Goal: Task Accomplishment & Management: Complete application form

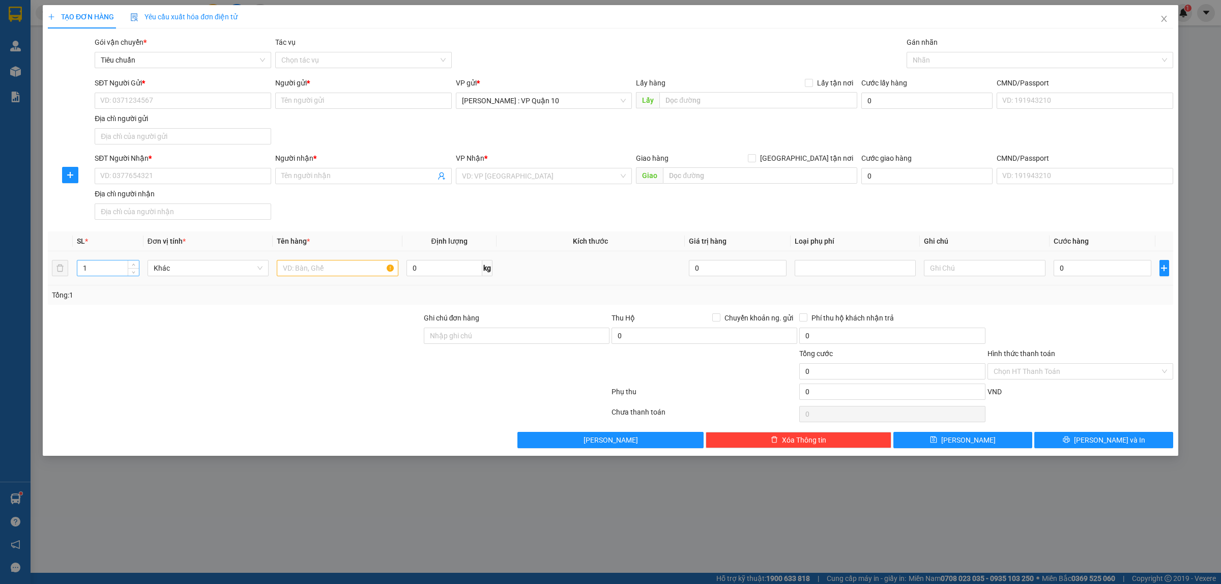
click at [88, 272] on input "1" at bounding box center [108, 268] width 62 height 15
type input "5"
click at [306, 273] on input "text" at bounding box center [337, 268] width 121 height 16
type input "5 thùng giấy"
drag, startPoint x: 317, startPoint y: 364, endPoint x: 487, endPoint y: 375, distance: 170.8
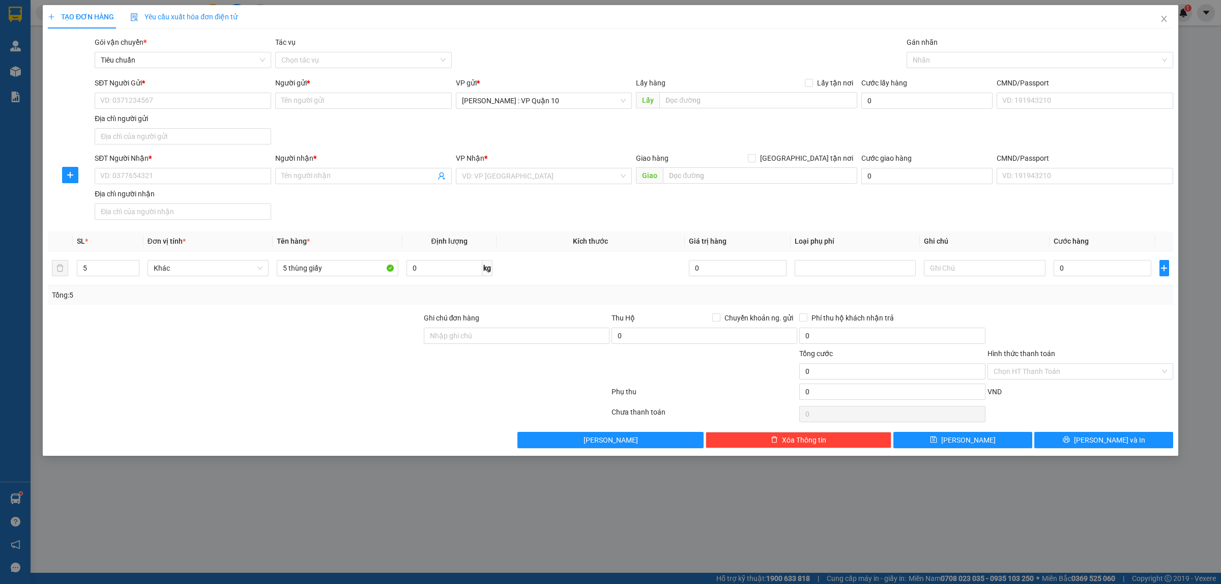
click at [321, 365] on div at bounding box center [235, 366] width 376 height 36
click at [485, 346] on div "Ghi chú đơn hàng" at bounding box center [517, 330] width 186 height 36
click at [507, 342] on input "Ghi chú đơn hàng" at bounding box center [517, 336] width 186 height 16
type input "hàng k bao bể vỡ hư hỏng"
click at [151, 174] on input "SĐT Người Nhận *" at bounding box center [183, 176] width 177 height 16
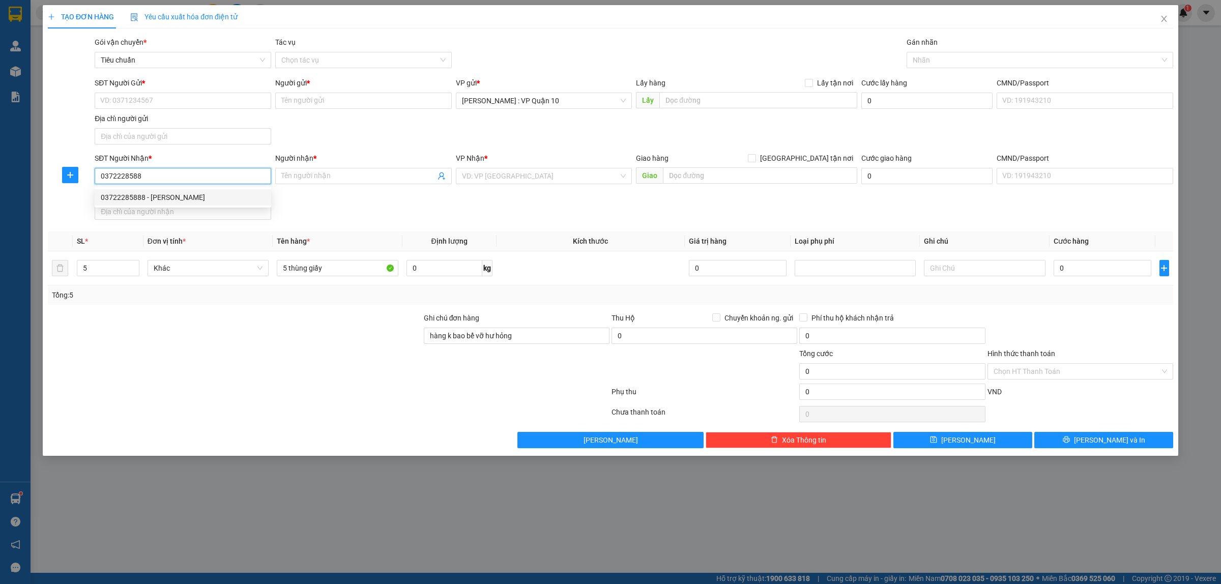
click at [119, 201] on div "03722285888 - quang bảo" at bounding box center [183, 197] width 164 height 11
type input "03722285888"
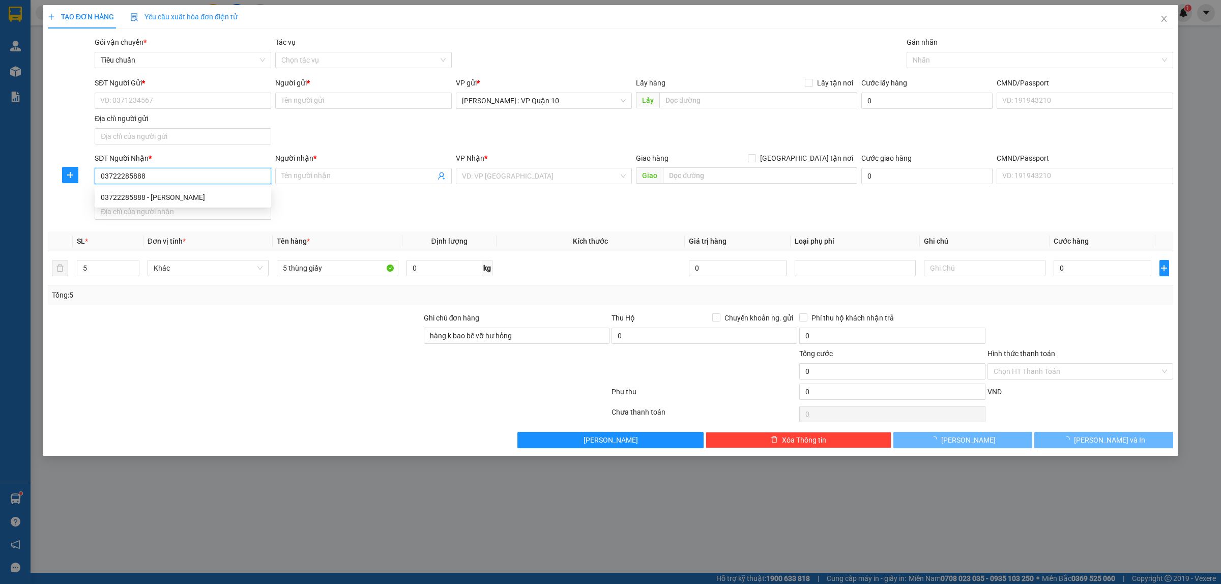
type input "quang bảo"
checkbox input "true"
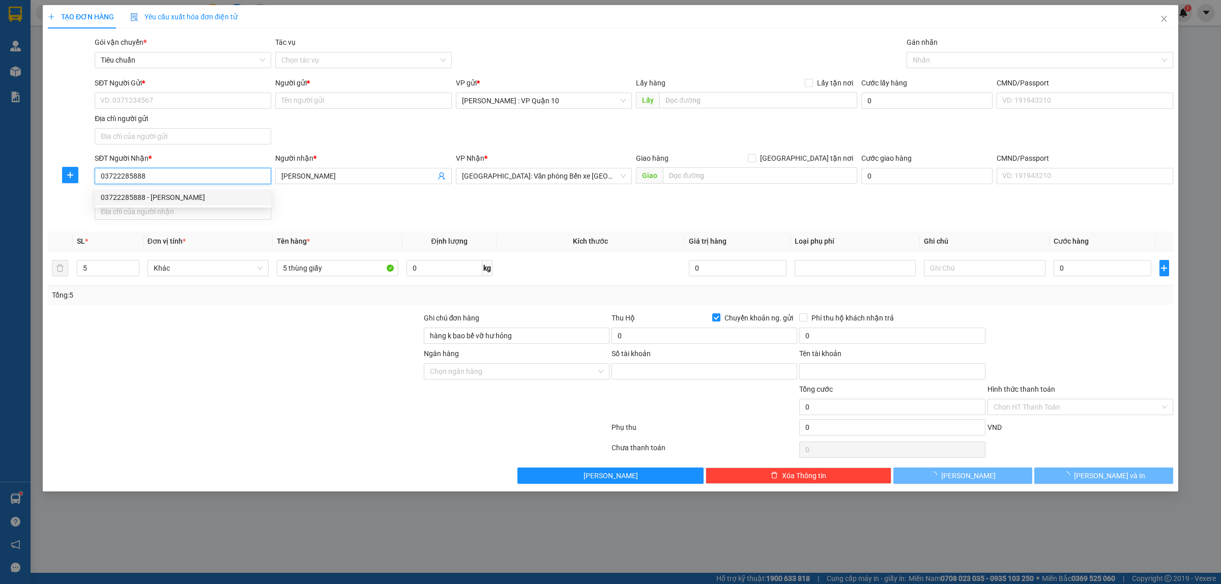
type input "9769733799"
type input "trương thị thúy hải"
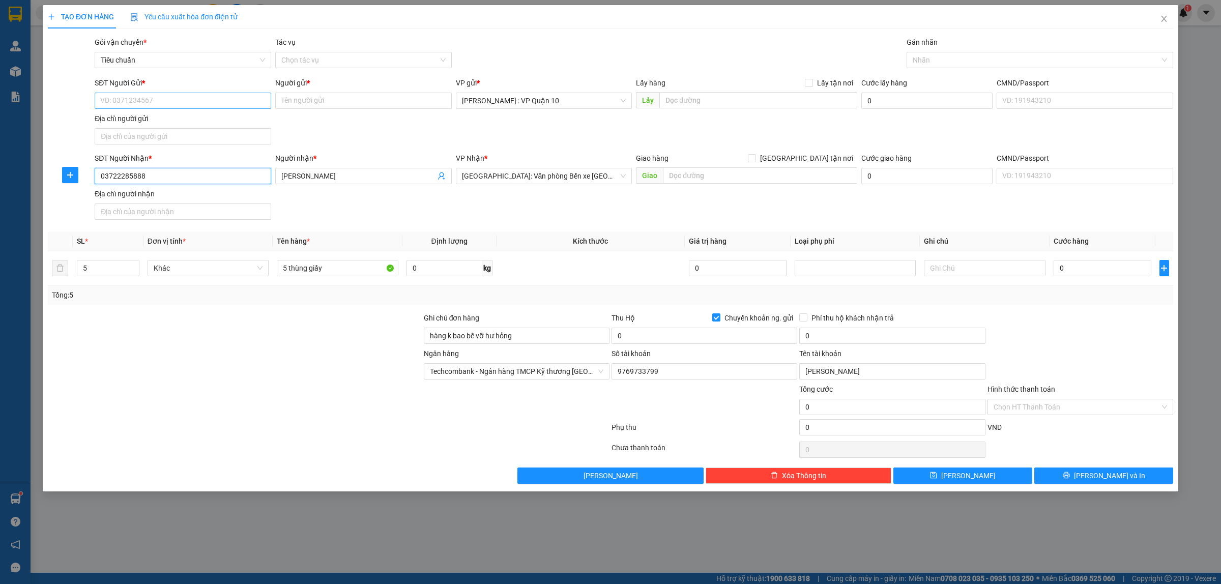
type input "03722285888"
click at [161, 99] on input "SĐT Người Gửi *" at bounding box center [183, 101] width 177 height 16
click at [140, 118] on div "0909544321 - chỉ hải" at bounding box center [183, 121] width 164 height 11
type input "0909544321"
type input "chỉ hải"
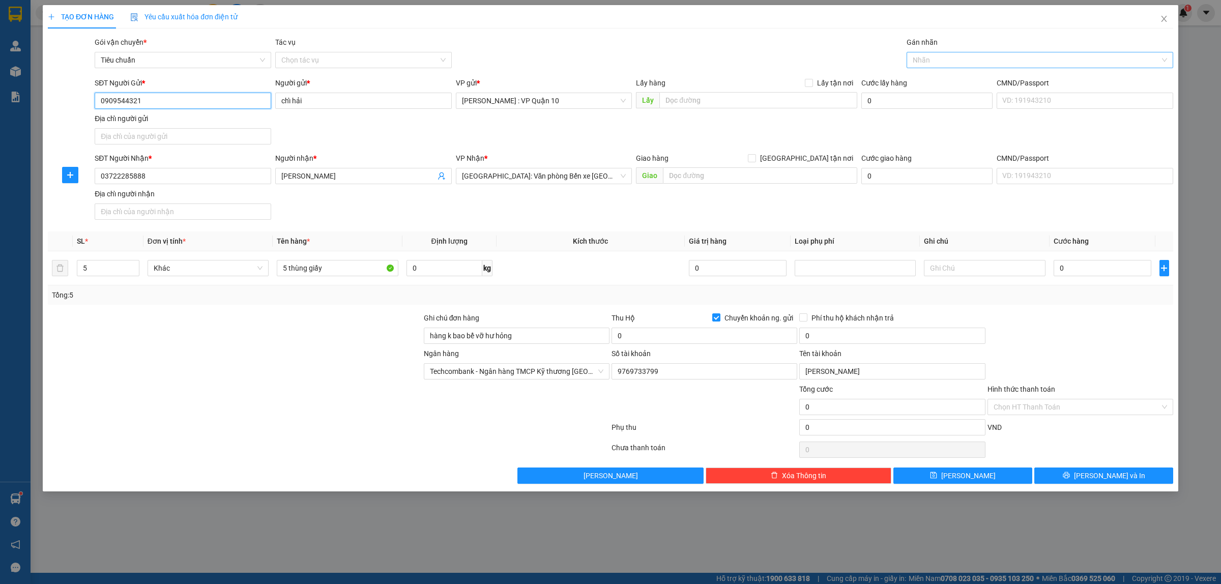
drag, startPoint x: 933, startPoint y: 56, endPoint x: 938, endPoint y: 57, distance: 5.2
click at [935, 57] on div at bounding box center [1034, 60] width 251 height 12
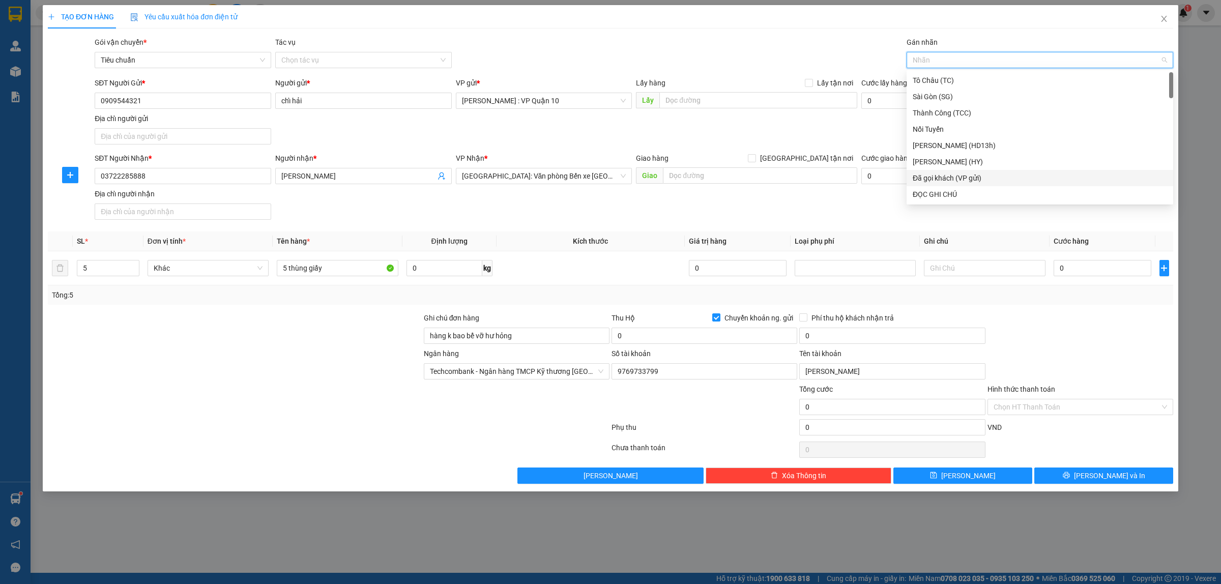
click at [948, 175] on div "Đã gọi khách (VP gửi)" at bounding box center [1040, 177] width 254 height 11
click at [799, 52] on div "Gói vận chuyển * Tiêu chuẩn Tác vụ Chọn tác vụ Gán nhãn Đã gọi khách (VP gửi)" at bounding box center [634, 55] width 1083 height 36
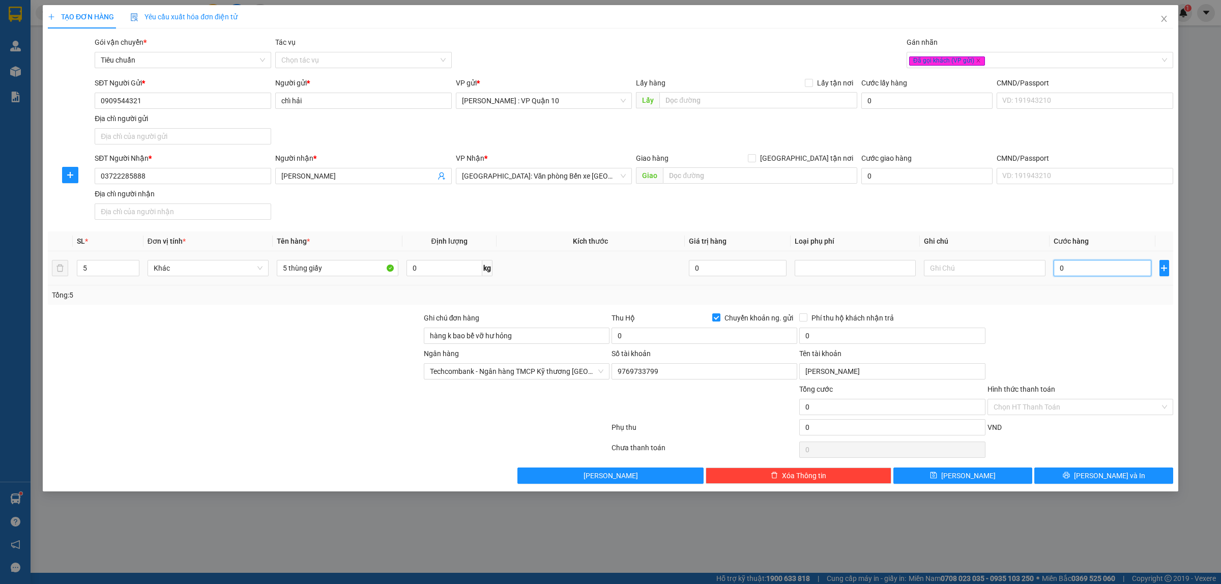
click at [1076, 268] on input "0" at bounding box center [1103, 268] width 98 height 16
type input "60"
type input "660"
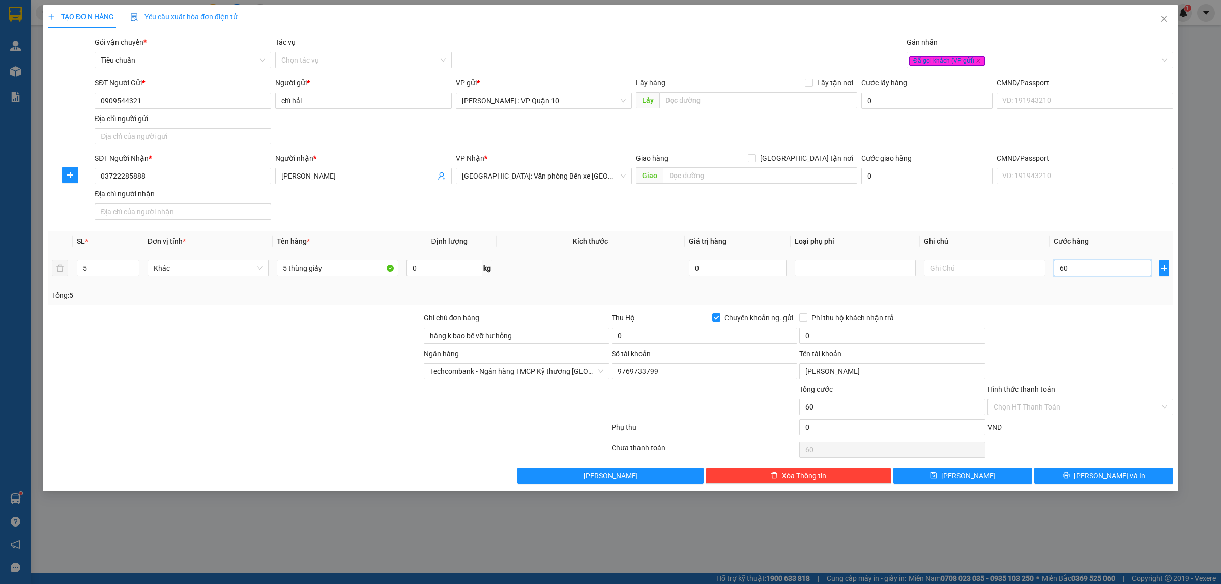
type input "660"
type input "6.600"
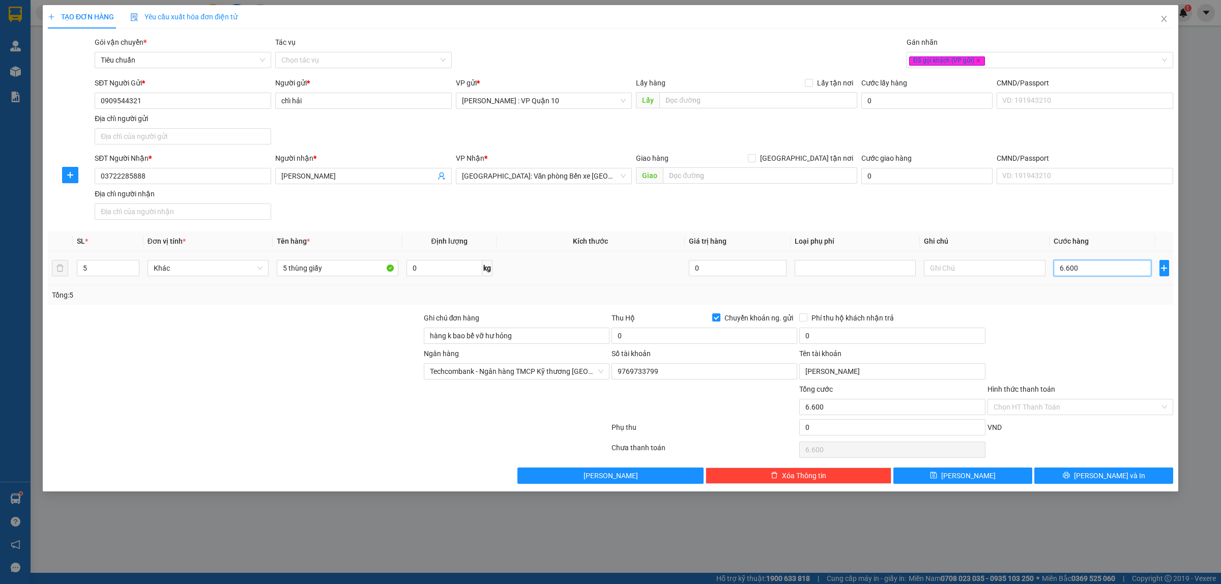
type input "66.000"
type input "660.000"
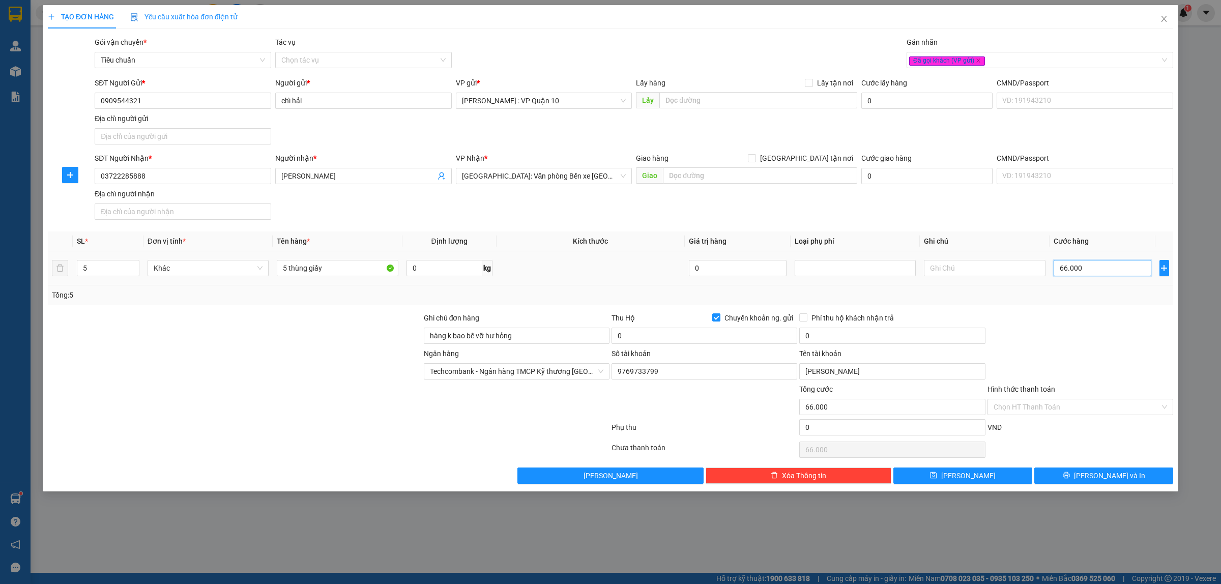
type input "660.000"
click at [1064, 474] on button "[PERSON_NAME] và In" at bounding box center [1103, 476] width 139 height 16
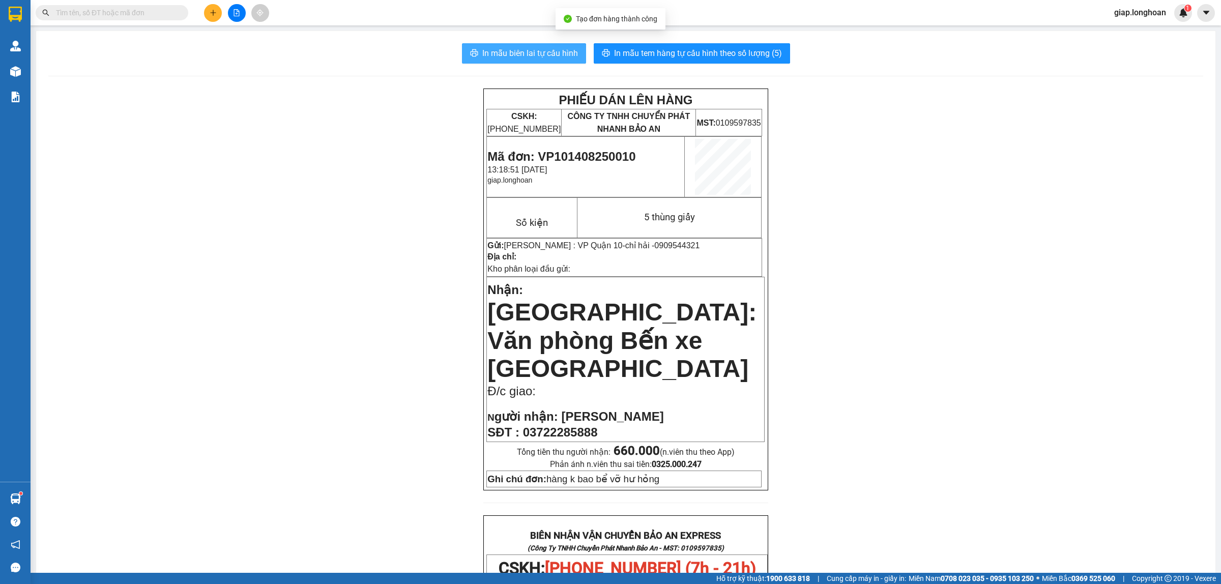
click at [512, 53] on span "In mẫu biên lai tự cấu hình" at bounding box center [530, 53] width 96 height 13
click at [72, 11] on input "text" at bounding box center [116, 12] width 120 height 11
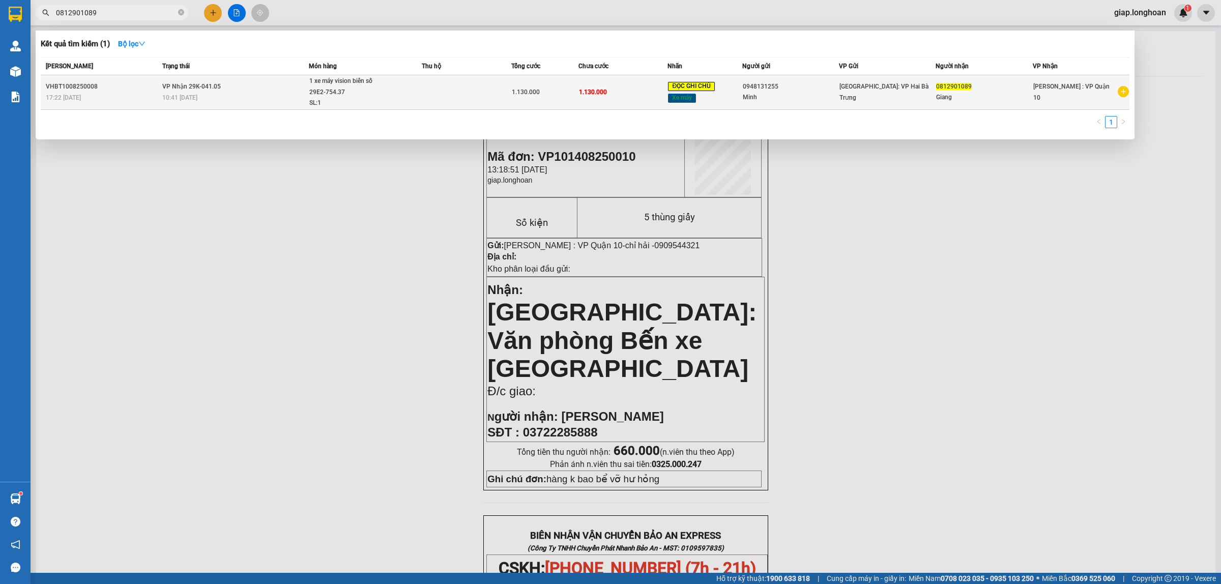
type input "0812901089"
click at [515, 97] on div "1.130.000" at bounding box center [545, 91] width 66 height 11
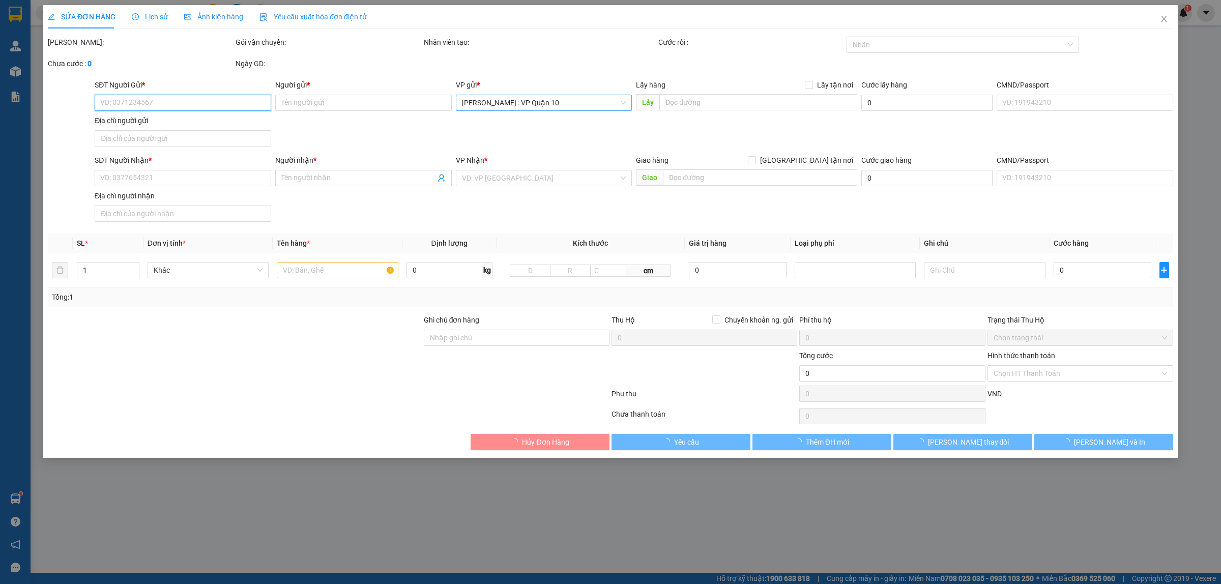
type input "0948131255"
type input "Minh"
type input "0812901089"
type input "Giang"
type input "có 1 chìa khoá, không giấy tờ, 1 gương"
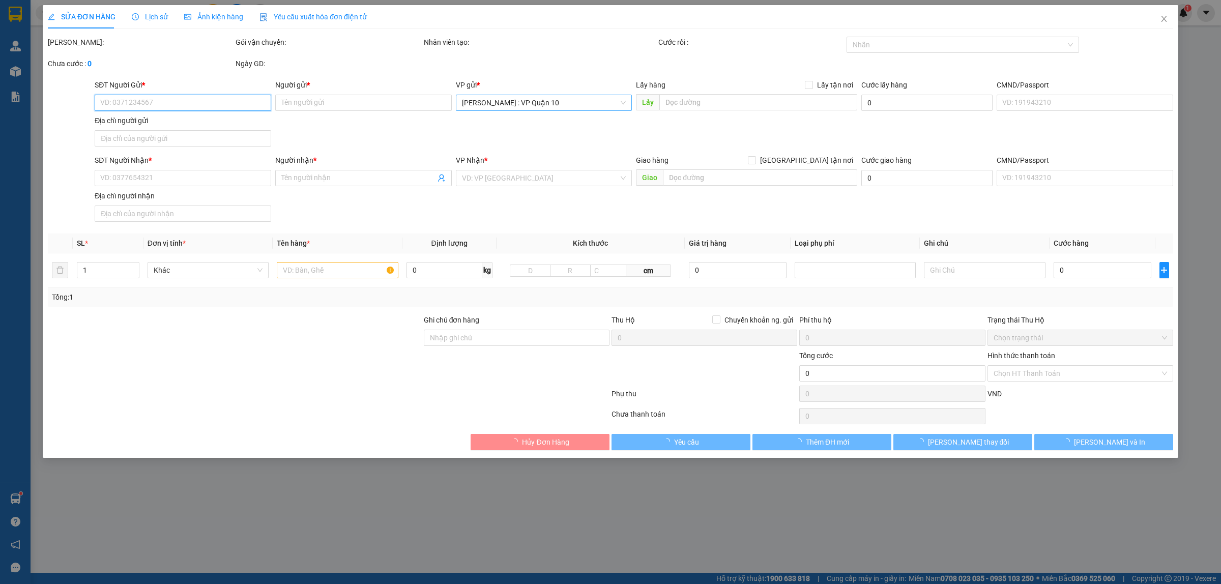
type input "1.130.000"
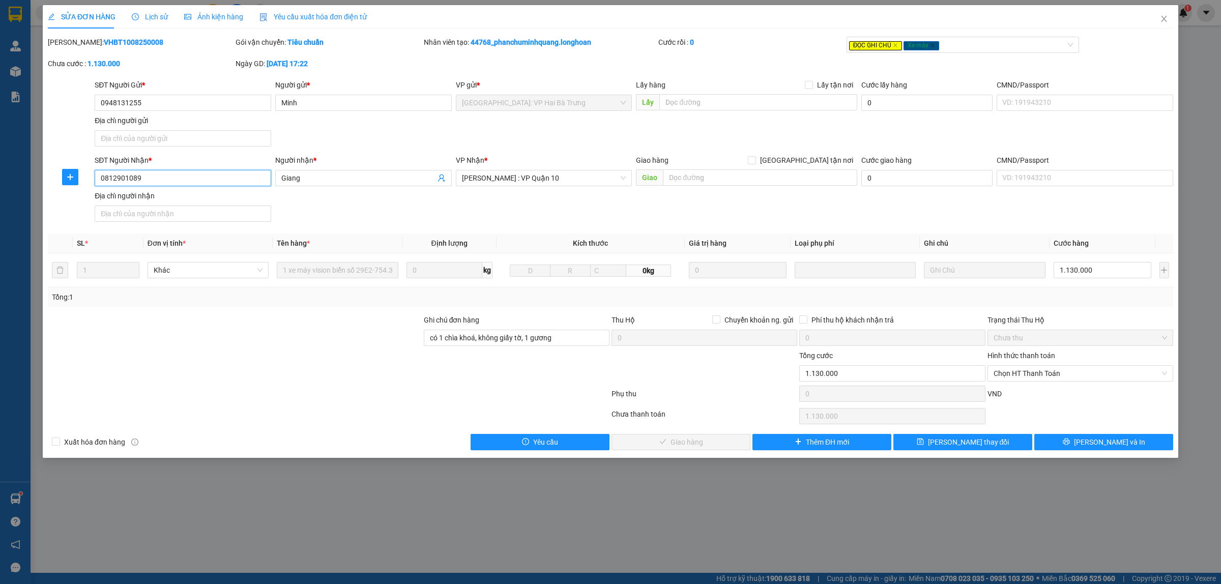
drag, startPoint x: 123, startPoint y: 182, endPoint x: 79, endPoint y: 180, distance: 43.8
click at [79, 180] on div "SĐT Người Nhận * 0812901089 0812901089 Người nhận * Giang VP Nhận * Hồ Chí Minh…" at bounding box center [611, 190] width 1128 height 71
click at [174, 352] on div at bounding box center [235, 368] width 376 height 36
click at [1165, 21] on icon "close" at bounding box center [1164, 19] width 8 height 8
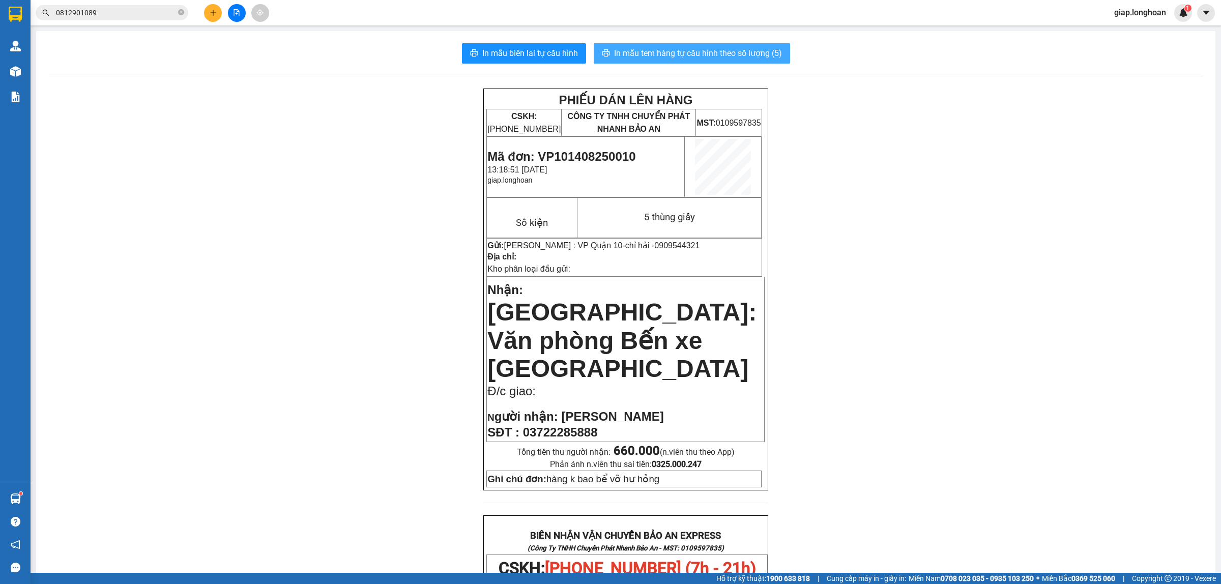
click at [662, 47] on span "In mẫu tem hàng tự cấu hình theo số lượng (5)" at bounding box center [698, 53] width 168 height 13
click at [968, 364] on div "PHIẾU DÁN LÊN HÀNG CSKH: 1900.06.88.33 CÔNG TY TNHH CHUYỂN PHÁT NHANH BẢO AN MS…" at bounding box center [625, 566] width 1155 height 954
click at [218, 14] on button at bounding box center [213, 13] width 18 height 18
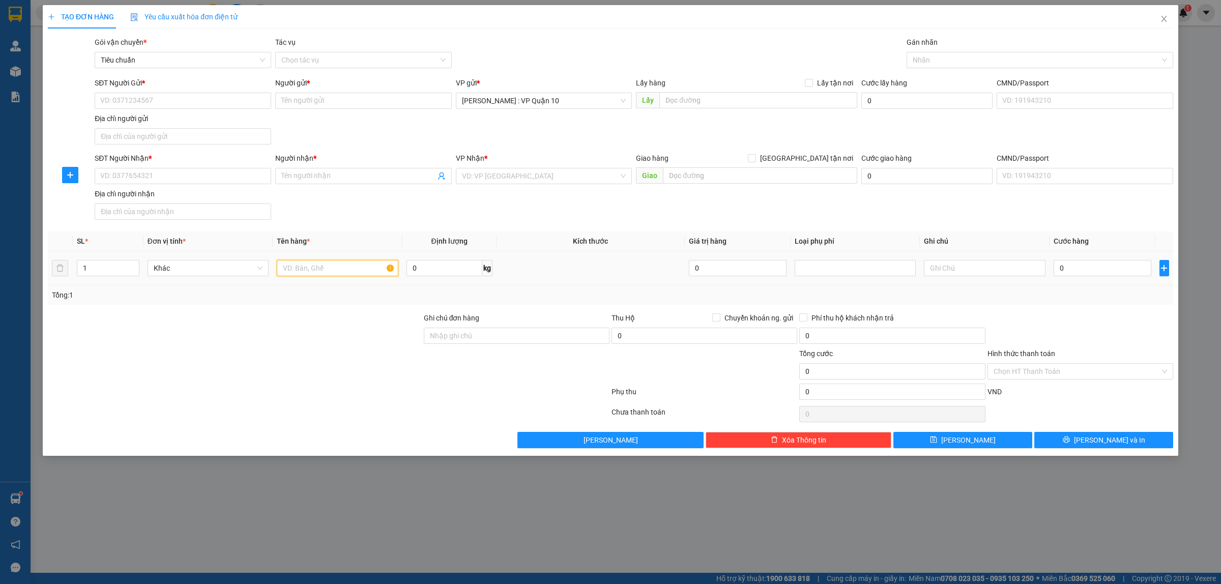
click at [283, 271] on input "text" at bounding box center [337, 268] width 121 height 16
type input "2 thùng giấy"
drag, startPoint x: 85, startPoint y: 266, endPoint x: 101, endPoint y: 281, distance: 22.3
click at [92, 273] on input "1" at bounding box center [108, 268] width 62 height 15
type input "2"
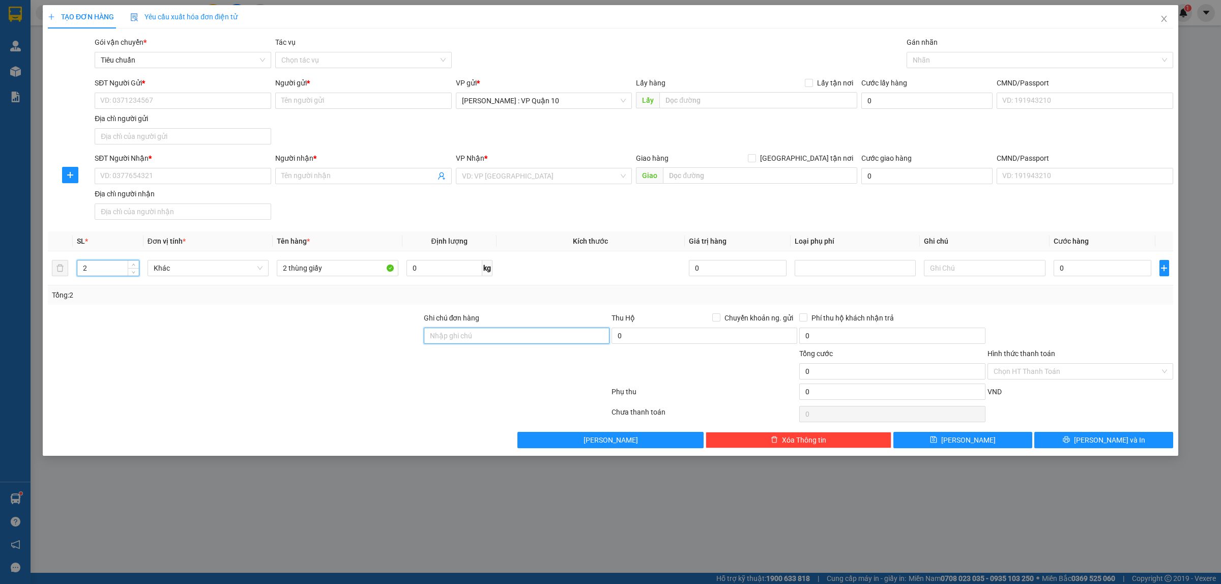
drag, startPoint x: 470, startPoint y: 334, endPoint x: 490, endPoint y: 345, distance: 23.2
click at [470, 334] on input "Ghi chú đơn hàng" at bounding box center [517, 336] width 186 height 16
type input "hàng k bao bể vỡ hư hỏng"
click at [359, 400] on div at bounding box center [329, 394] width 564 height 20
click at [308, 99] on input "Người gửi *" at bounding box center [363, 101] width 177 height 16
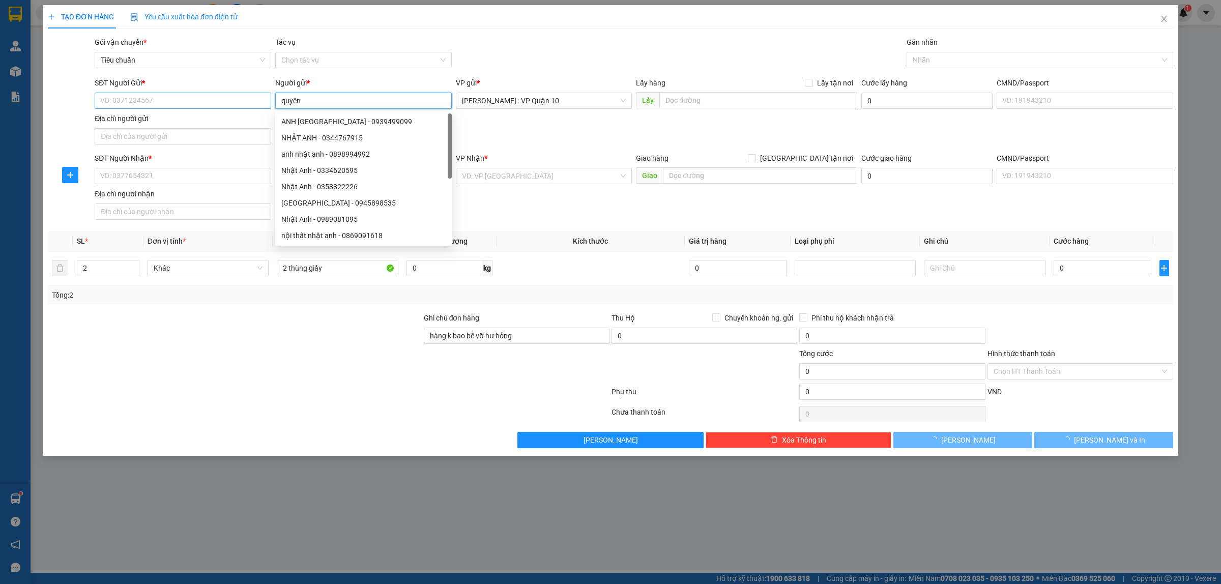
type input "quyên"
click at [186, 100] on input "SĐT Người Gửi *" at bounding box center [183, 101] width 177 height 16
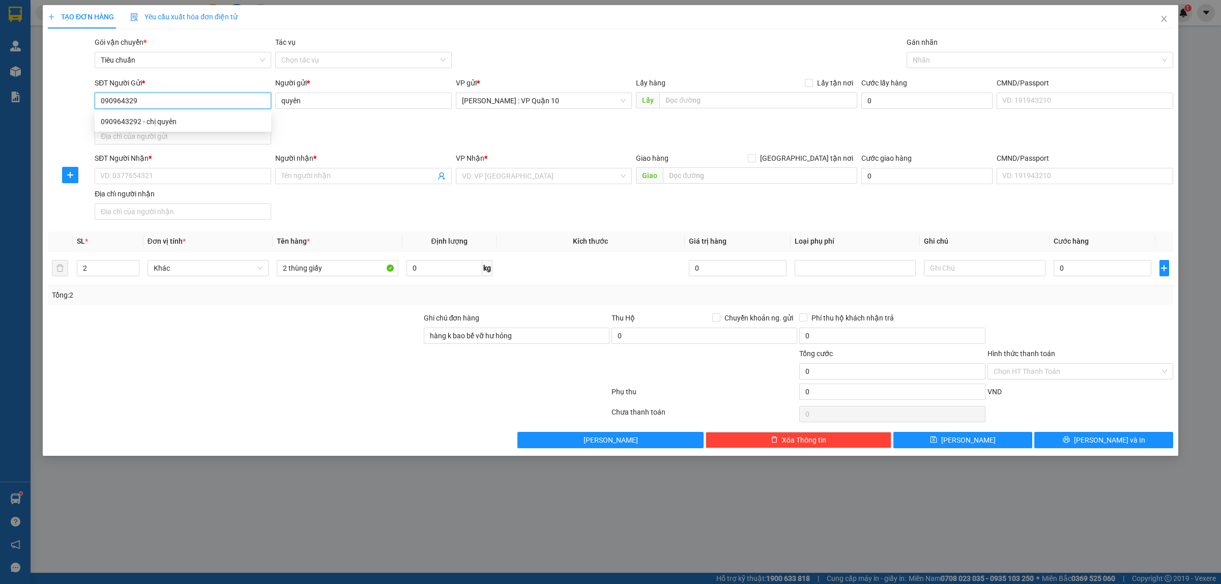
type input "0909643292"
click at [149, 122] on div "0909643292 - chị quyên" at bounding box center [183, 121] width 164 height 11
type input "chị quyên"
type input "0909643292"
click at [193, 174] on input "SĐT Người Nhận *" at bounding box center [183, 176] width 177 height 16
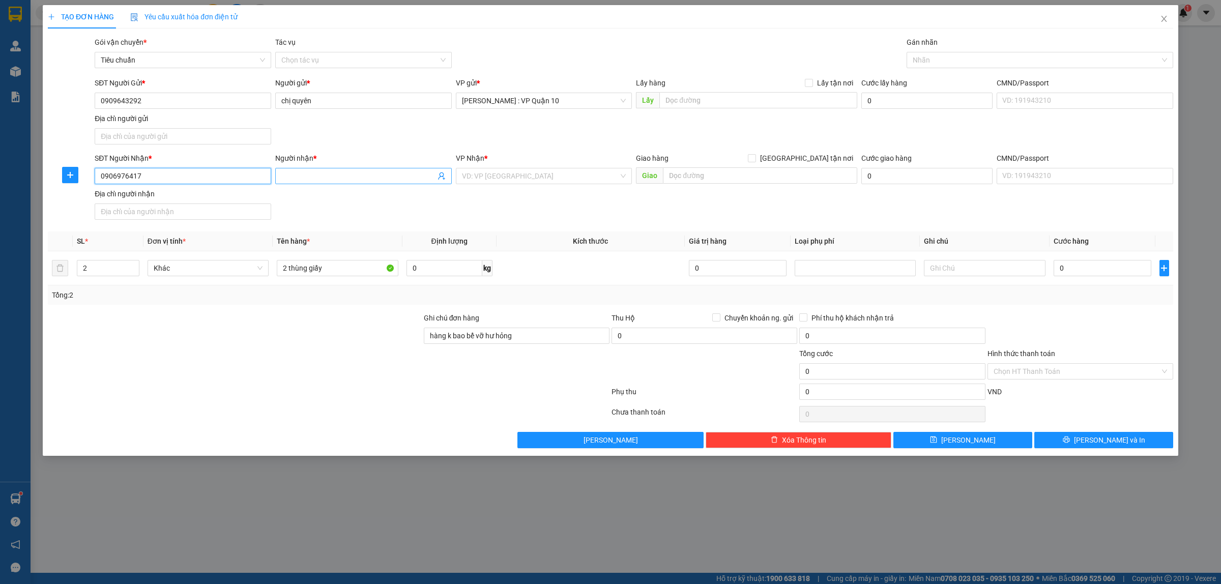
type input "0906976417"
click at [324, 177] on input "Người nhận *" at bounding box center [358, 175] width 154 height 11
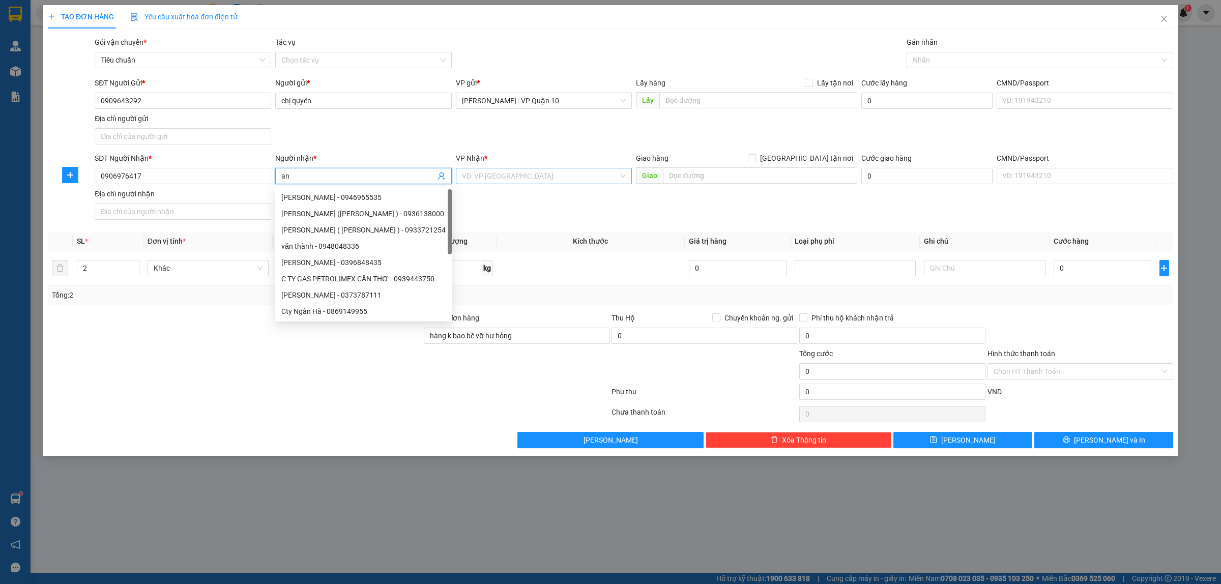
type input "an"
click at [547, 184] on input "search" at bounding box center [540, 175] width 157 height 15
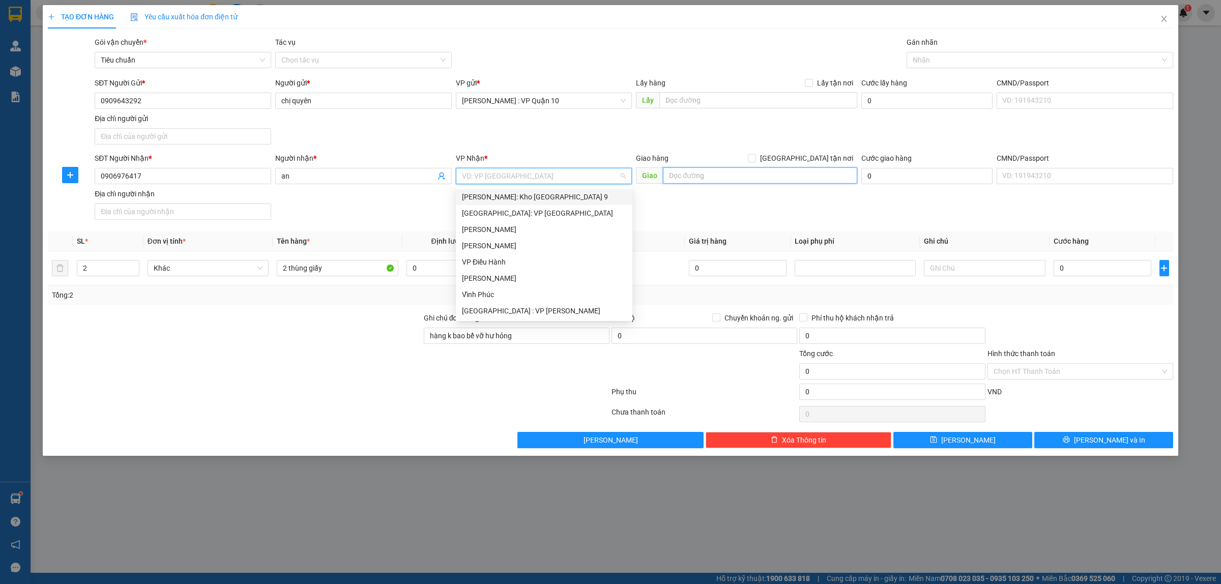
click at [695, 179] on input "text" at bounding box center [760, 175] width 194 height 16
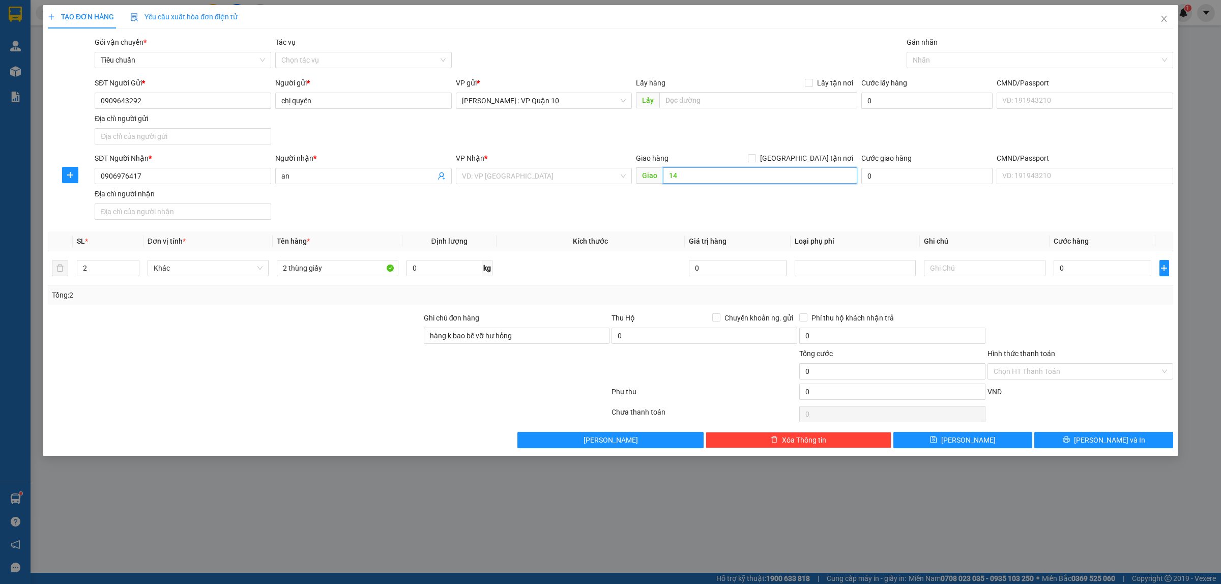
type input "1"
type input "401 nguyên văn linh - p, dương quang trọng - tp quảng ngãi"
click at [755, 160] on input "[GEOGRAPHIC_DATA] tận nơi" at bounding box center [751, 157] width 7 height 7
checkbox input "true"
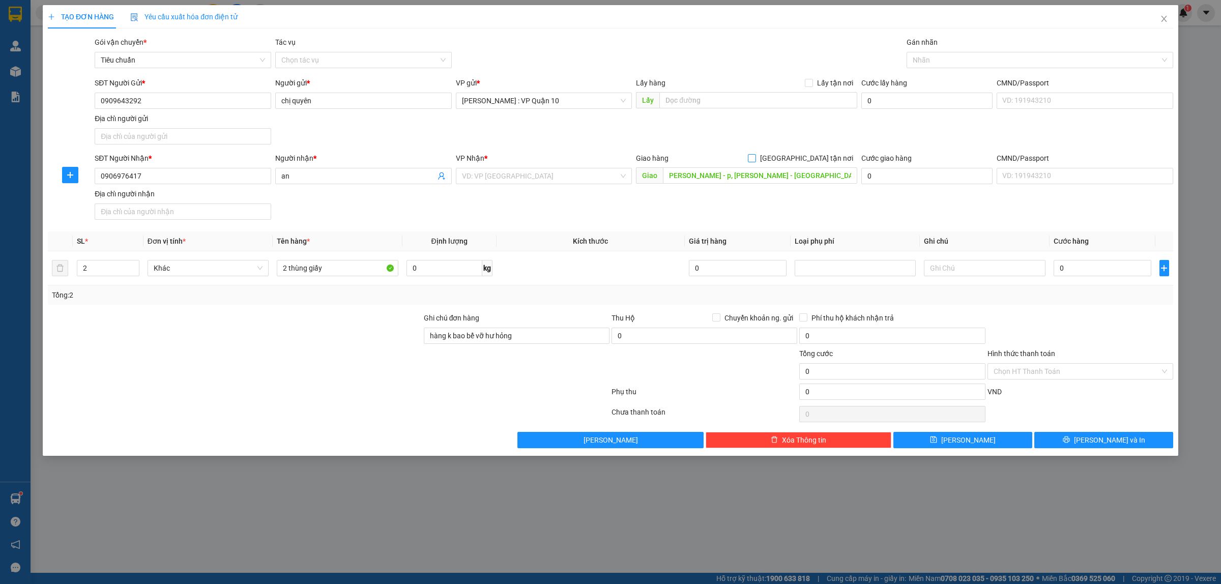
scroll to position [0, 0]
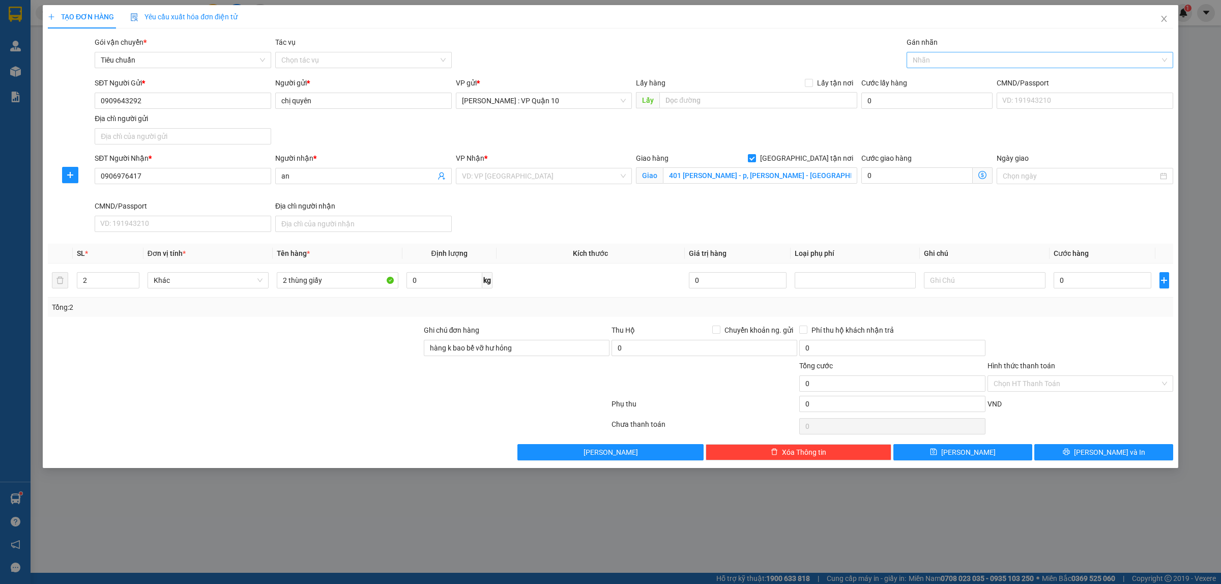
click at [926, 61] on div at bounding box center [1034, 60] width 251 height 12
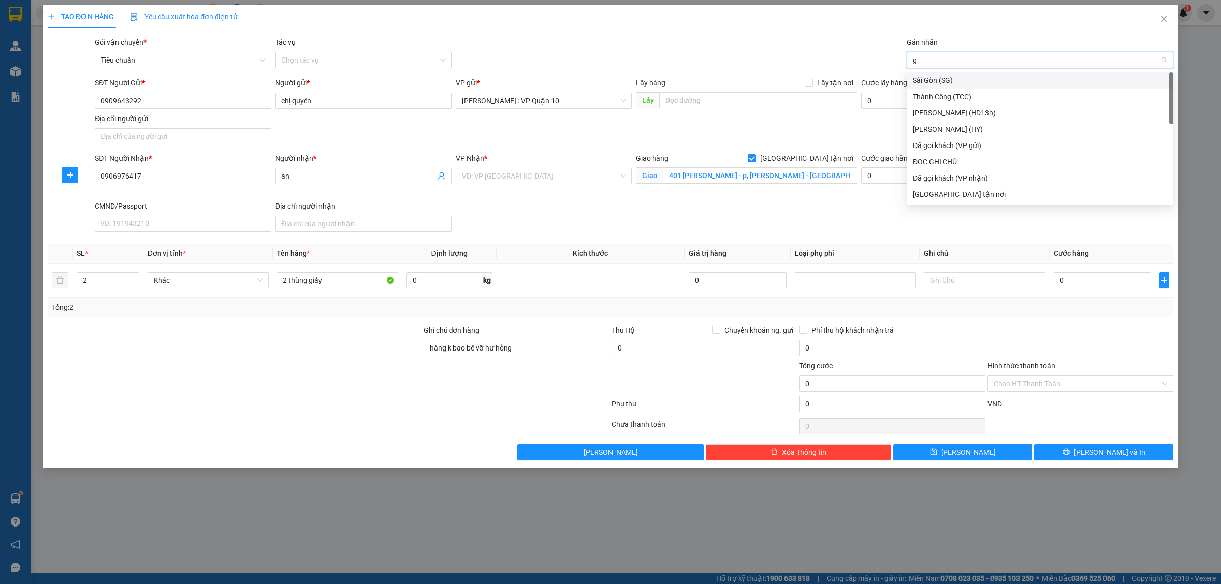
type input "gi"
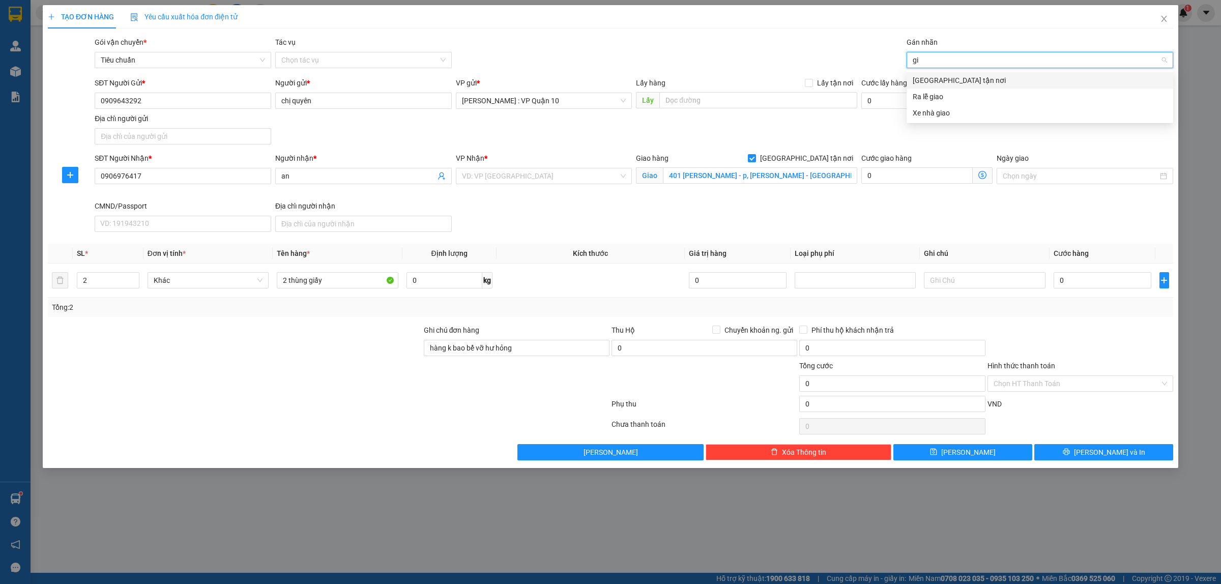
drag, startPoint x: 927, startPoint y: 82, endPoint x: 787, endPoint y: 126, distance: 146.6
click at [926, 82] on div "[GEOGRAPHIC_DATA] tận nơi" at bounding box center [1040, 80] width 254 height 11
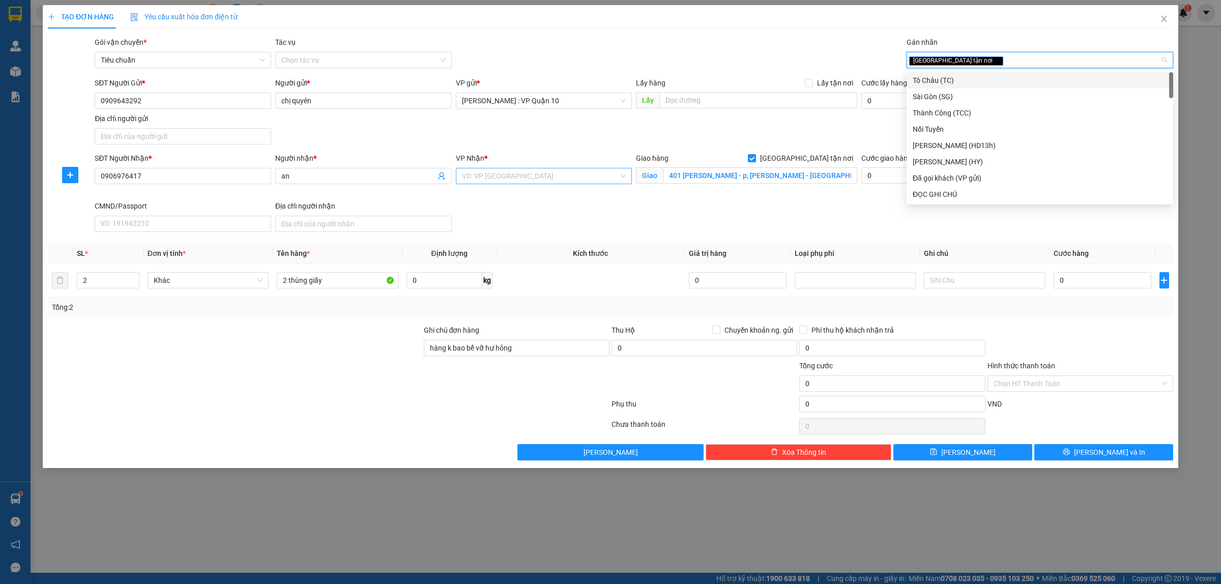
click at [501, 177] on input "search" at bounding box center [540, 175] width 157 height 15
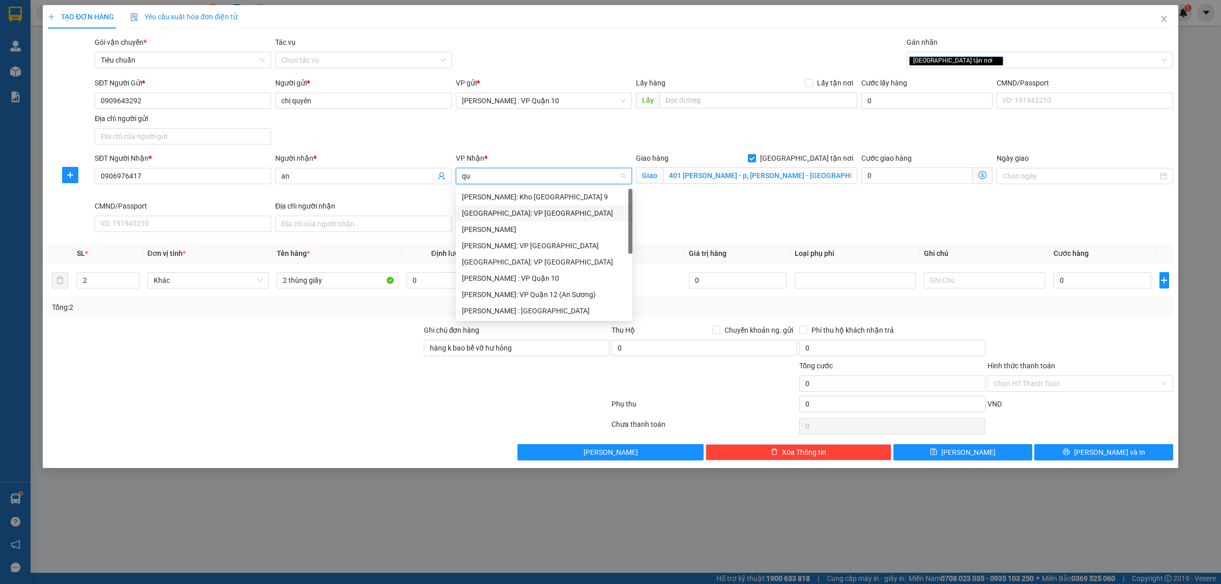
type input "qua"
click at [531, 214] on div "[GEOGRAPHIC_DATA]: VP [GEOGRAPHIC_DATA]" at bounding box center [544, 213] width 164 height 11
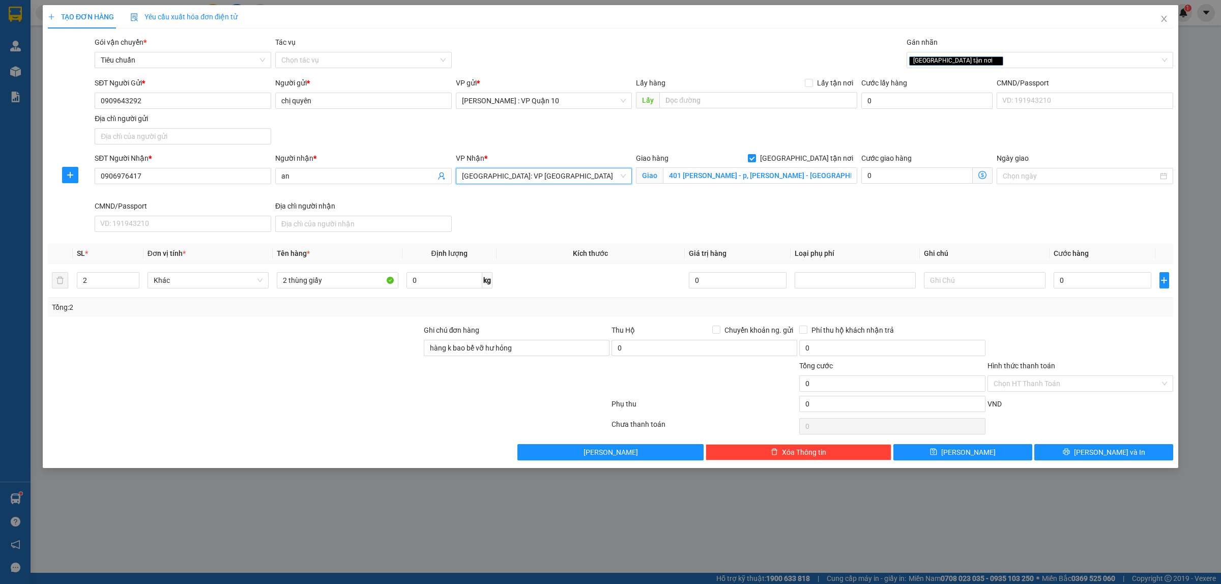
click at [304, 323] on div "Transit Pickup Surcharge Ids Transit Deliver Surcharge Ids Transit Deliver Surc…" at bounding box center [611, 249] width 1126 height 424
click at [1080, 286] on input "0" at bounding box center [1103, 280] width 98 height 16
type input "20"
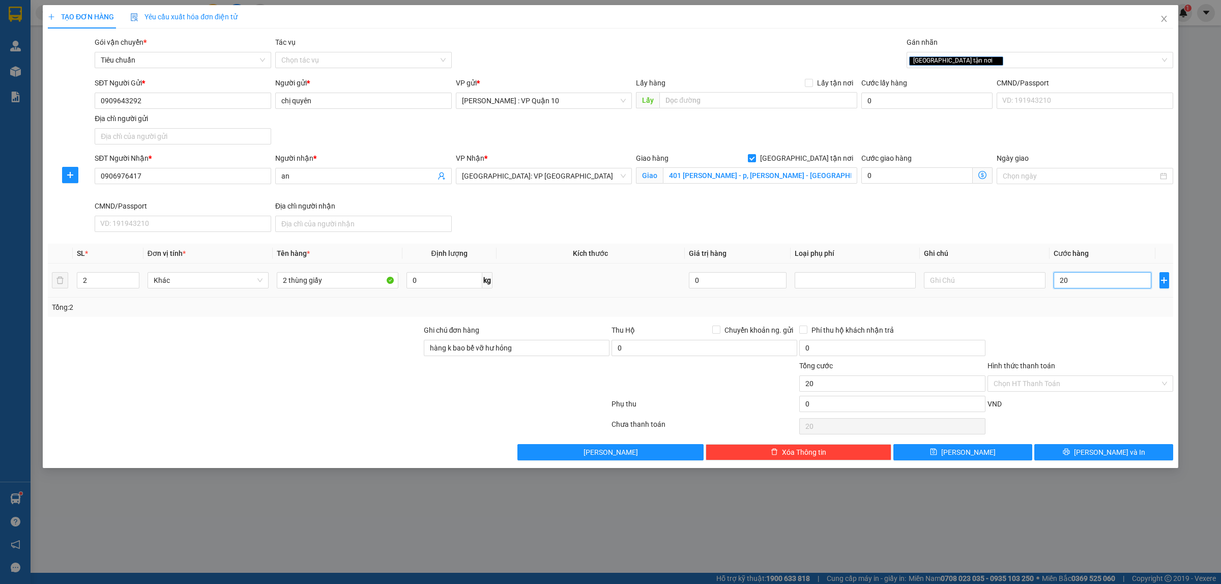
type input "220"
type input "2.200"
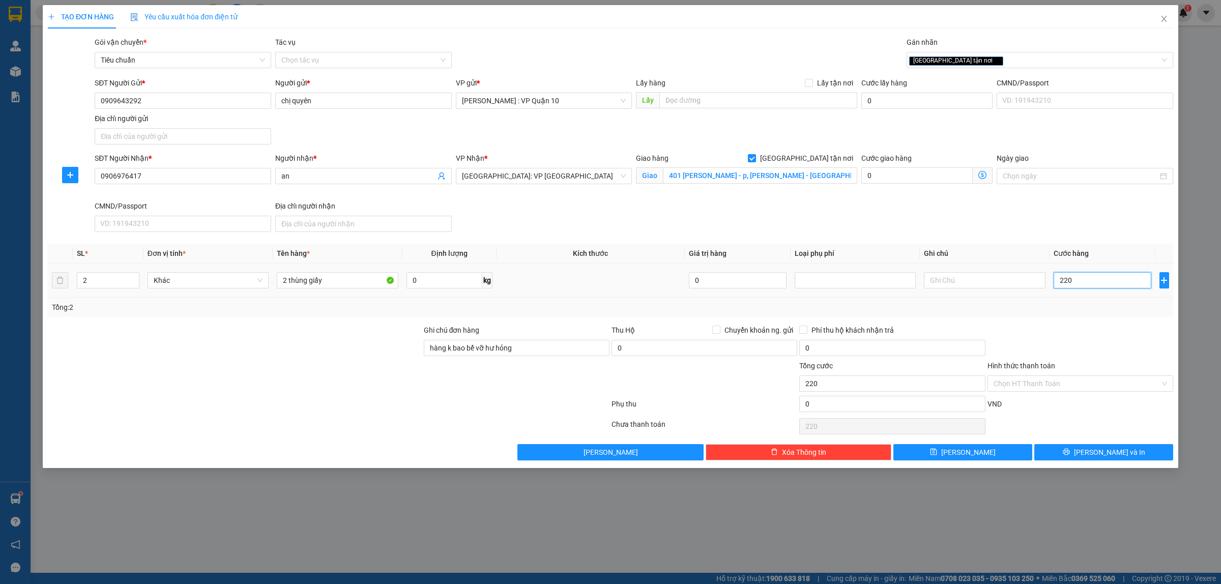
type input "2.200"
type input "22.000"
type input "220.000"
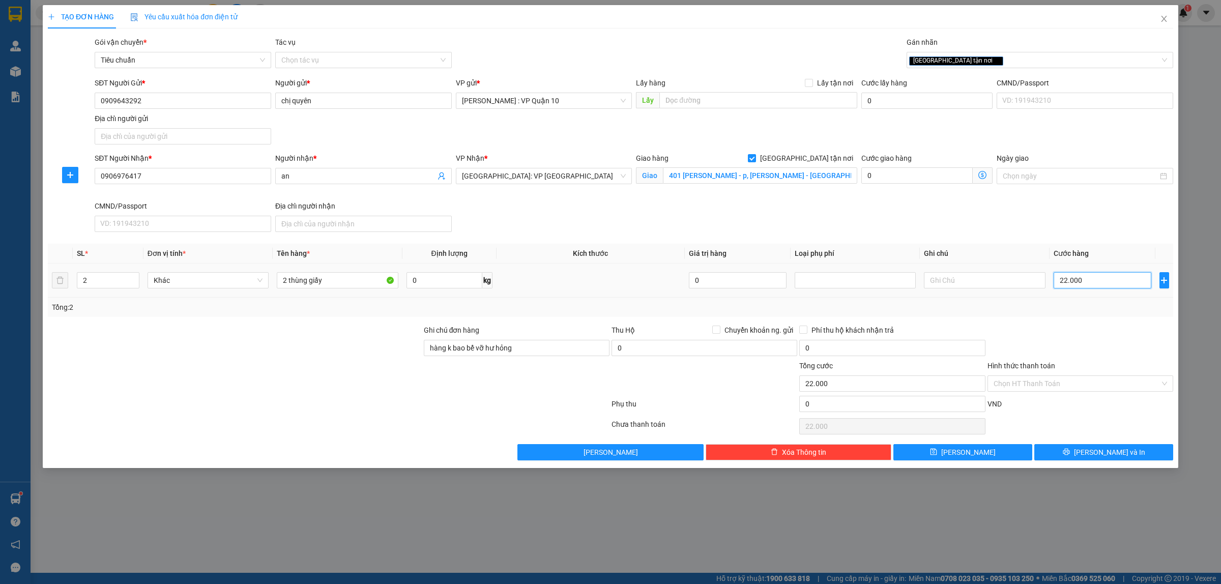
type input "220.000"
click at [732, 176] on input "401 nguyên văn linh - p, dương quang trọng - tp quảng ngãi" at bounding box center [760, 175] width 194 height 16
click at [1094, 452] on button "[PERSON_NAME] và In" at bounding box center [1103, 452] width 139 height 16
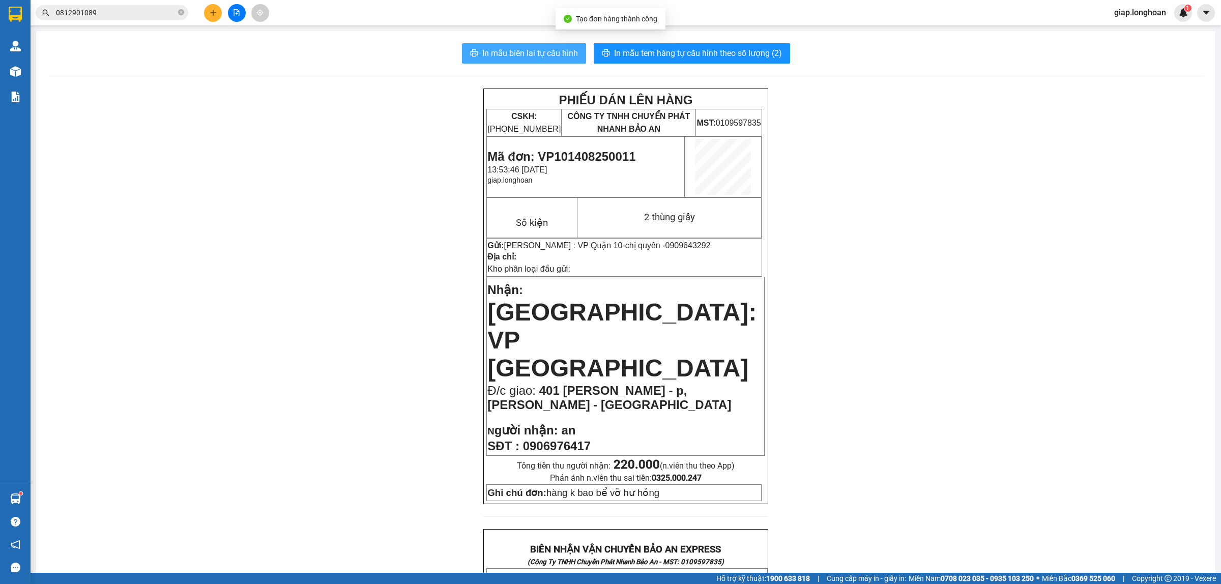
click at [547, 52] on span "In mẫu biên lai tự cấu hình" at bounding box center [530, 53] width 96 height 13
click at [857, 159] on div "PHIẾU DÁN LÊN HÀNG CSKH: 1900.06.88.33 CÔNG TY TNHH CHUYỂN PHÁT NHANH BẢO AN MS…" at bounding box center [625, 564] width 1155 height 950
click at [711, 50] on span "In mẫu tem hàng tự cấu hình theo số lượng (2)" at bounding box center [698, 53] width 168 height 13
click at [210, 14] on icon "plus" at bounding box center [213, 12] width 7 height 7
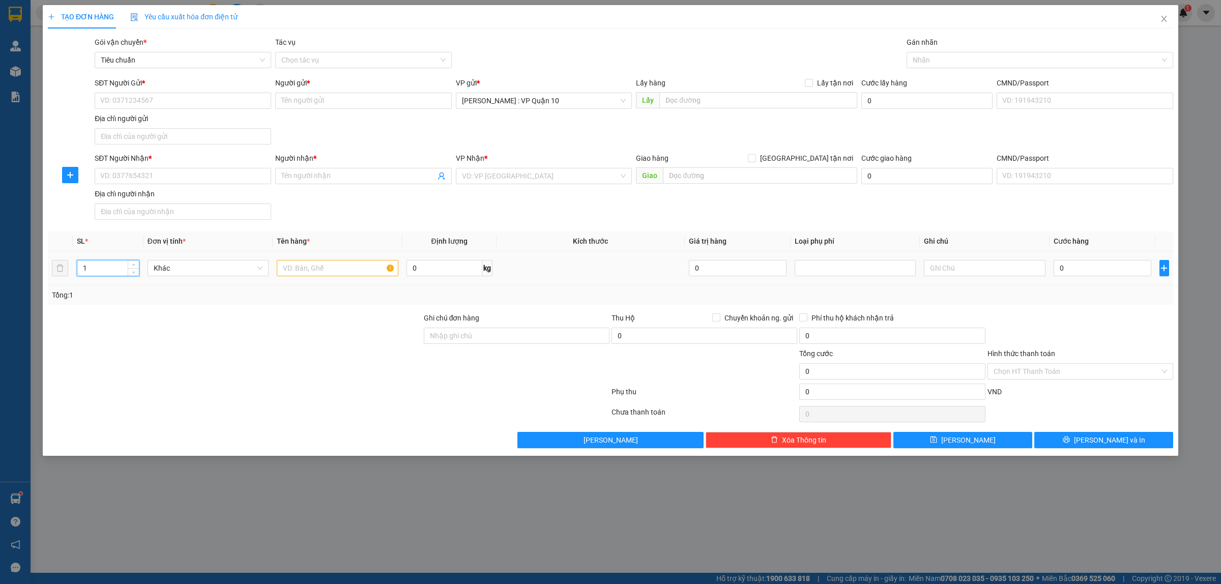
click at [99, 273] on input "1" at bounding box center [108, 268] width 62 height 15
type input "11"
click at [329, 266] on input "text" at bounding box center [337, 268] width 121 height 16
type input "11 thùng giấy và kiện giấy"
click at [306, 387] on div at bounding box center [329, 394] width 564 height 20
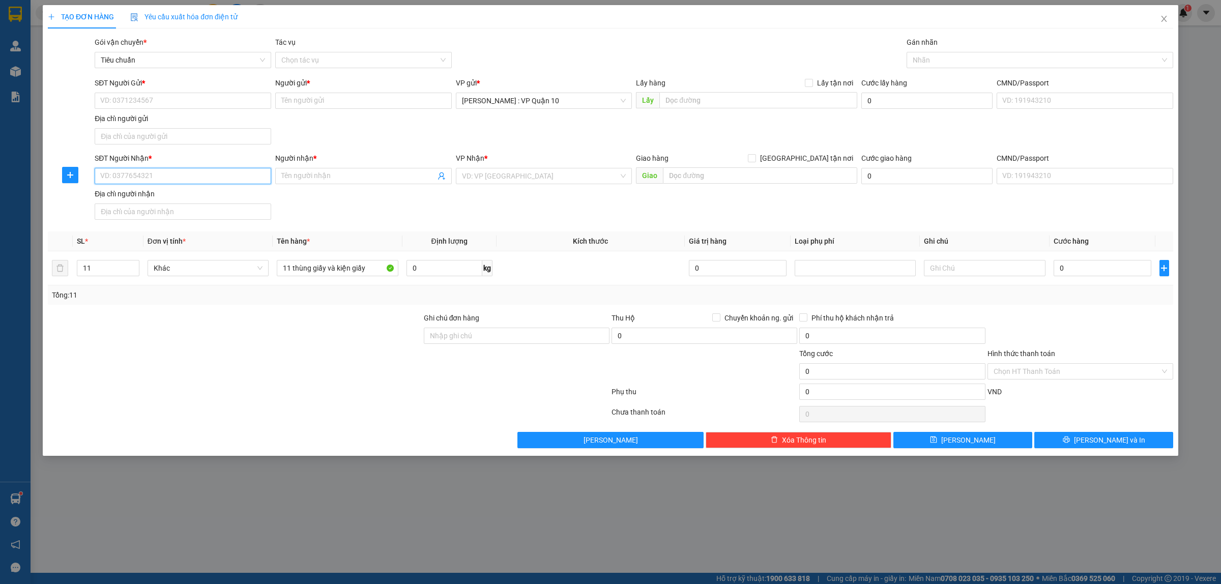
click at [158, 179] on input "SĐT Người Nhận *" at bounding box center [183, 176] width 177 height 16
type input "0989899975"
click at [303, 181] on input "Người nhận *" at bounding box center [358, 175] width 154 height 11
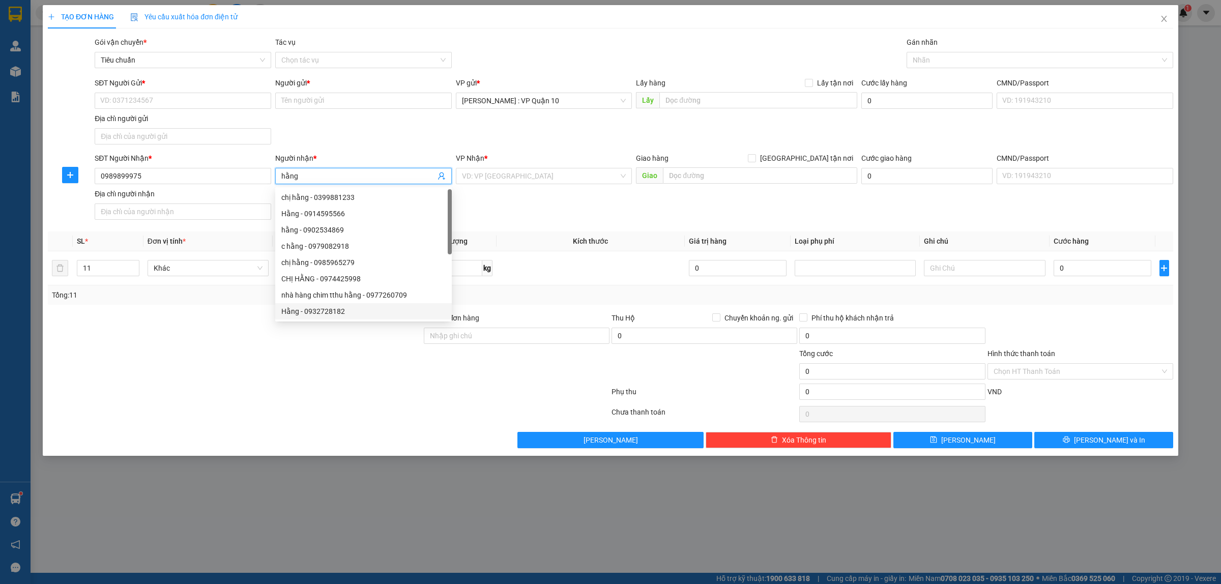
type input "hằng"
drag, startPoint x: 378, startPoint y: 411, endPoint x: 486, endPoint y: 309, distance: 148.3
click at [380, 408] on div at bounding box center [329, 414] width 564 height 20
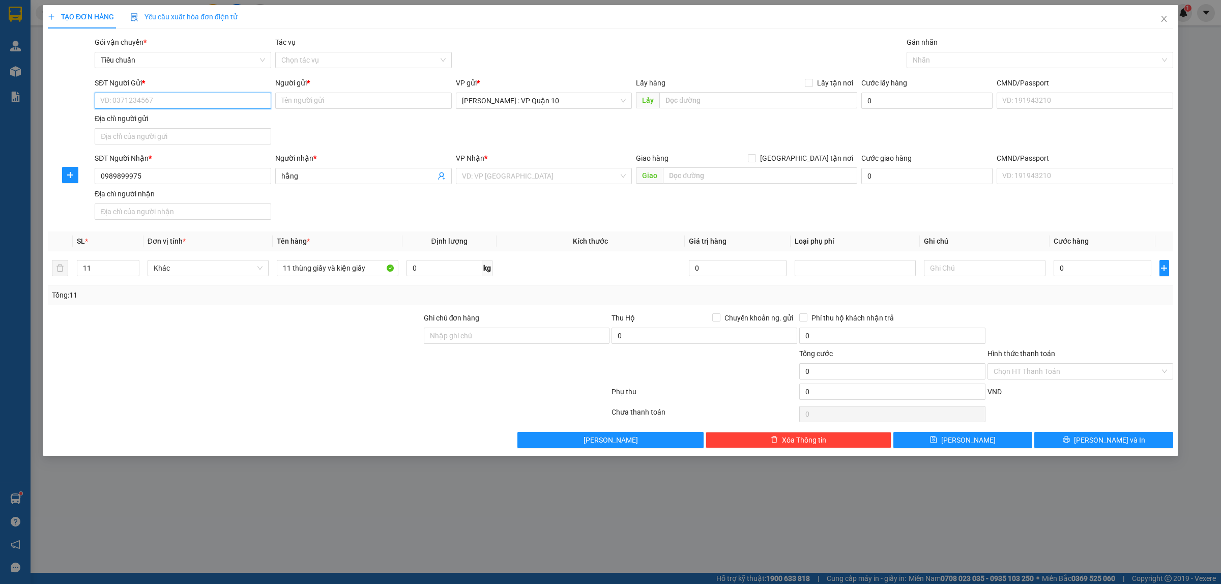
click at [136, 103] on input "SĐT Người Gửi *" at bounding box center [183, 101] width 177 height 16
type input "0974433290"
click at [340, 100] on input "Người gửi *" at bounding box center [363, 101] width 177 height 16
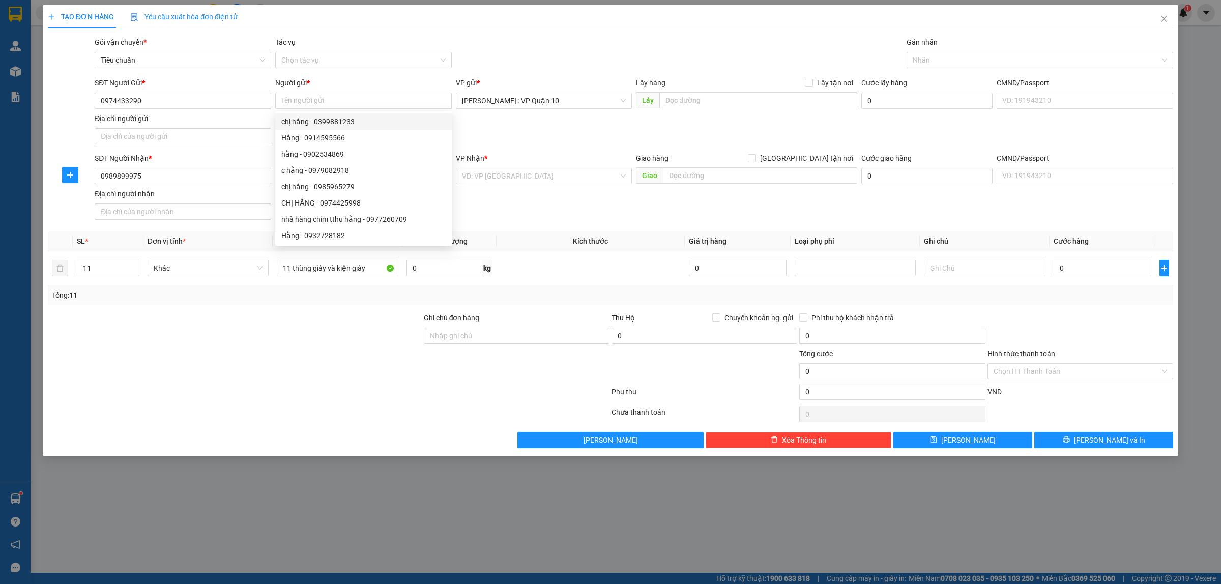
click at [257, 406] on div at bounding box center [329, 414] width 564 height 20
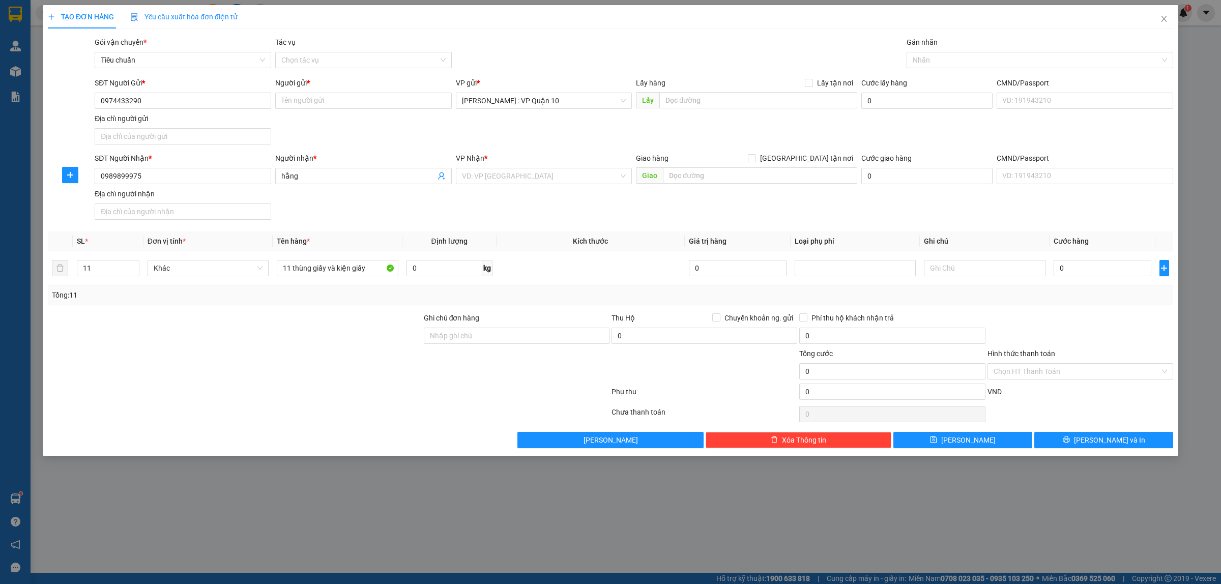
click at [276, 383] on div at bounding box center [235, 366] width 376 height 36
click at [683, 176] on input "text" at bounding box center [760, 175] width 194 height 16
paste input "T’imex Co – Working, Phòng 5.1, Tầng 5, Số 1, Ngõ 30, Phố Nguyễn Thị Định, Phườ…"
type input "T’imex Co – Working, Phòng 5.1, Tầng 5, Số 1, Ngõ 30, Phố Nguyễn Thị Định, Phườ…"
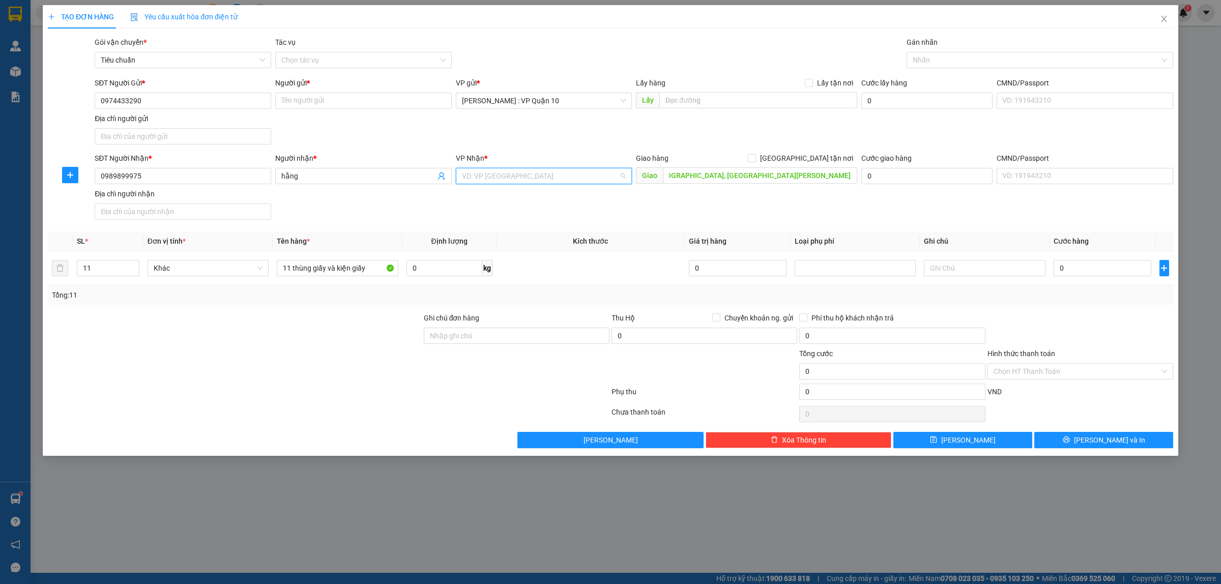
click at [479, 178] on input "search" at bounding box center [540, 175] width 157 height 15
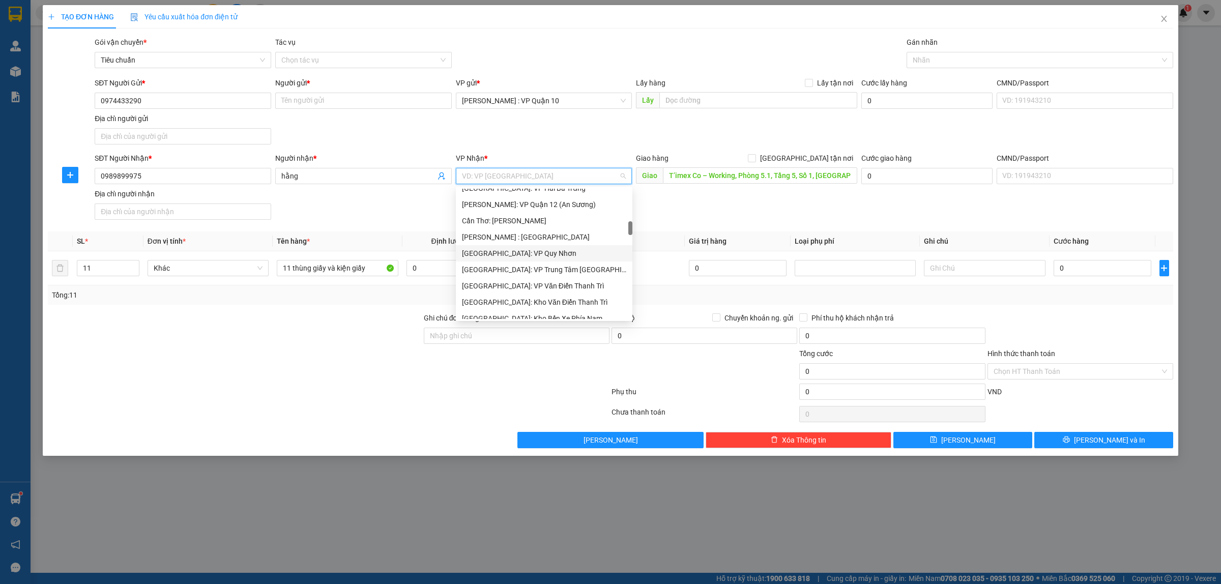
scroll to position [382, 0]
click at [529, 240] on div "[GEOGRAPHIC_DATA]: Kho Văn Điển Thanh Trì" at bounding box center [544, 238] width 164 height 11
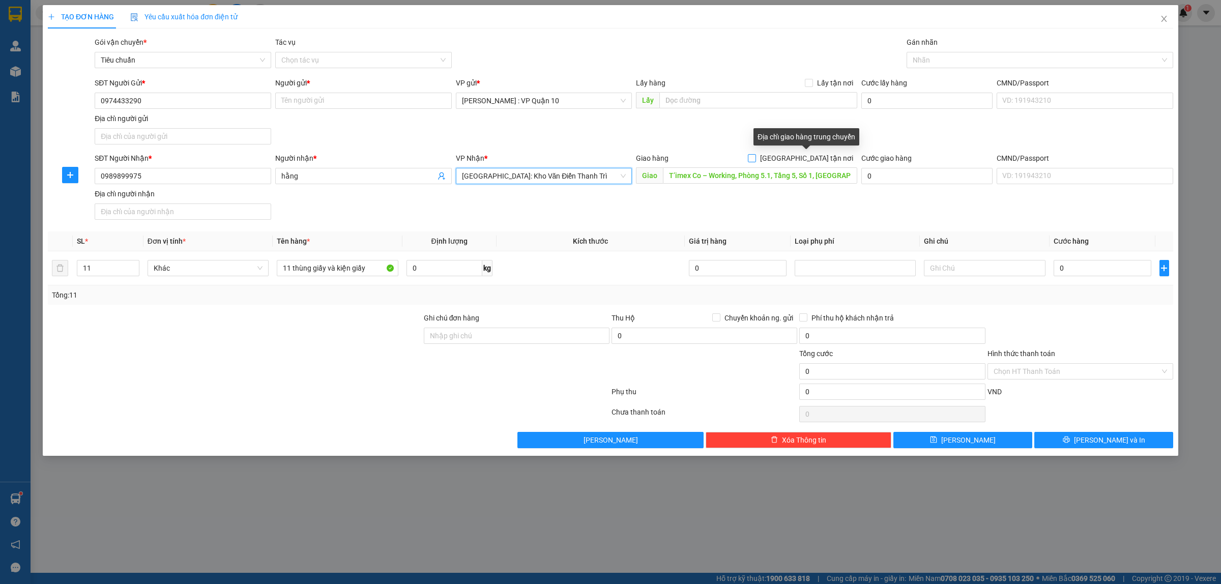
drag, startPoint x: 804, startPoint y: 158, endPoint x: 835, endPoint y: 120, distance: 49.5
click at [755, 157] on input "[GEOGRAPHIC_DATA] tận nơi" at bounding box center [751, 157] width 7 height 7
checkbox input "true"
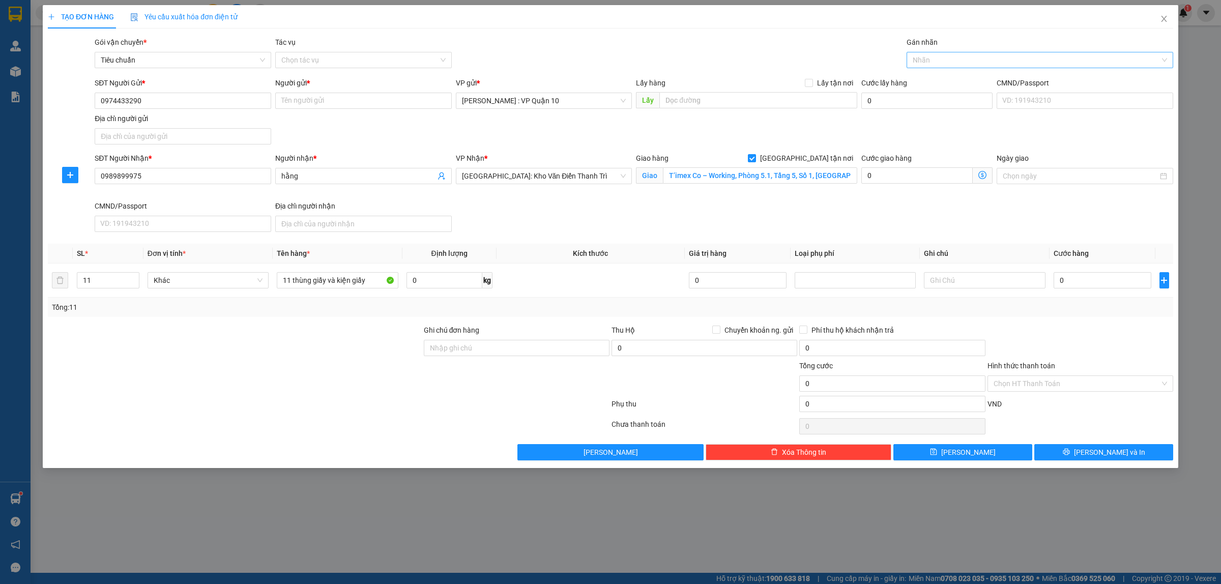
click at [922, 62] on div at bounding box center [1034, 60] width 251 height 12
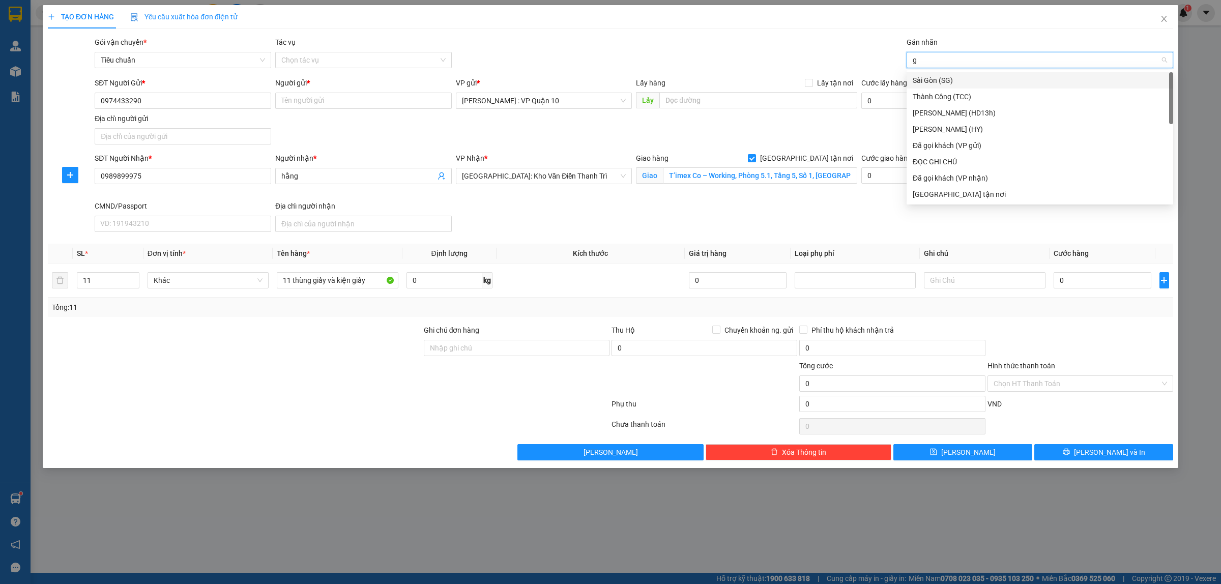
type input "gi"
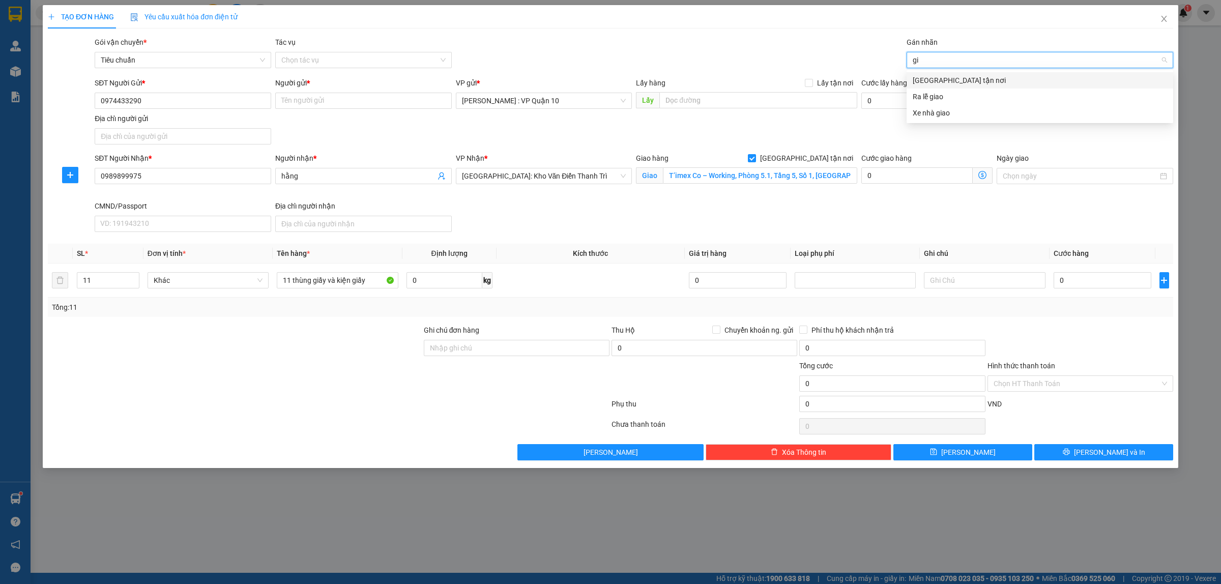
click at [930, 77] on div "[GEOGRAPHIC_DATA] tận nơi" at bounding box center [1040, 80] width 254 height 11
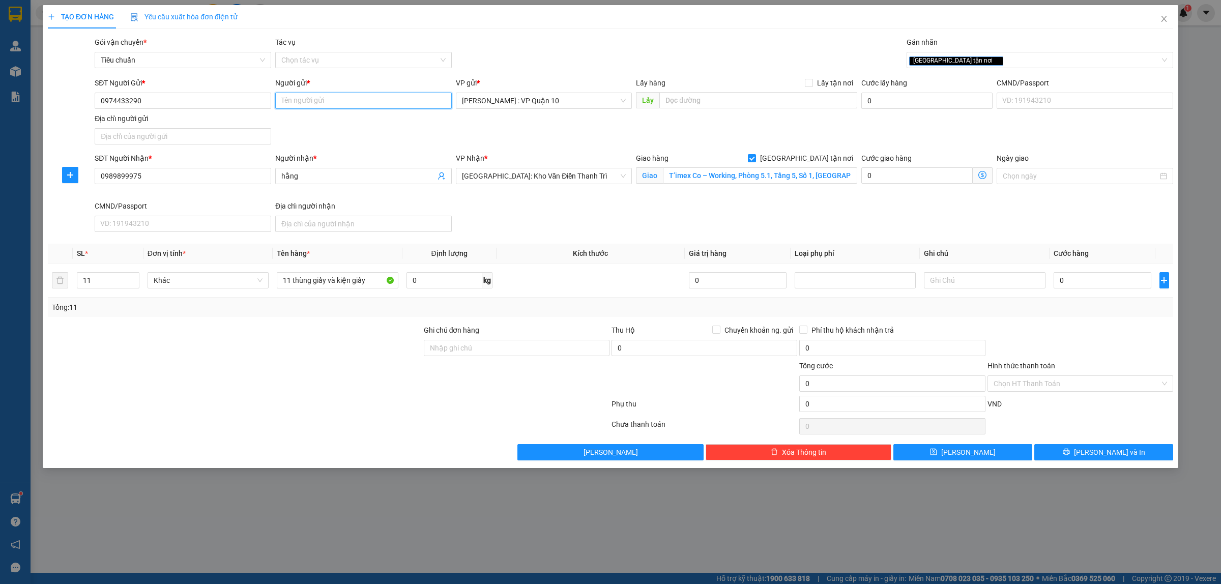
click at [293, 103] on input "Người gửi *" at bounding box center [363, 101] width 177 height 16
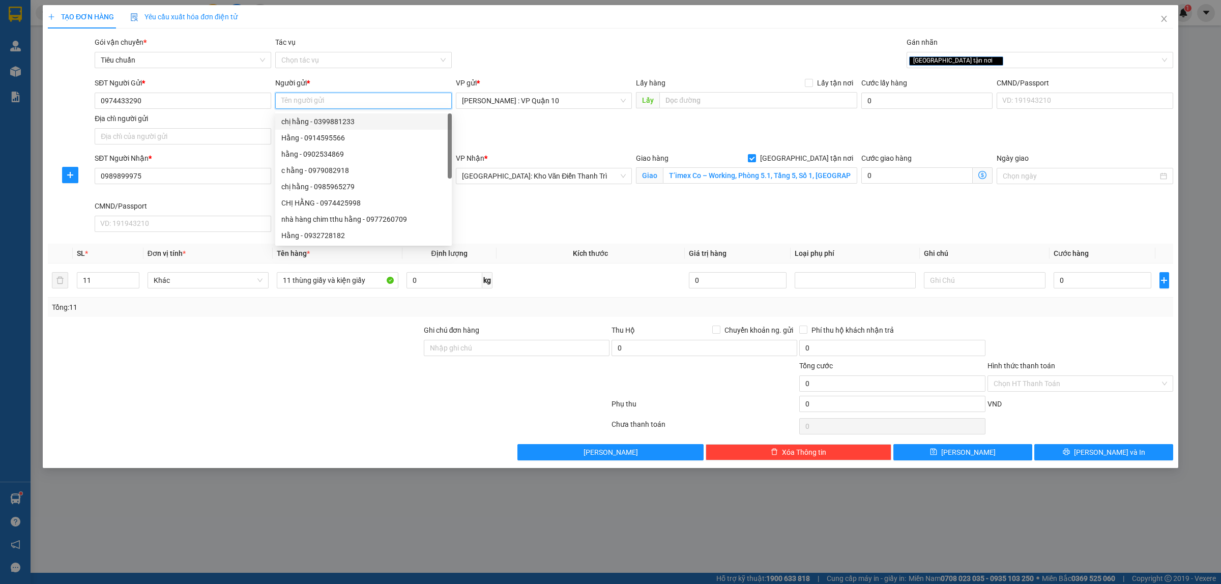
paste input "Tuấn - Công ty An Cường"
type input "Tuấn - Công ty An Cường"
click at [316, 424] on div at bounding box center [329, 426] width 564 height 20
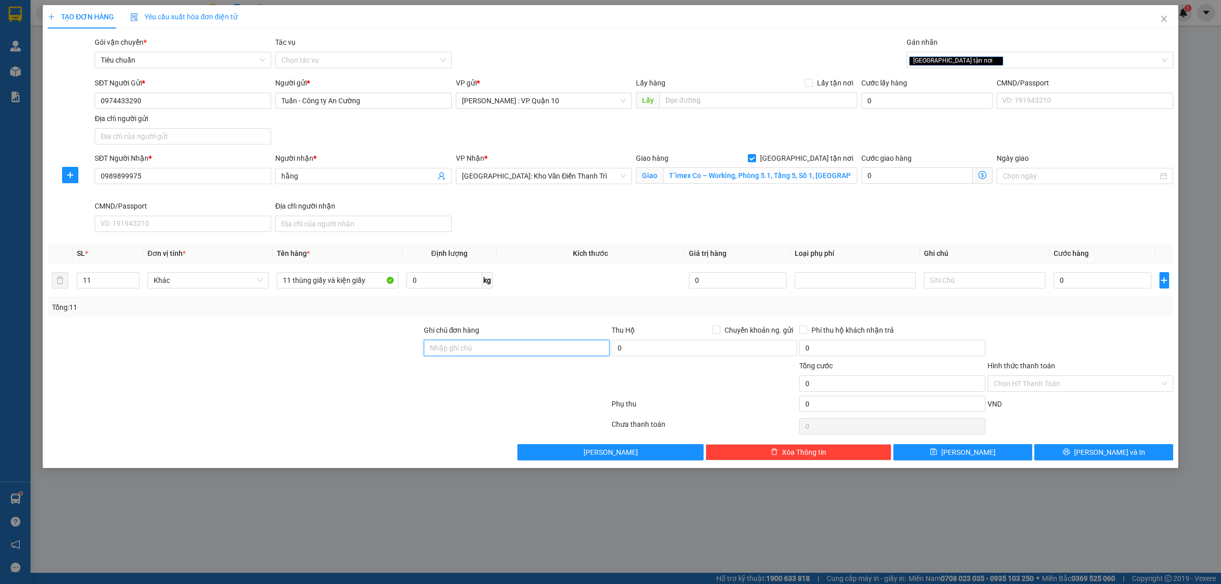
click at [460, 352] on input "Ghi chú đơn hàng" at bounding box center [517, 348] width 186 height 16
type input "hàng k bao bể vỡ hư hỏng"
click at [444, 408] on div at bounding box center [329, 406] width 564 height 20
click at [1063, 312] on div "Tổng: 11" at bounding box center [610, 307] width 1117 height 11
click at [1082, 281] on input "0" at bounding box center [1103, 280] width 98 height 16
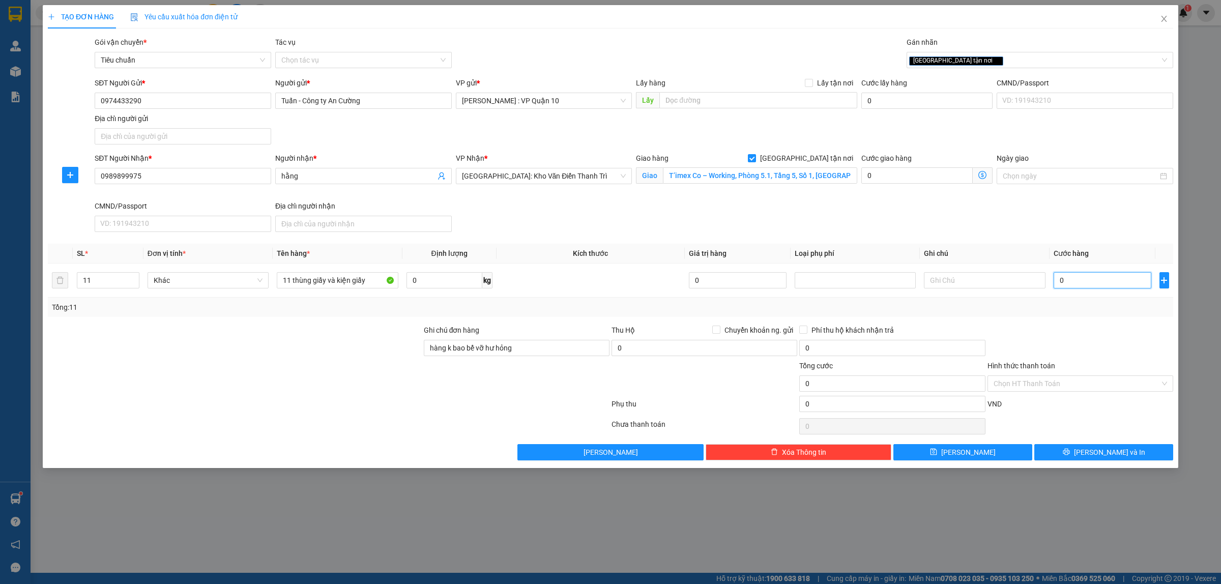
type input "20"
type input "220"
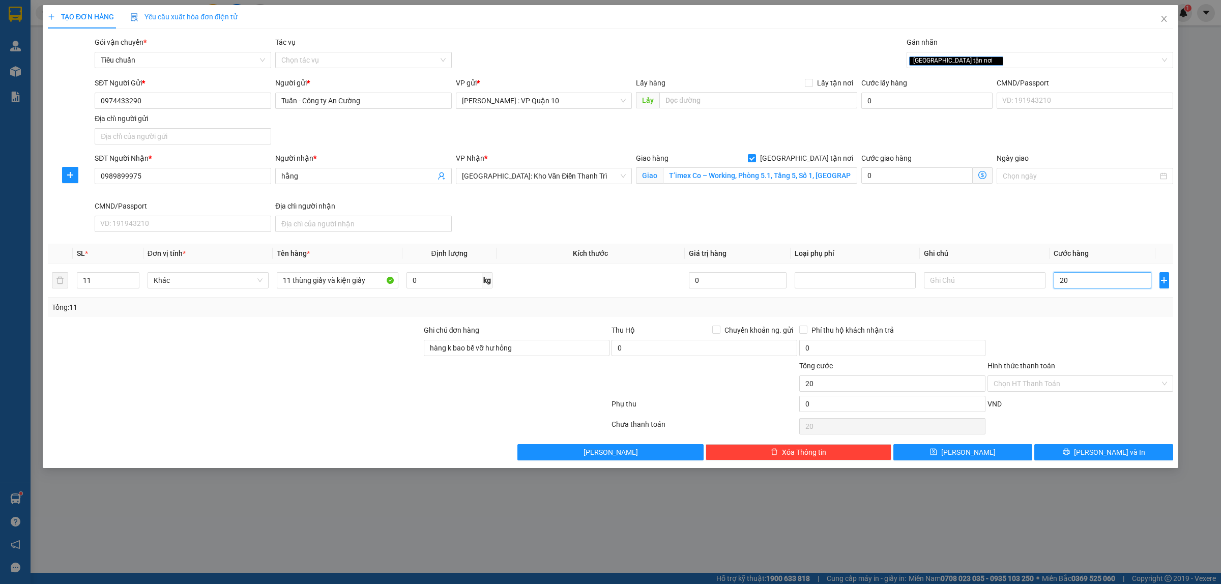
type input "220"
type input "2.200"
type input "22.000"
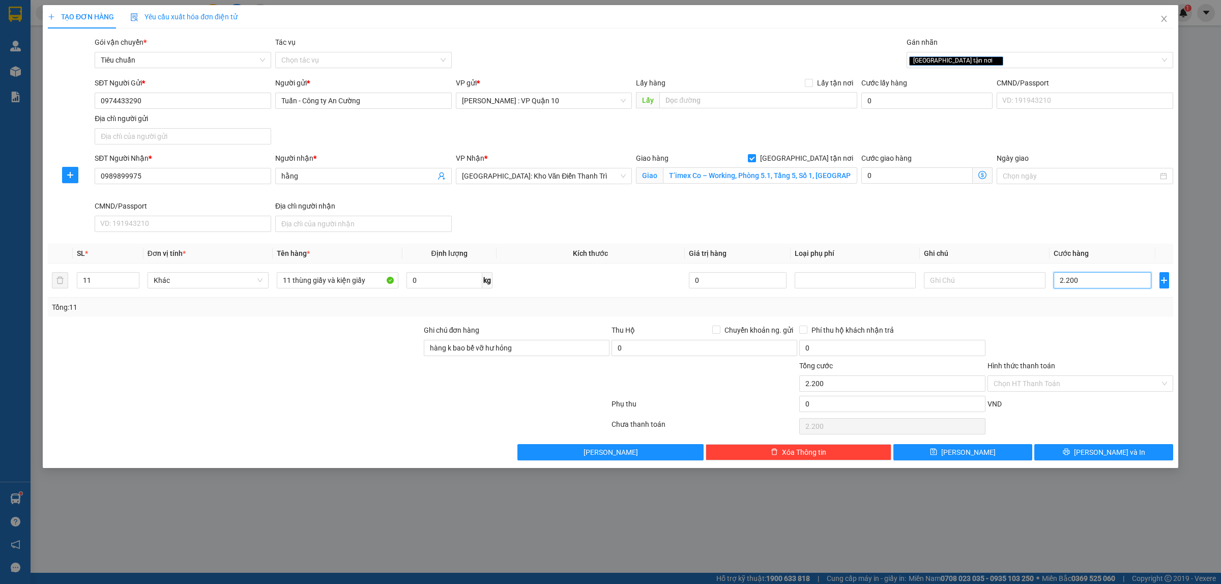
type input "22.000"
type input "220.000"
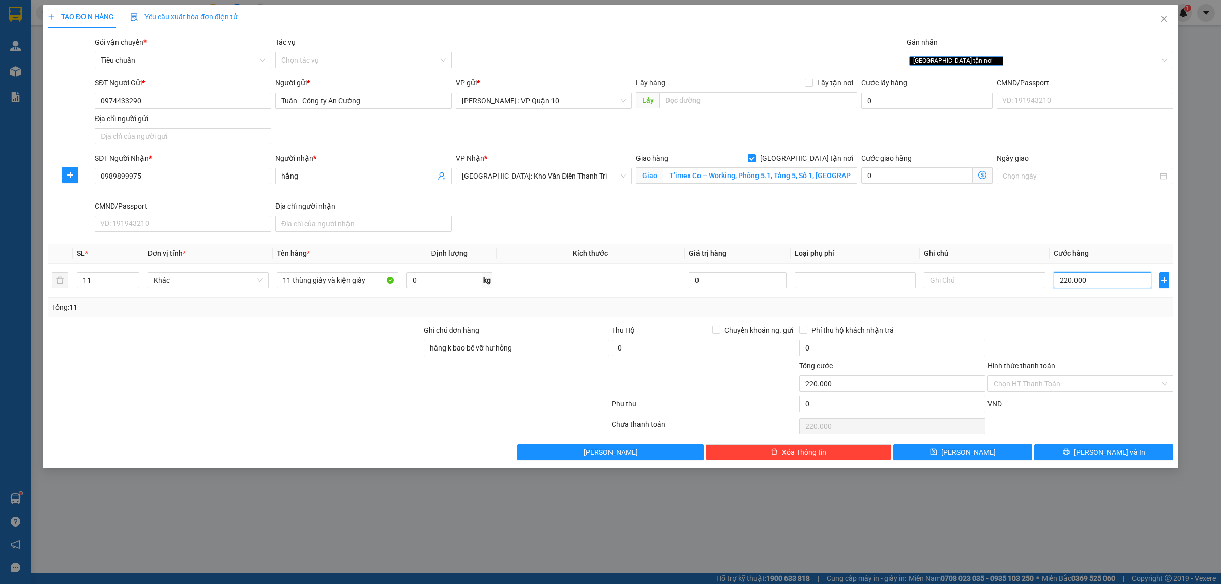
type input "2.200.000"
type input "200.000"
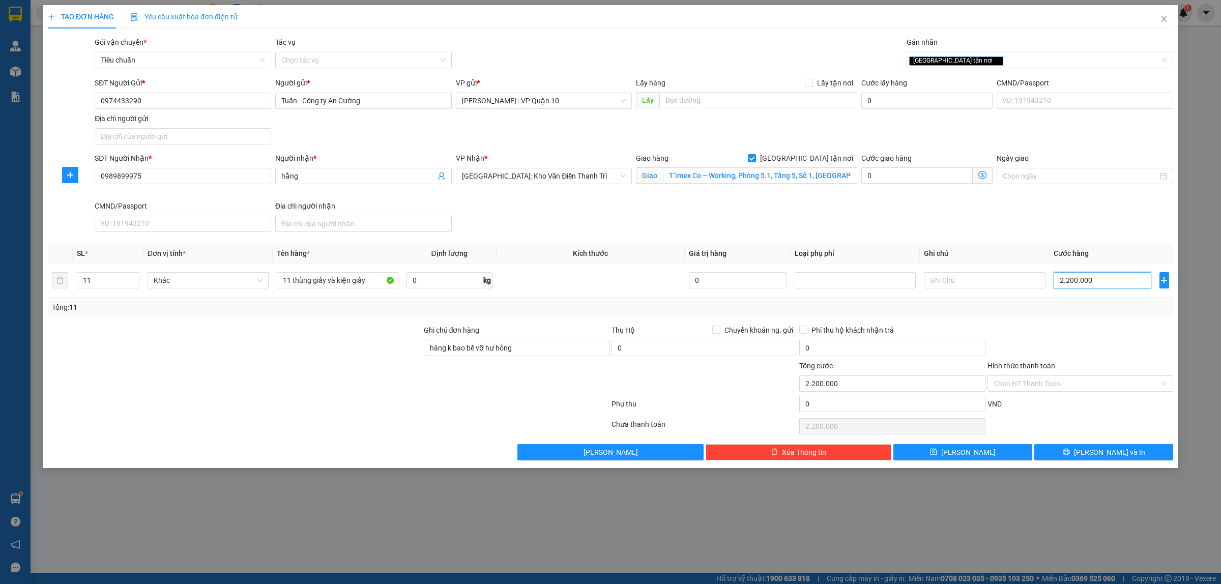
type input "200.000"
type input "20.000"
type input "0"
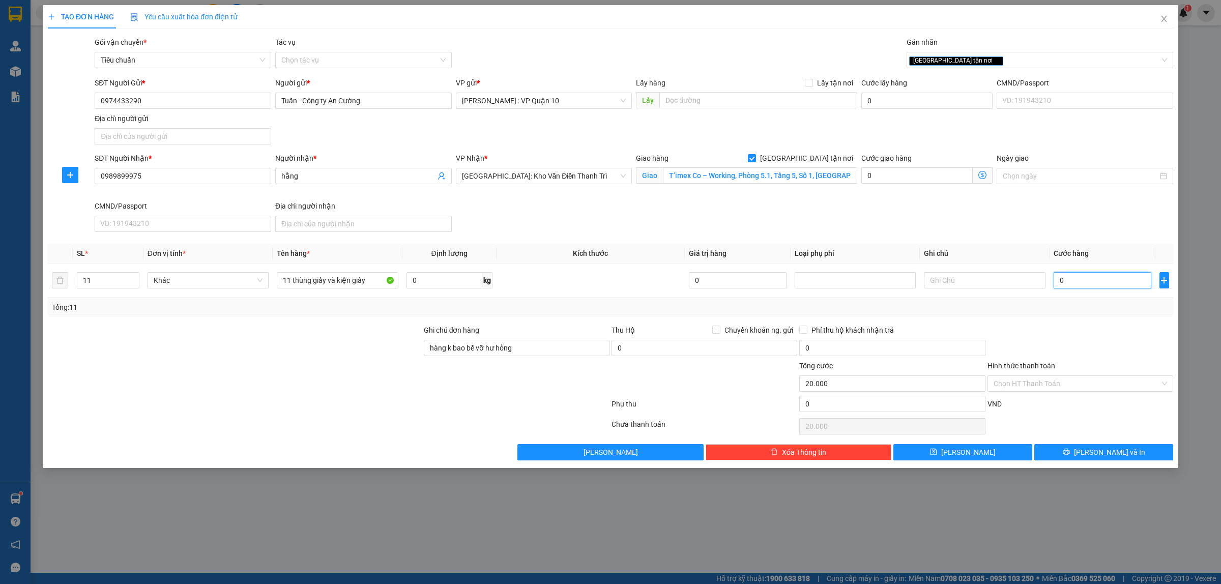
type input "0"
type input "20"
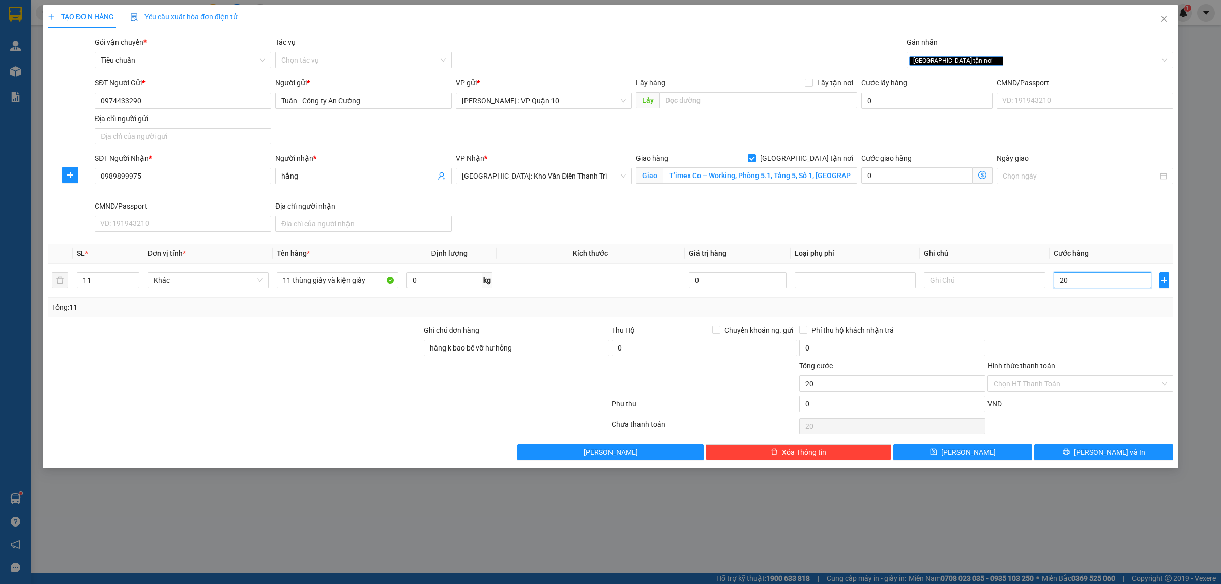
type input "210"
type input "2.150"
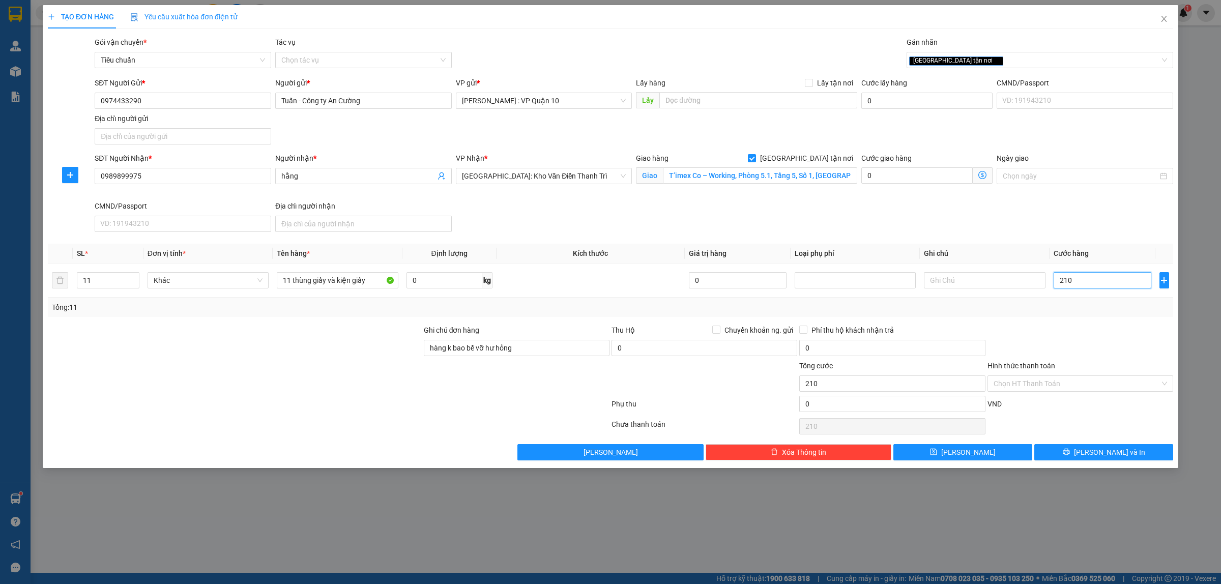
type input "2.150"
type input "21.500"
type input "215.000"
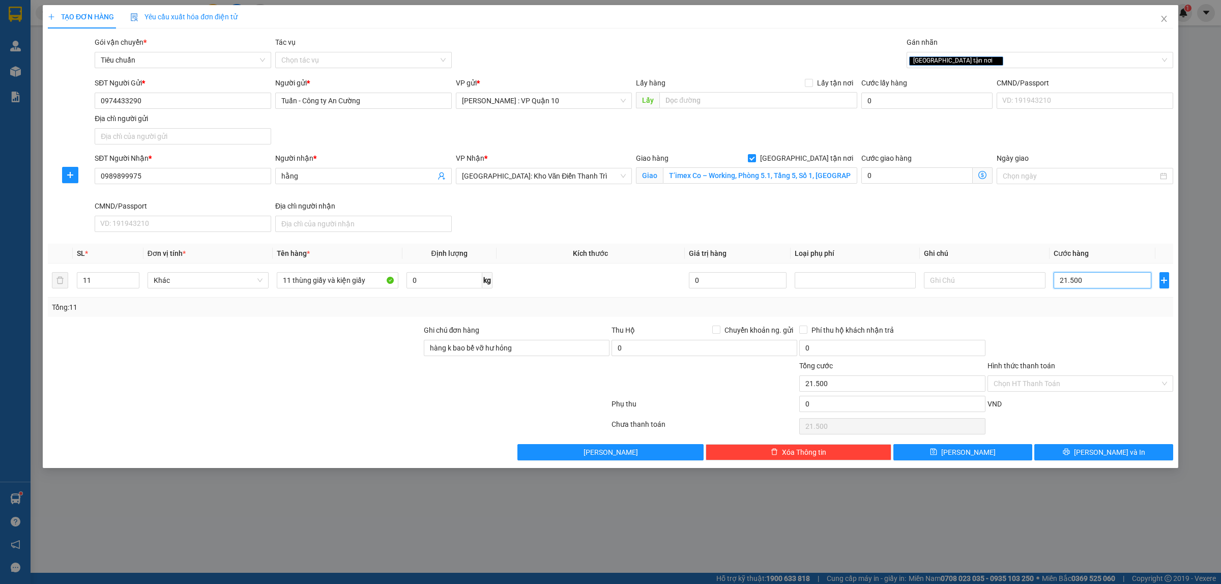
type input "215.000"
type input "2.150.000"
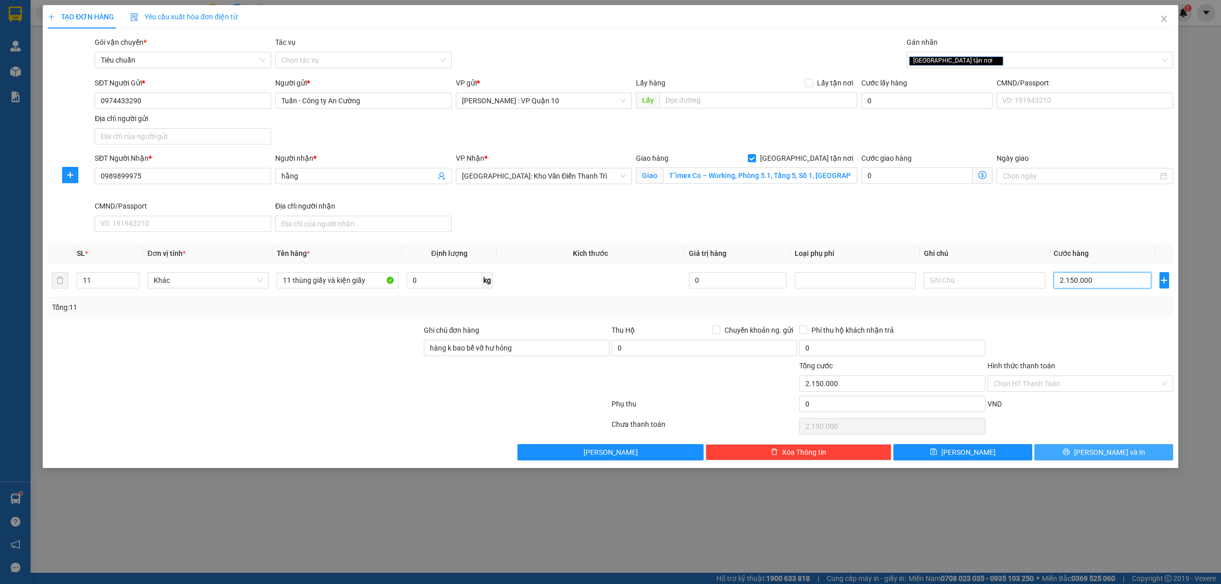
type input "2.150.000"
click at [1077, 446] on button "[PERSON_NAME] và In" at bounding box center [1103, 452] width 139 height 16
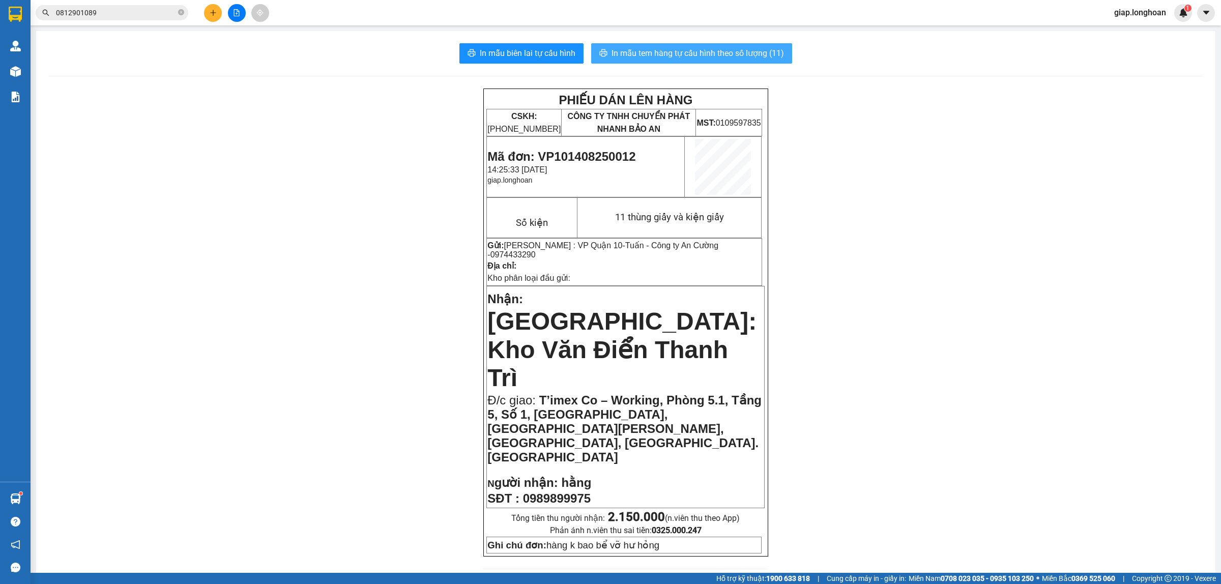
click at [679, 51] on span "In mẫu tem hàng tự cấu hình theo số lượng (11)" at bounding box center [698, 53] width 172 height 13
click at [214, 13] on icon "plus" at bounding box center [213, 12] width 7 height 7
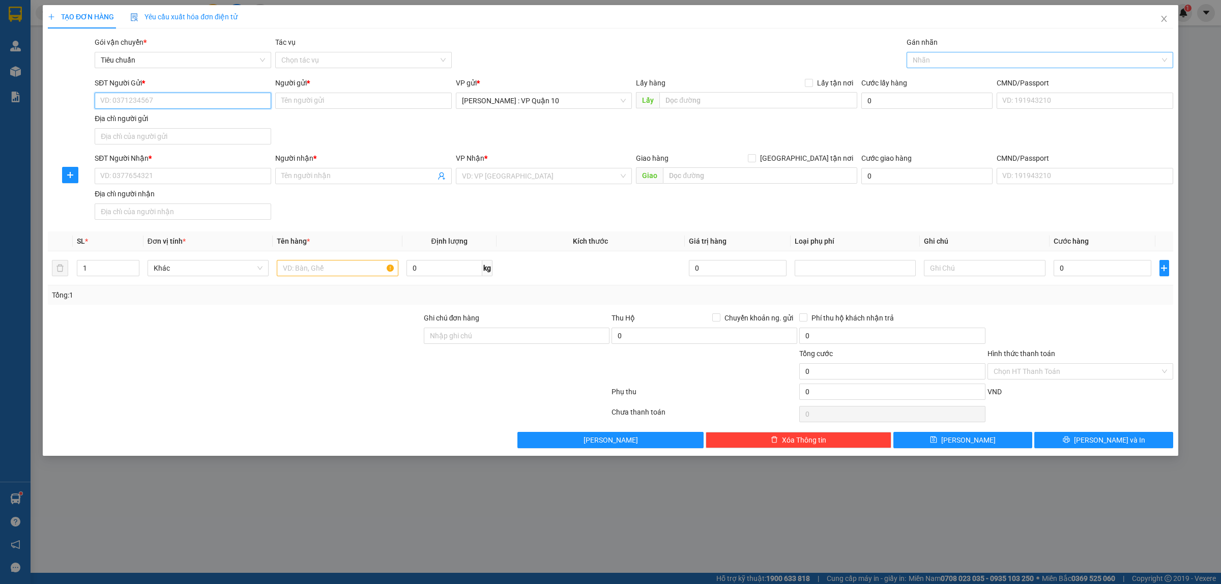
click at [924, 59] on div at bounding box center [1034, 60] width 251 height 12
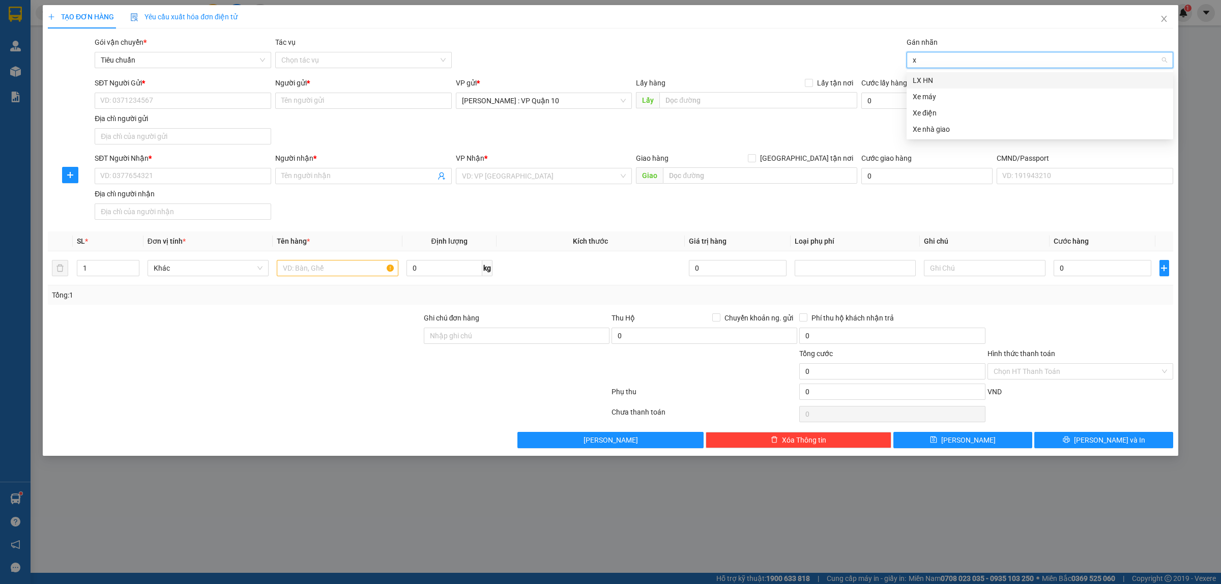
type input "xe"
click at [922, 82] on div "Xe máy" at bounding box center [1040, 80] width 254 height 11
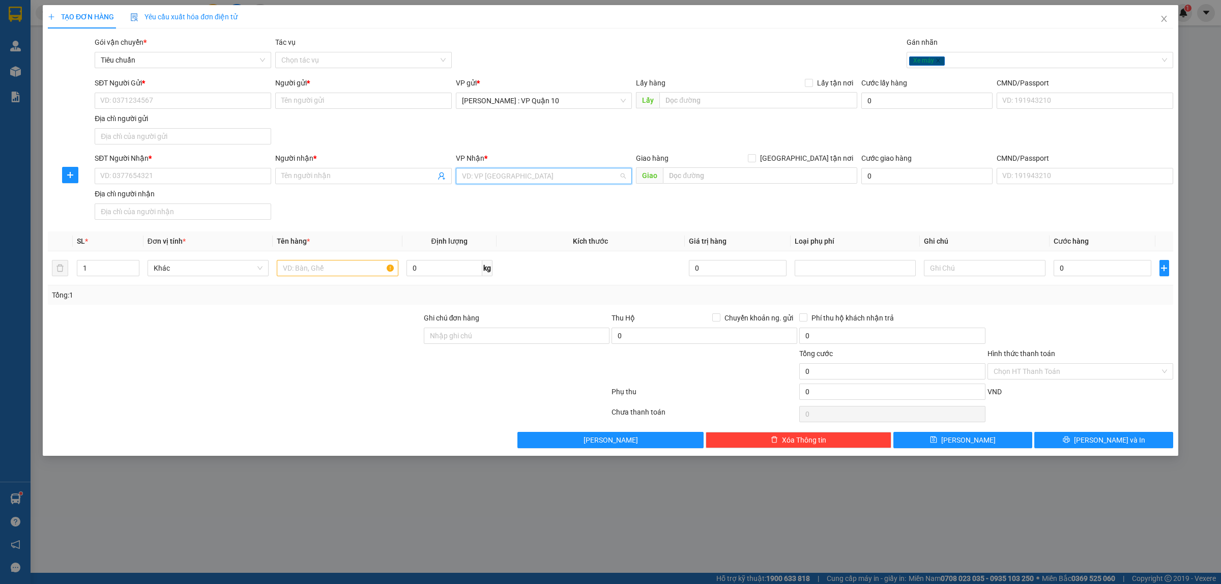
click at [482, 176] on input "search" at bounding box center [540, 175] width 157 height 15
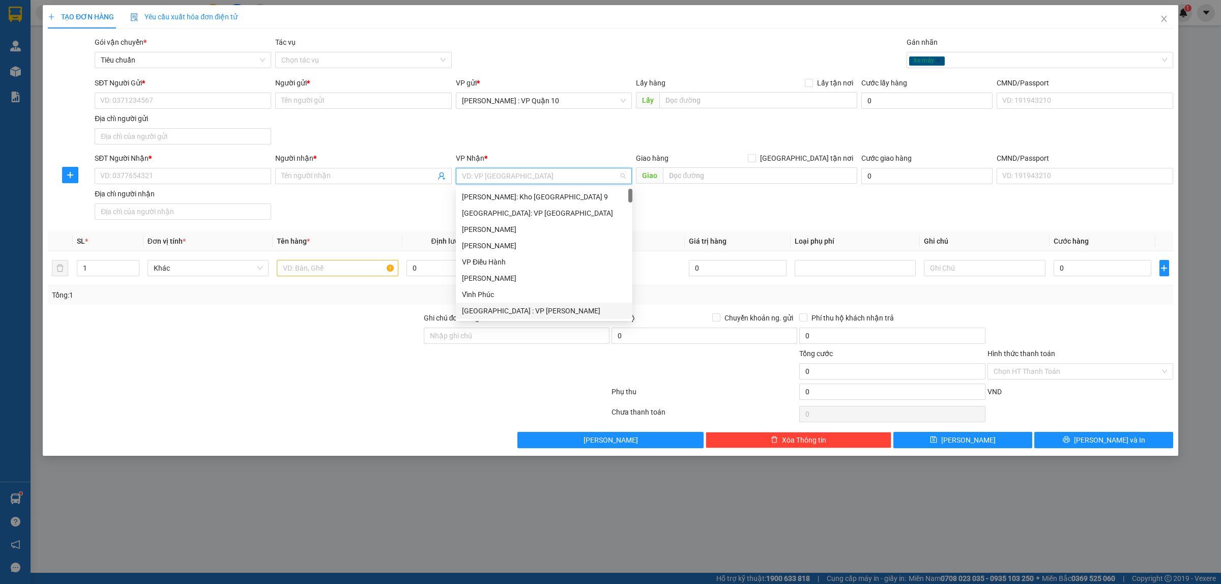
drag, startPoint x: 533, startPoint y: 318, endPoint x: 532, endPoint y: 313, distance: 5.1
click at [533, 316] on div "[GEOGRAPHIC_DATA] : VP [PERSON_NAME]" at bounding box center [544, 311] width 177 height 16
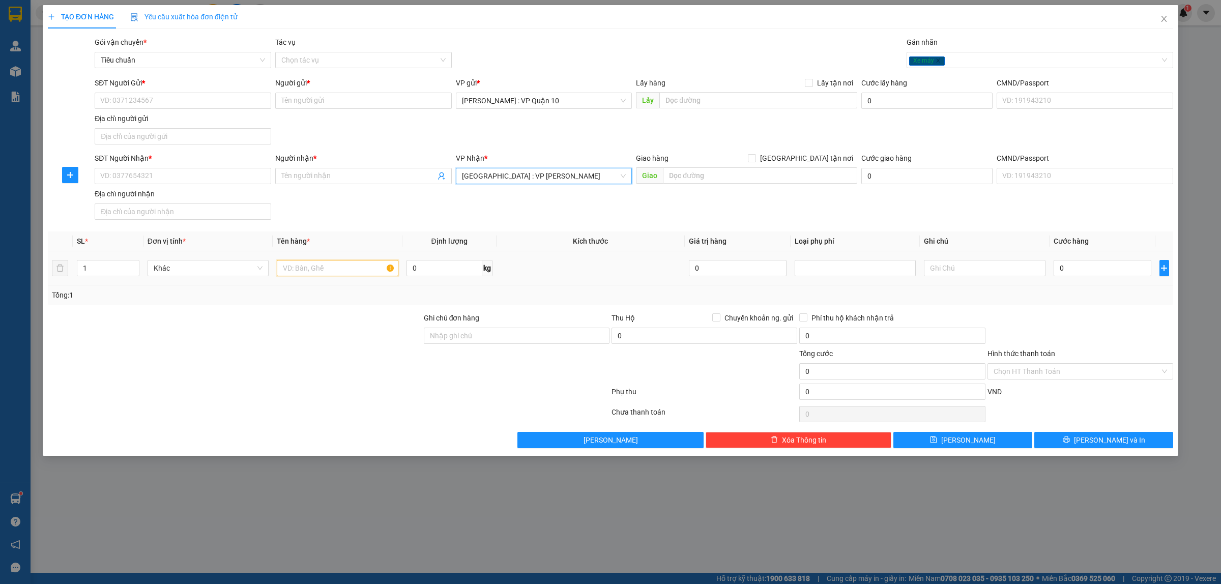
click at [294, 266] on input "text" at bounding box center [337, 268] width 121 height 16
click at [153, 175] on input "SĐT Người Nhận *" at bounding box center [183, 176] width 177 height 16
click at [346, 273] on input "1 con xe máy biển" at bounding box center [337, 268] width 121 height 16
type input "1 con xe máy biển 59c3 - 291.01"
click at [161, 177] on input "SĐT Người Nhận *" at bounding box center [183, 176] width 177 height 16
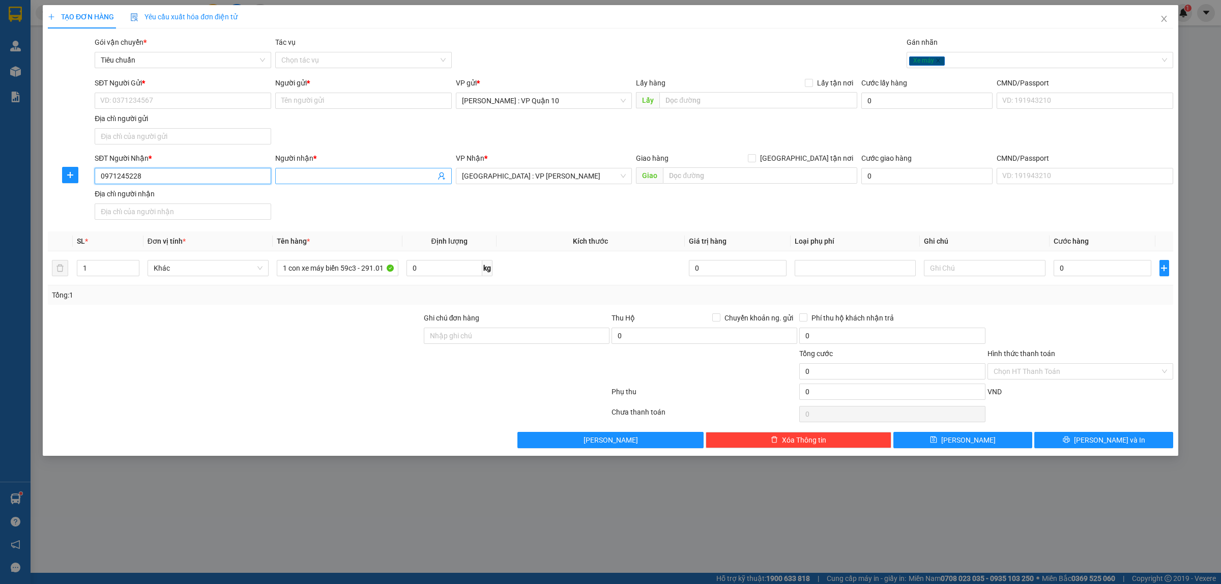
type input "0971245228"
click at [304, 175] on input "Người nhận *" at bounding box center [358, 175] width 154 height 11
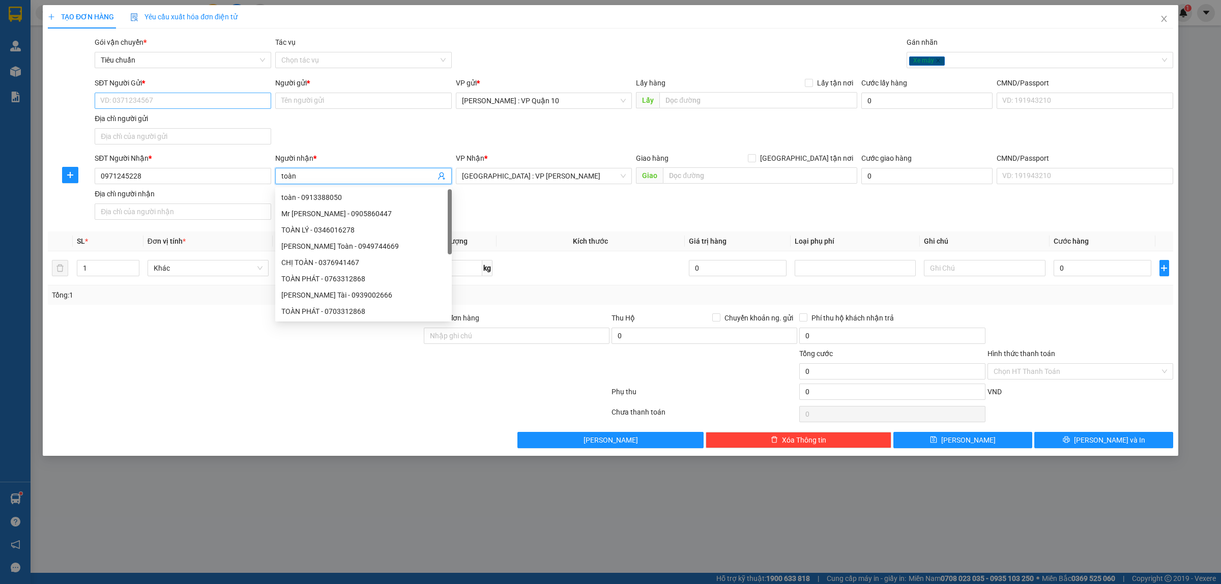
type input "toàn"
click at [153, 107] on input "SĐT Người Gửi *" at bounding box center [183, 101] width 177 height 16
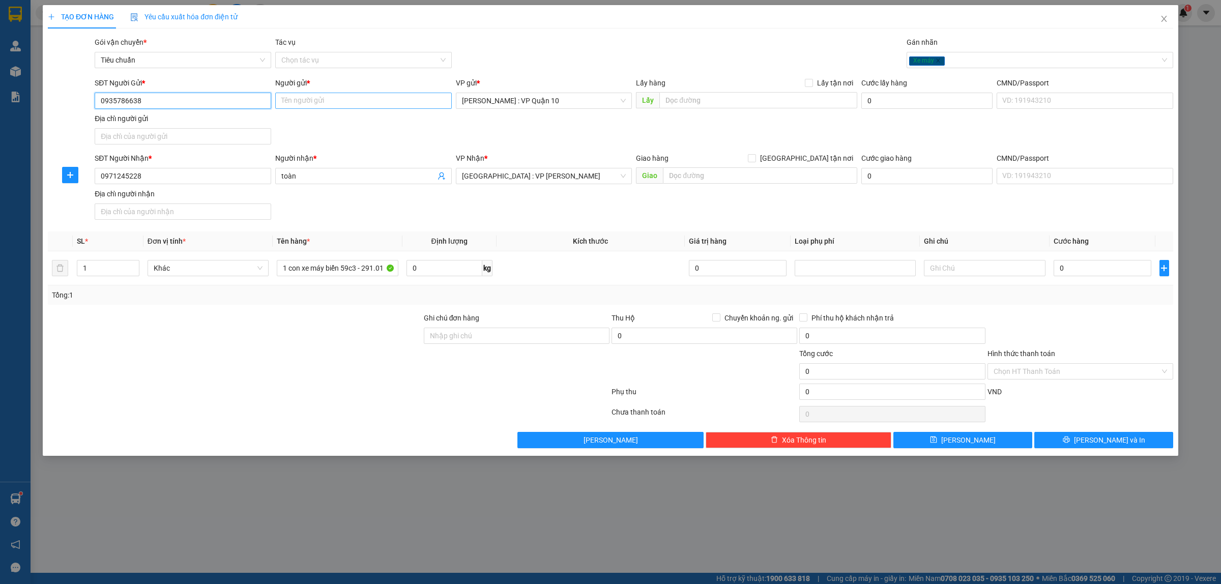
type input "0935786638"
click at [323, 99] on input "Người gửi *" at bounding box center [363, 101] width 177 height 16
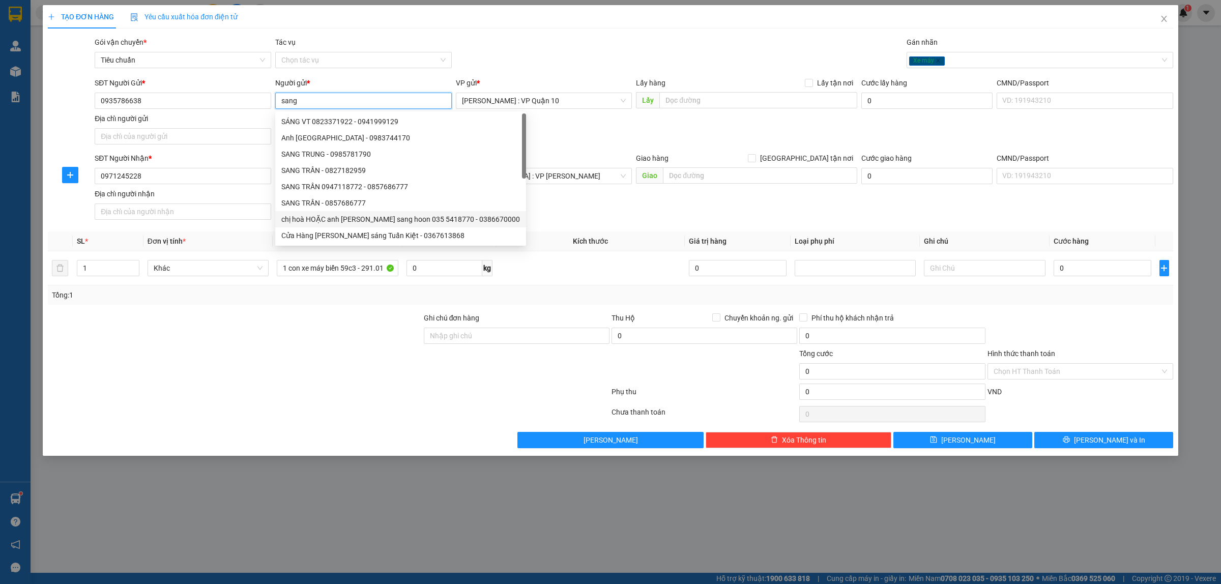
type input "sang"
click at [315, 350] on div at bounding box center [235, 366] width 376 height 36
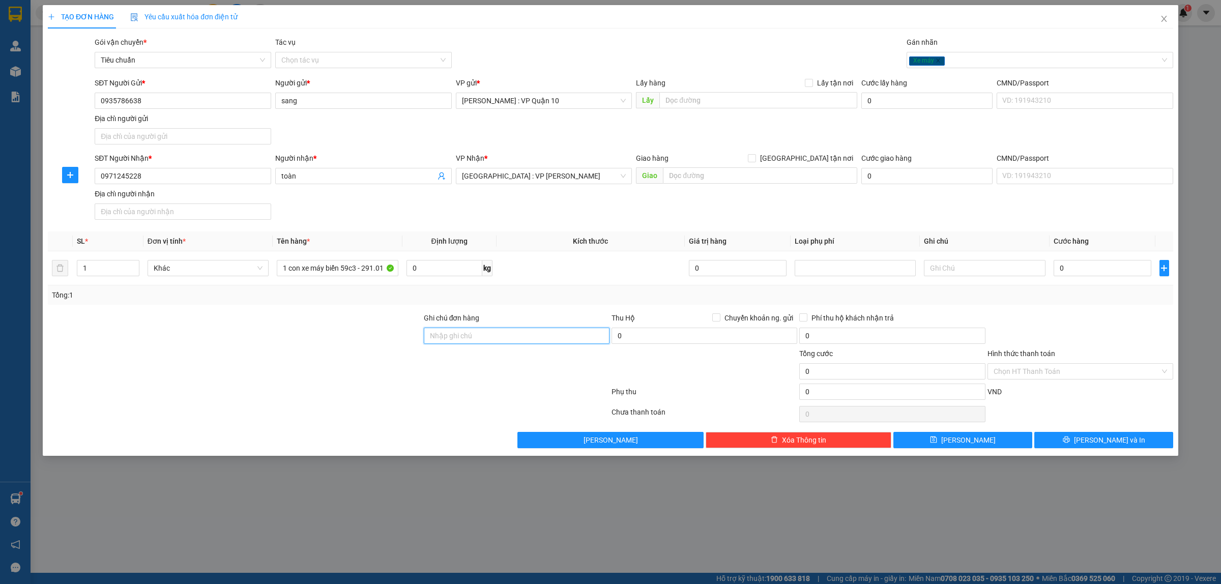
click at [481, 339] on input "Ghi chú đơn hàng" at bounding box center [517, 336] width 186 height 16
type input "CÓ CHÌA KHÓA VÀ CAVET ĐI KÈM"
click at [472, 417] on div at bounding box center [329, 414] width 564 height 20
click at [353, 268] on input "1 con xe máy biển 59c3 - 291.01" at bounding box center [337, 268] width 121 height 16
type input "1 con xe máy biển 59C3 - 291.01"
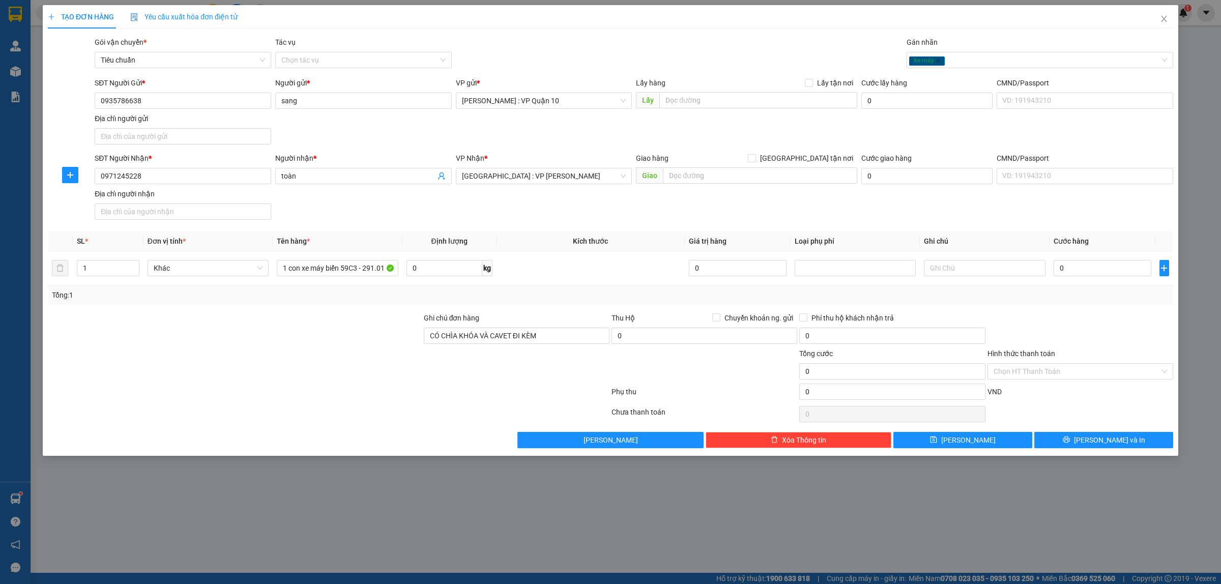
click at [359, 348] on div at bounding box center [235, 330] width 376 height 36
click at [1078, 271] on input "0" at bounding box center [1103, 268] width 98 height 16
type input "70"
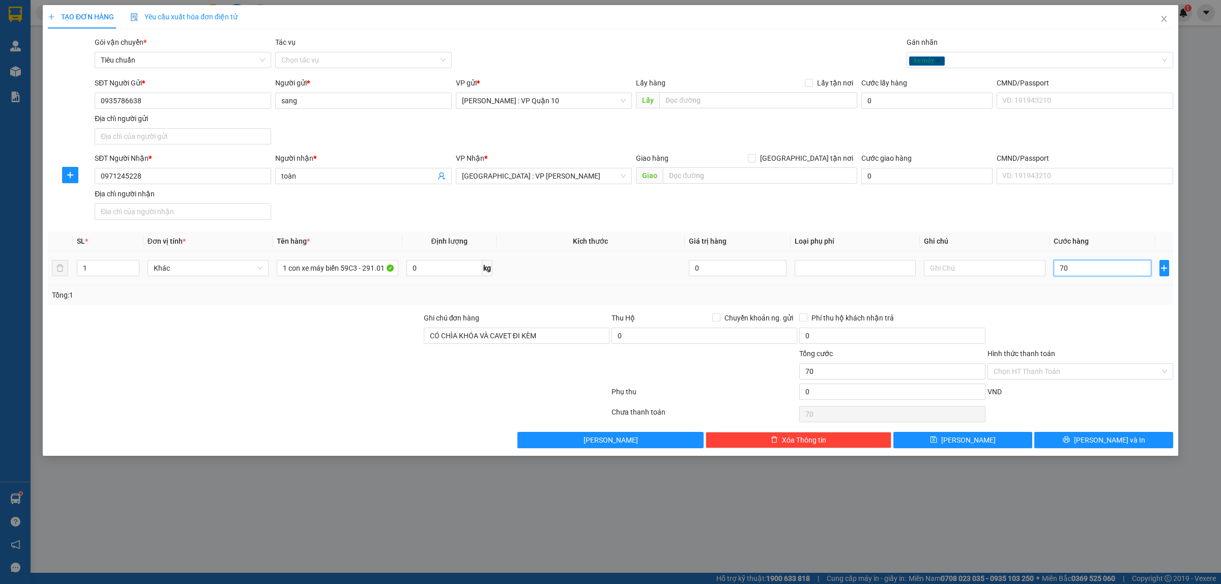
type input "730"
type input "7.300"
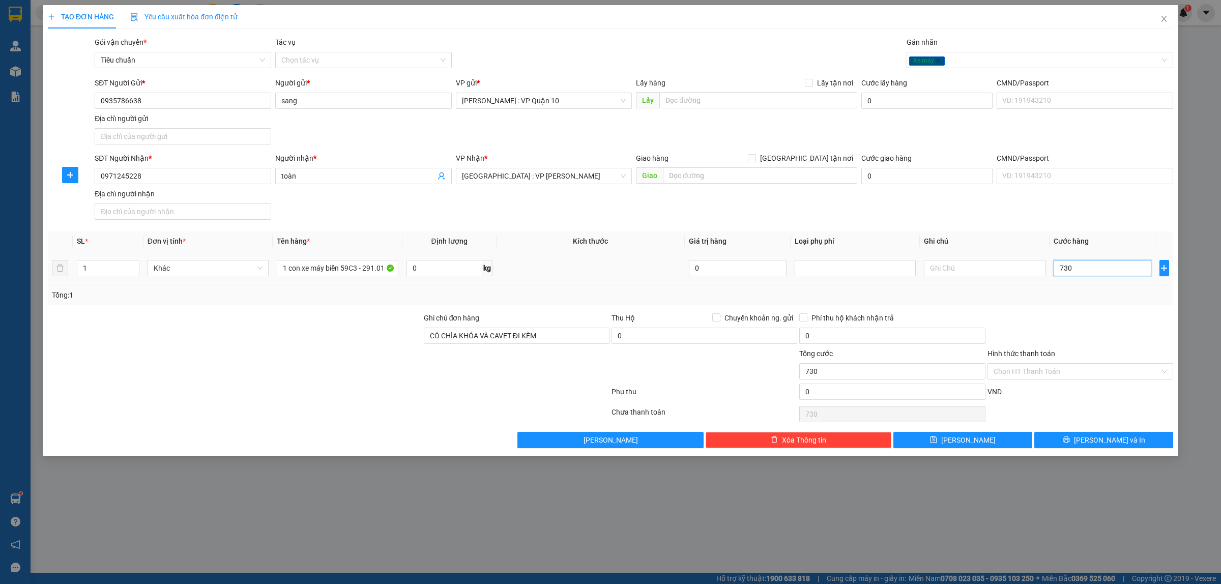
type input "7.300"
type input "73.000"
type input "730.000"
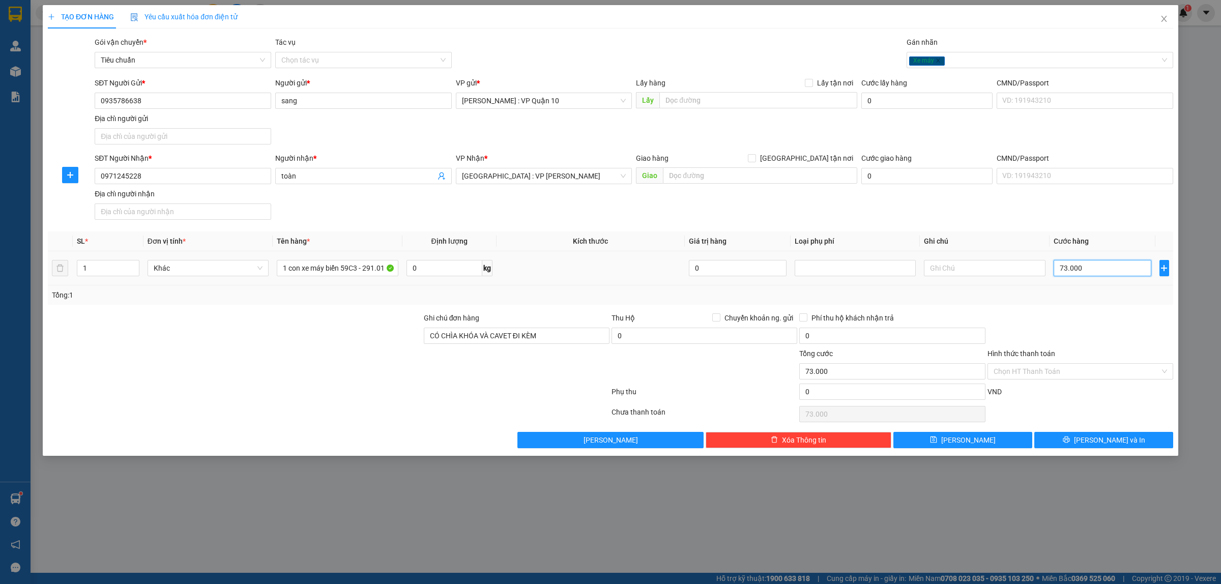
type input "730.000"
click at [1023, 372] on input "Hình thức thanh toán" at bounding box center [1077, 371] width 166 height 15
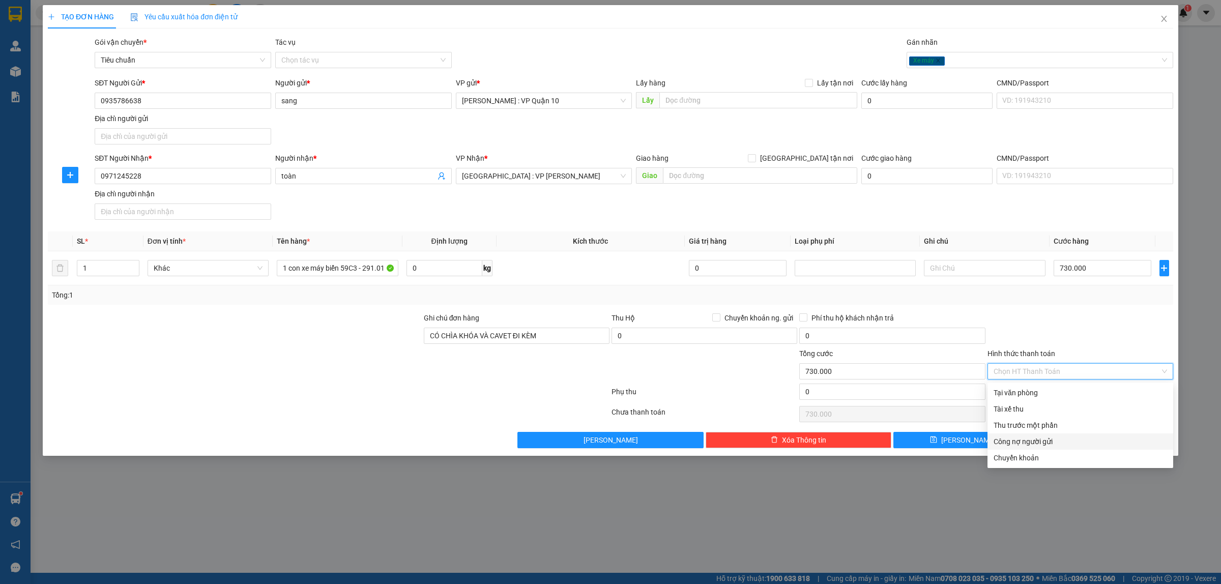
click at [876, 500] on div "TẠO ĐƠN HÀNG Yêu cầu xuất hóa đơn điện tử Transit Pickup Surcharge Ids Transit …" at bounding box center [610, 292] width 1221 height 584
click at [1018, 373] on input "Hình thức thanh toán" at bounding box center [1077, 371] width 166 height 15
click at [1019, 391] on div "Tại văn phòng" at bounding box center [1081, 392] width 174 height 11
type input "0"
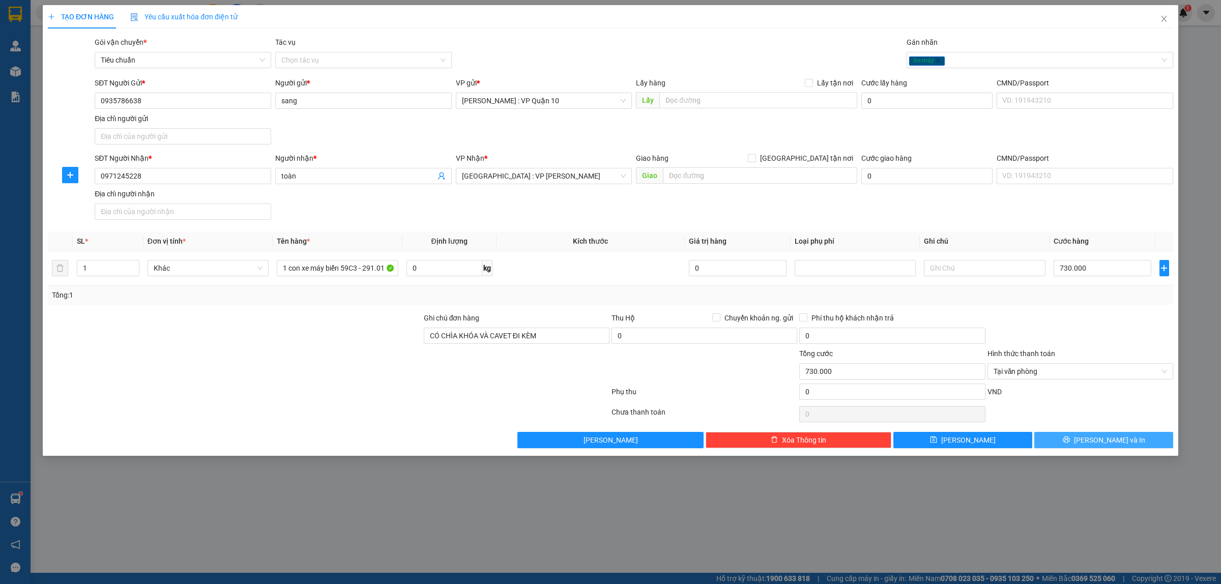
click at [1074, 439] on button "[PERSON_NAME] và In" at bounding box center [1103, 440] width 139 height 16
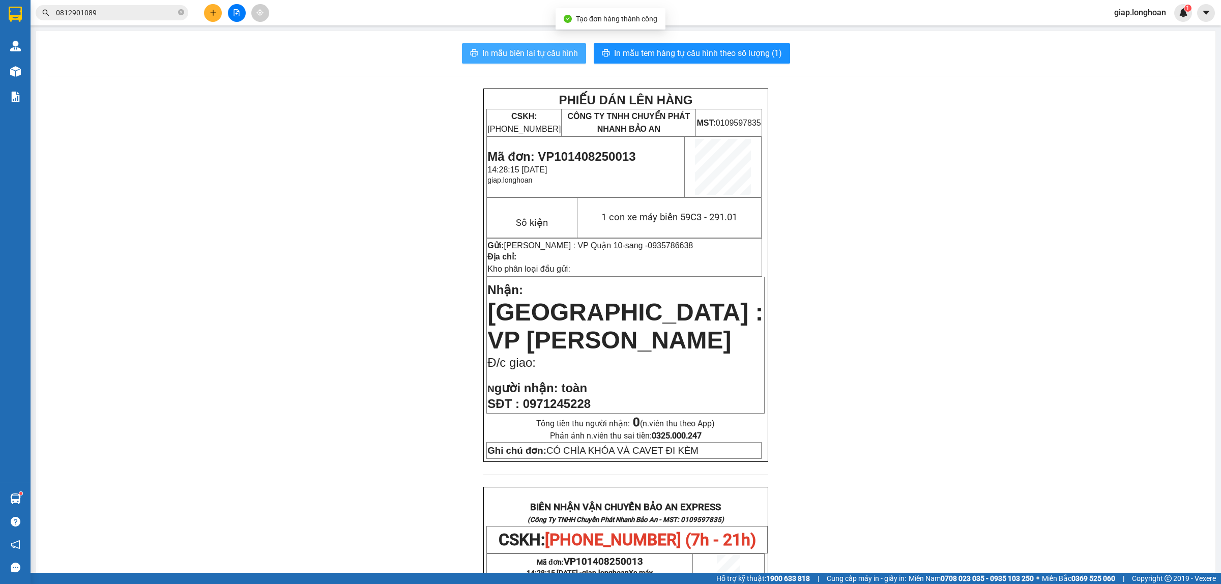
click at [532, 51] on span "In mẫu biên lai tự cấu hình" at bounding box center [530, 53] width 96 height 13
drag, startPoint x: 958, startPoint y: 323, endPoint x: 943, endPoint y: 301, distance: 26.8
click at [958, 322] on div "PHIẾU DÁN LÊN HÀNG CSKH: 1900.06.88.33 CÔNG TY TNHH CHUYỂN PHÁT NHANH BẢO AN MS…" at bounding box center [625, 531] width 1155 height 884
click at [670, 51] on span "In mẫu tem hàng tự cấu hình theo số lượng (1)" at bounding box center [698, 53] width 168 height 13
click at [211, 11] on icon "plus" at bounding box center [213, 12] width 7 height 7
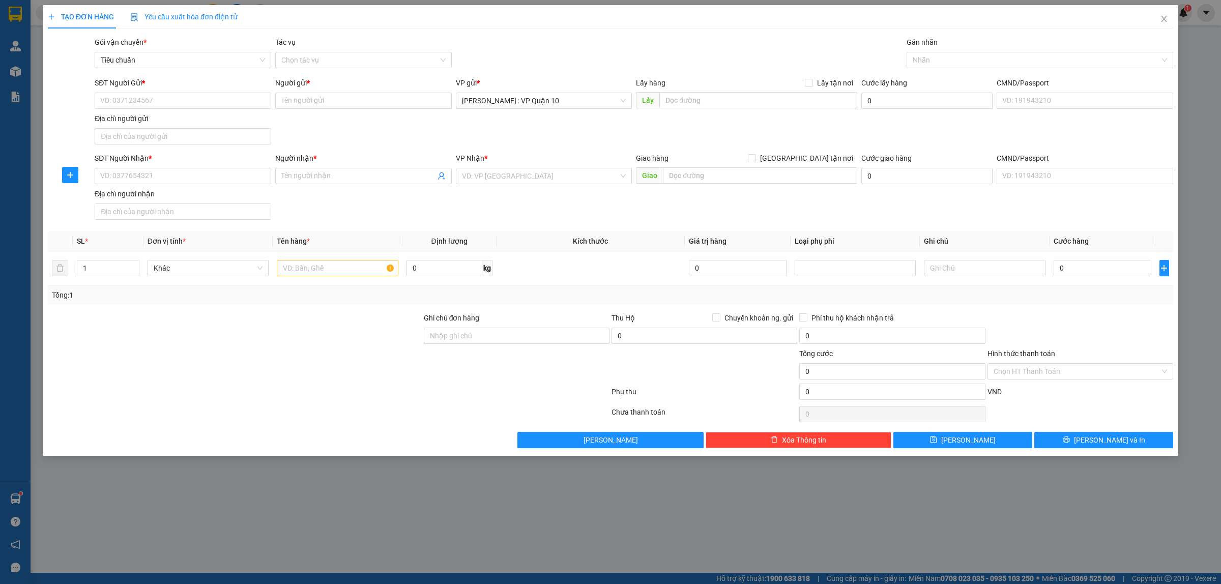
drag, startPoint x: 332, startPoint y: 419, endPoint x: 319, endPoint y: 409, distance: 16.7
click at [331, 418] on div at bounding box center [329, 414] width 564 height 20
click at [90, 265] on input "1" at bounding box center [108, 268] width 62 height 15
type input "3"
type input "2"
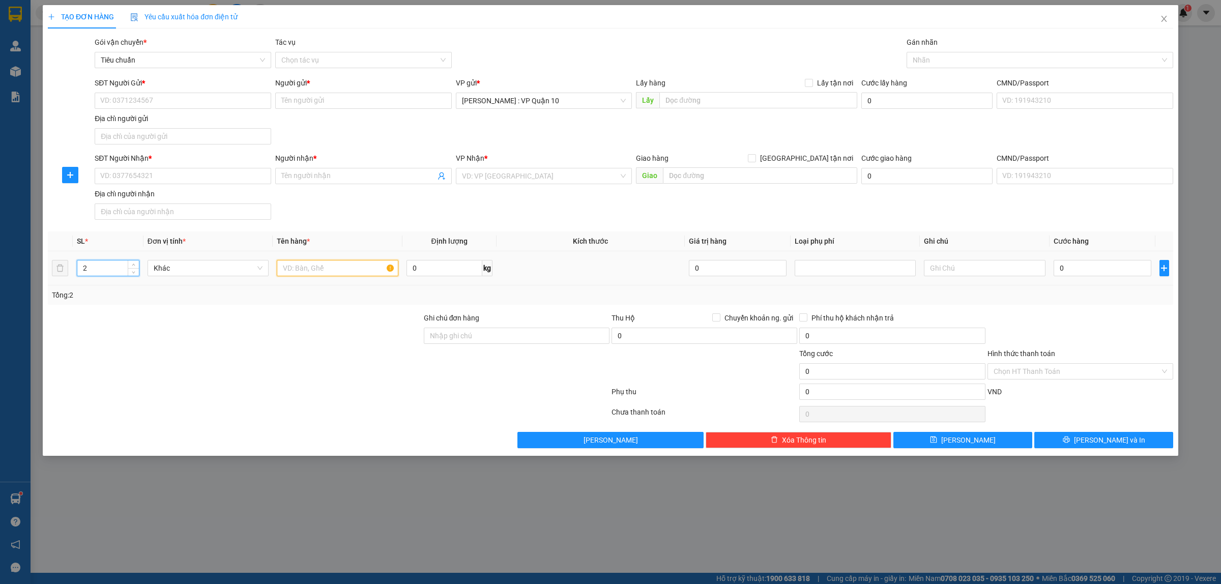
click at [294, 270] on input "text" at bounding box center [337, 268] width 121 height 16
type input "1 CÁI VALY VÀ 1 THÙNG GIẤY"
click at [273, 377] on div at bounding box center [235, 366] width 376 height 36
click at [169, 181] on input "SĐT Người Nhận *" at bounding box center [183, 176] width 177 height 16
type input "0909550011"
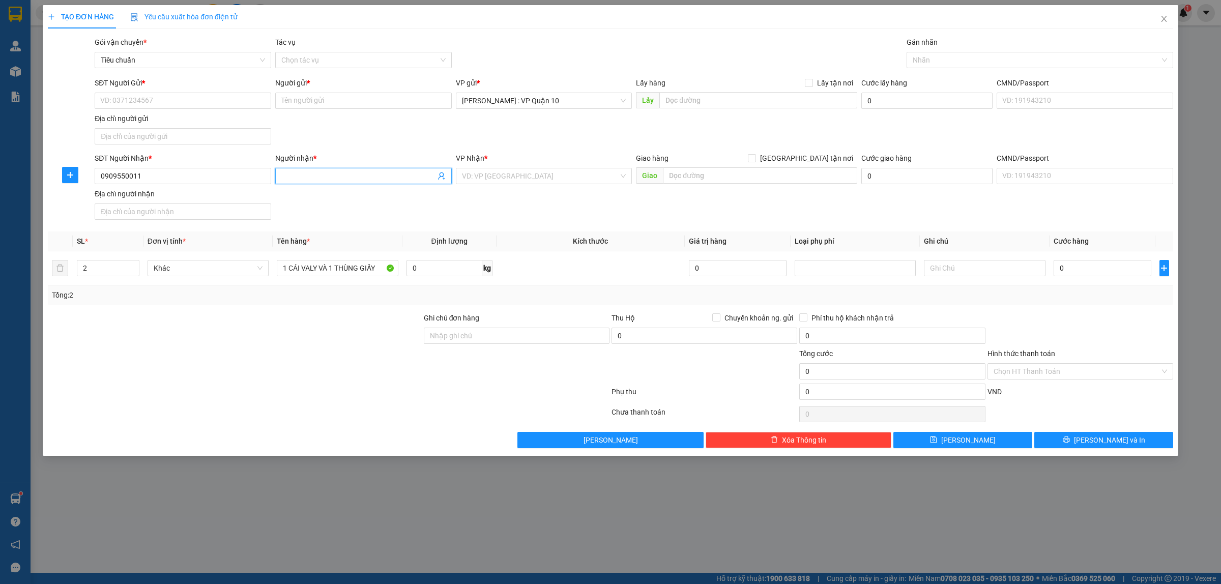
click at [307, 182] on span at bounding box center [363, 176] width 177 height 16
type input "NHI PHAN"
click at [169, 343] on div at bounding box center [235, 330] width 376 height 36
click at [171, 98] on input "SĐT Người Gửi *" at bounding box center [183, 101] width 177 height 16
click at [503, 174] on input "search" at bounding box center [540, 175] width 157 height 15
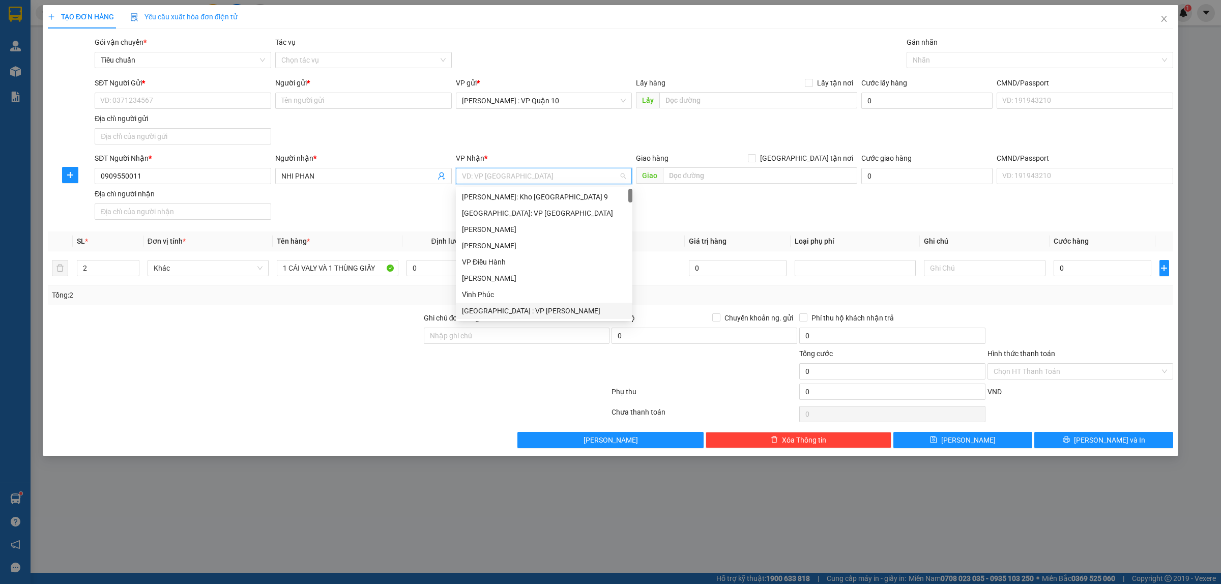
drag, startPoint x: 535, startPoint y: 306, endPoint x: 800, endPoint y: 136, distance: 315.3
click at [534, 307] on div "[GEOGRAPHIC_DATA] : VP [PERSON_NAME]" at bounding box center [544, 310] width 164 height 11
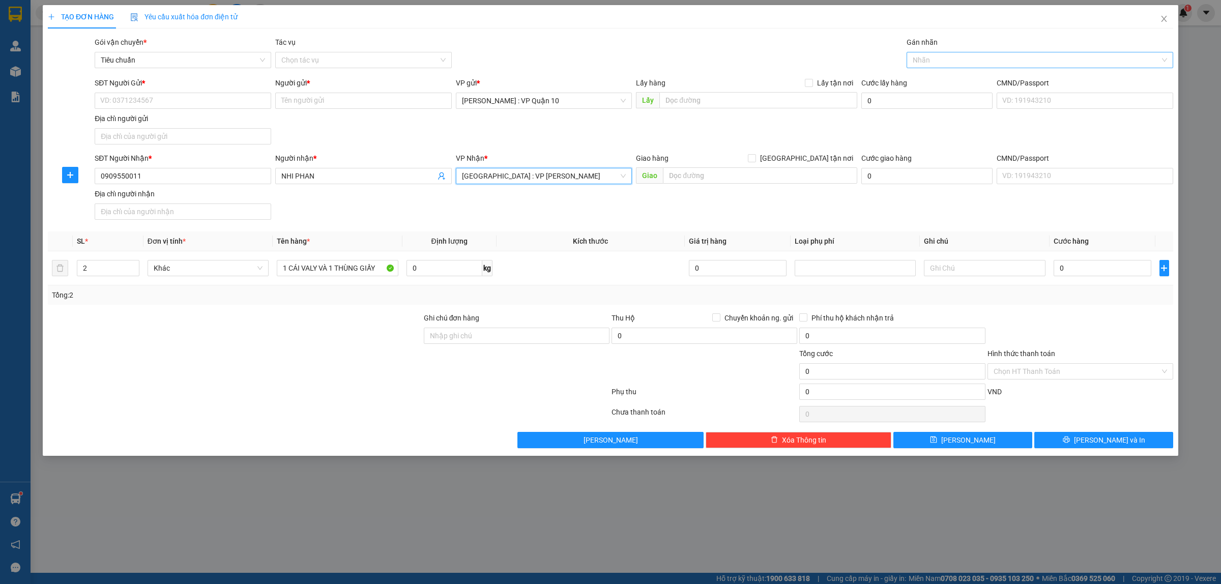
click at [940, 60] on div at bounding box center [1034, 60] width 251 height 12
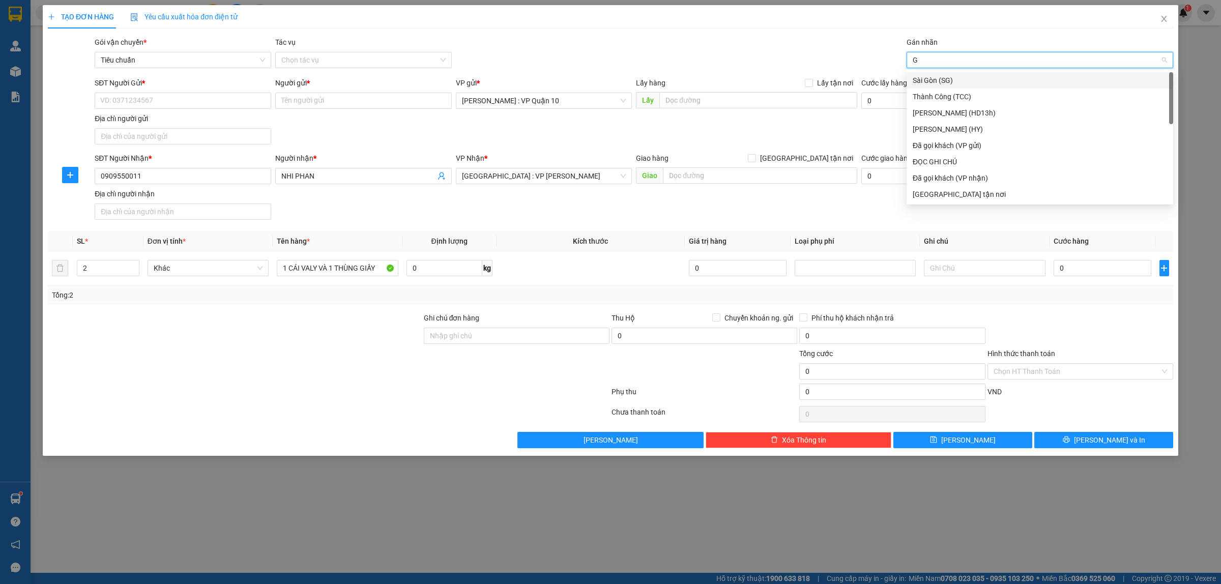
type input "GI"
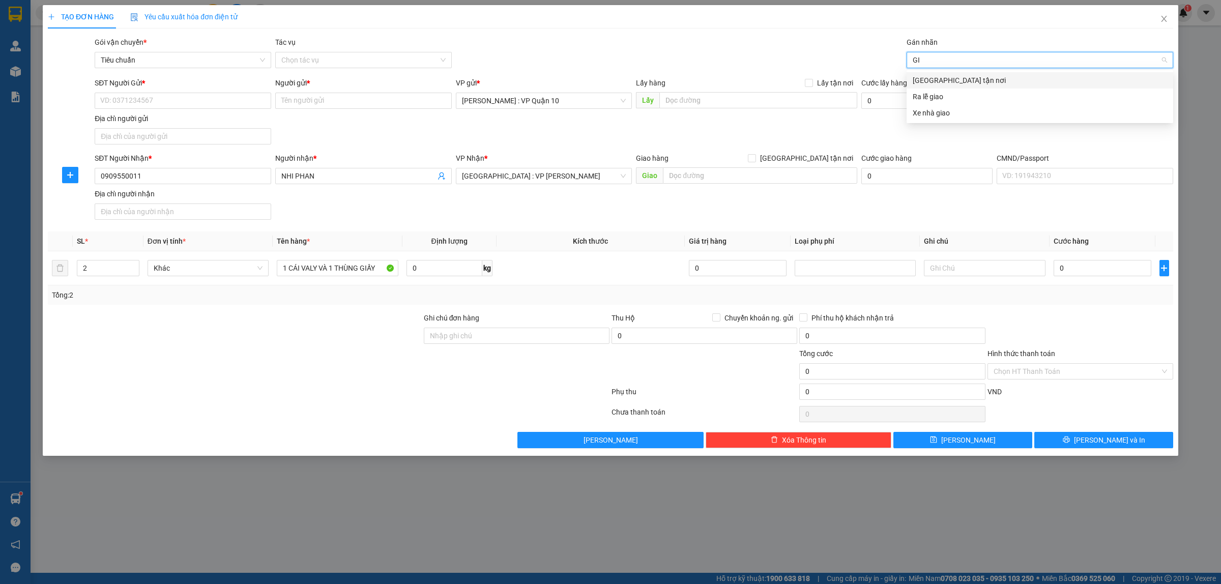
click at [925, 75] on div "[GEOGRAPHIC_DATA] tận nơi" at bounding box center [1040, 80] width 254 height 11
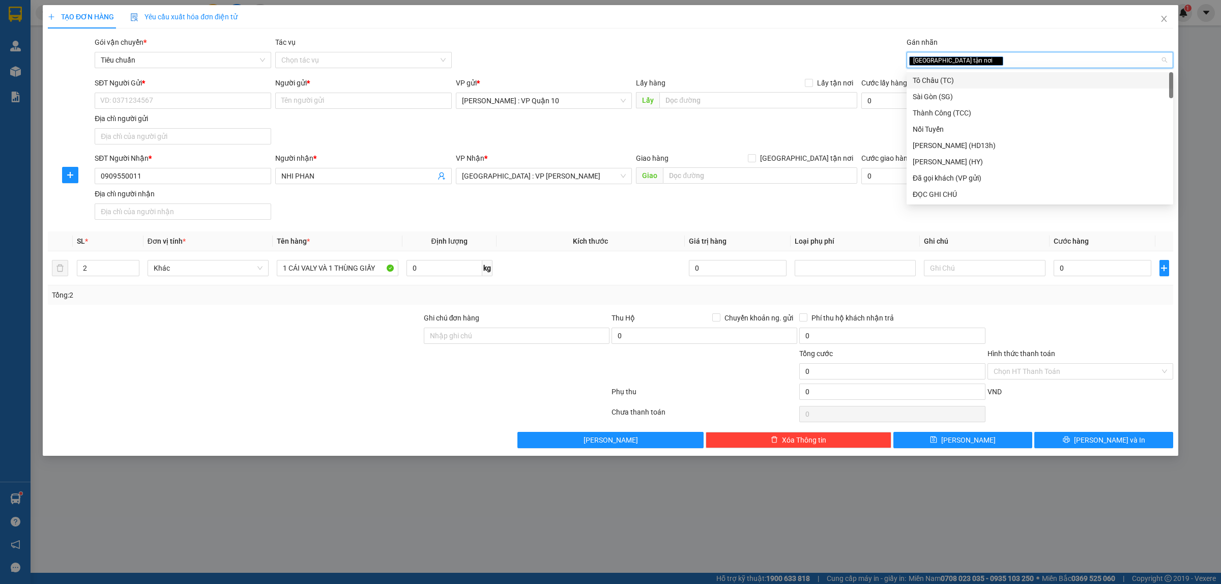
click at [740, 41] on div "Gói vận chuyển * Tiêu chuẩn Tác vụ Chọn tác vụ Gán nhãn Giao tận nơi" at bounding box center [634, 55] width 1083 height 36
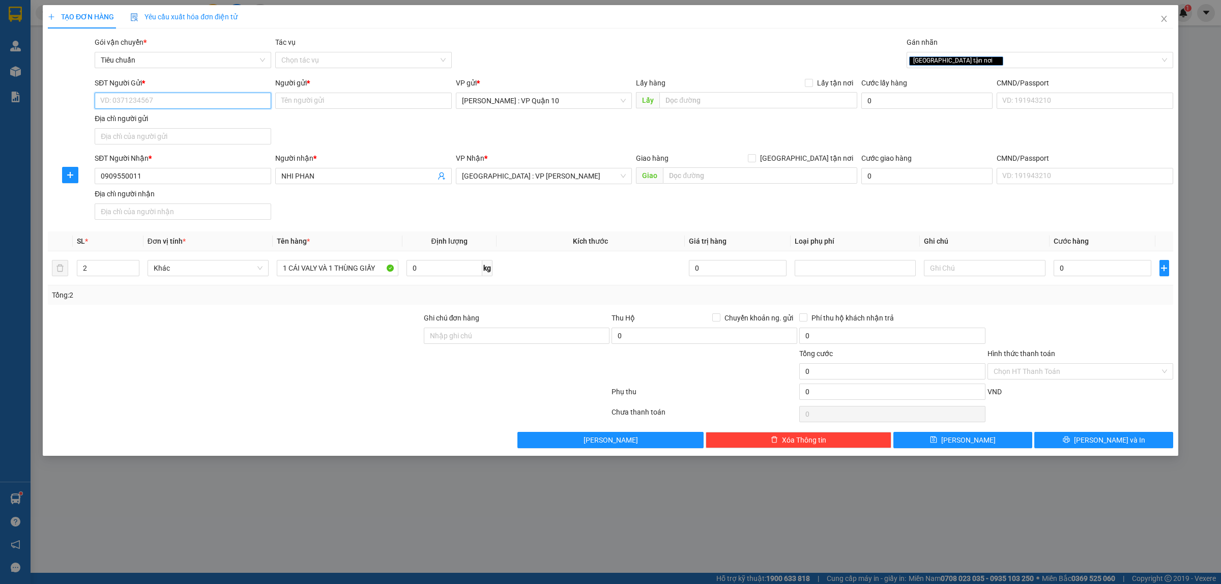
drag, startPoint x: 141, startPoint y: 103, endPoint x: 1220, endPoint y: 152, distance: 1079.8
click at [151, 103] on input "SĐT Người Gửi *" at bounding box center [183, 101] width 177 height 16
type input "0898482035"
click at [318, 99] on input "Người gửi *" at bounding box center [363, 101] width 177 height 16
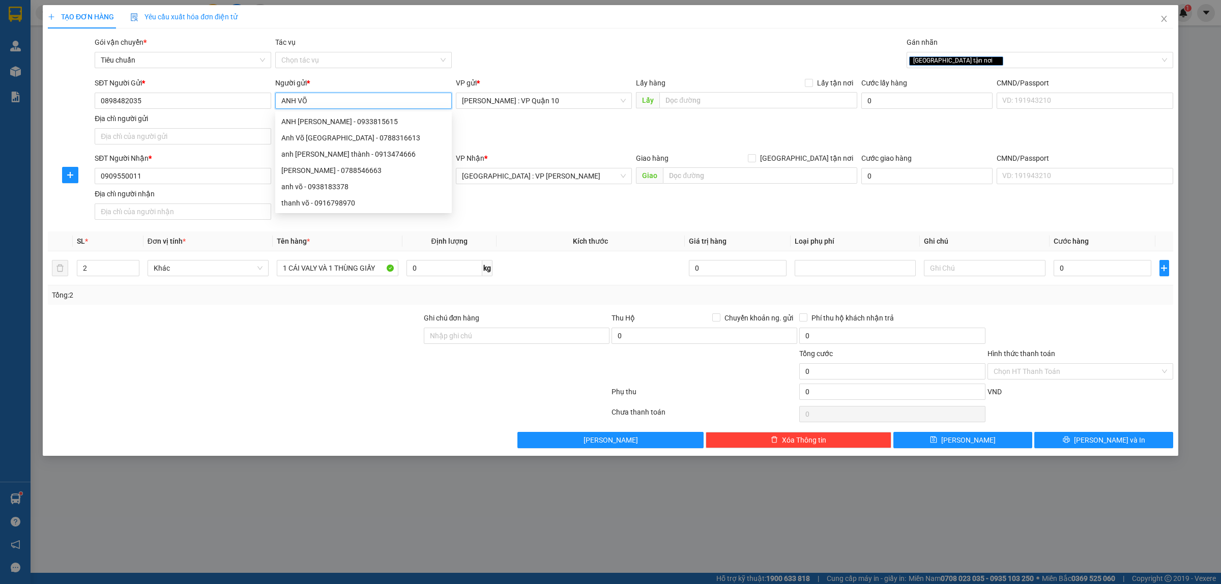
type input "ANH VÕ"
click at [290, 373] on div at bounding box center [235, 366] width 376 height 36
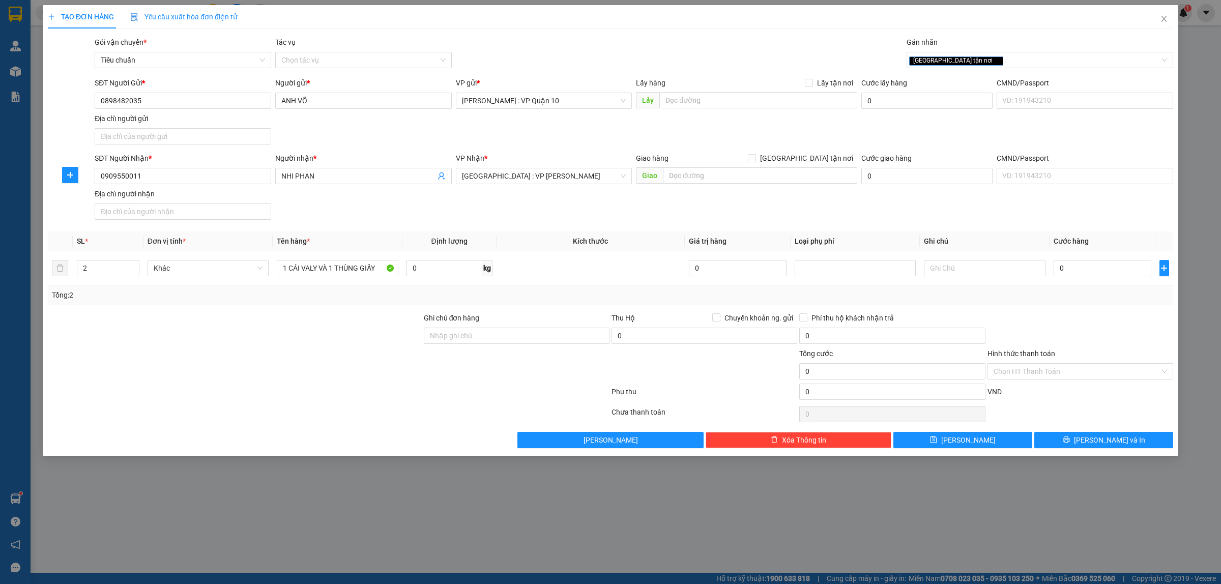
click at [1104, 334] on div at bounding box center [1081, 330] width 188 height 36
click at [684, 182] on input "text" at bounding box center [760, 175] width 194 height 16
type input "201 TRẤN PHÚ - P, PHƯỚC NINH - Q, HẢI CHÂU - ĐÀ NẴNG"
drag, startPoint x: 807, startPoint y: 155, endPoint x: 802, endPoint y: 169, distance: 15.1
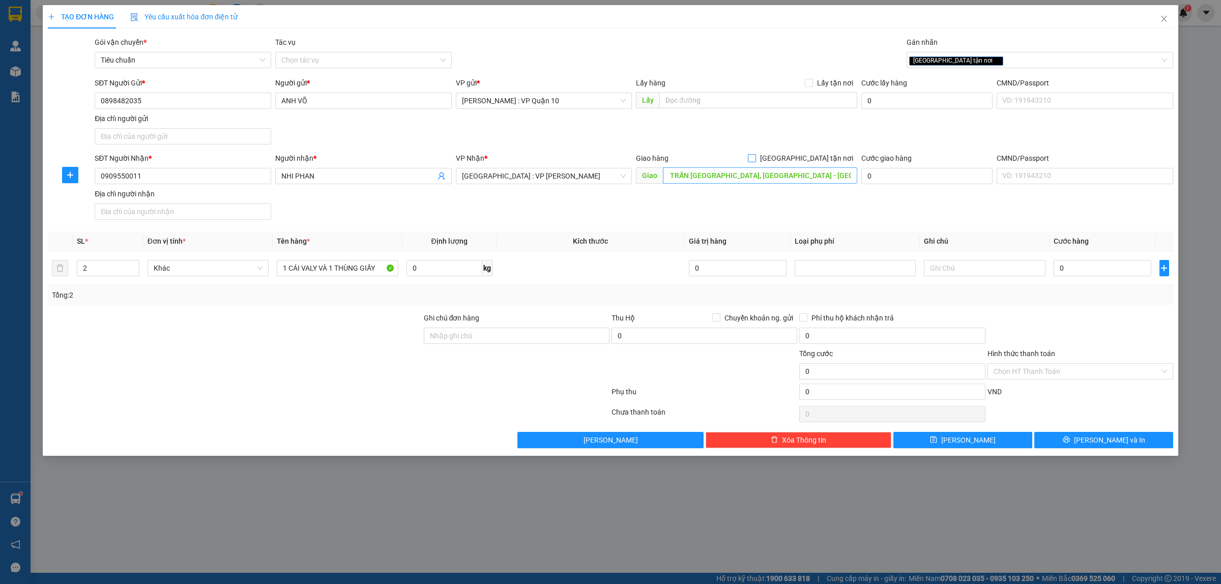
click at [755, 156] on input "[GEOGRAPHIC_DATA] tận nơi" at bounding box center [751, 157] width 7 height 7
checkbox input "true"
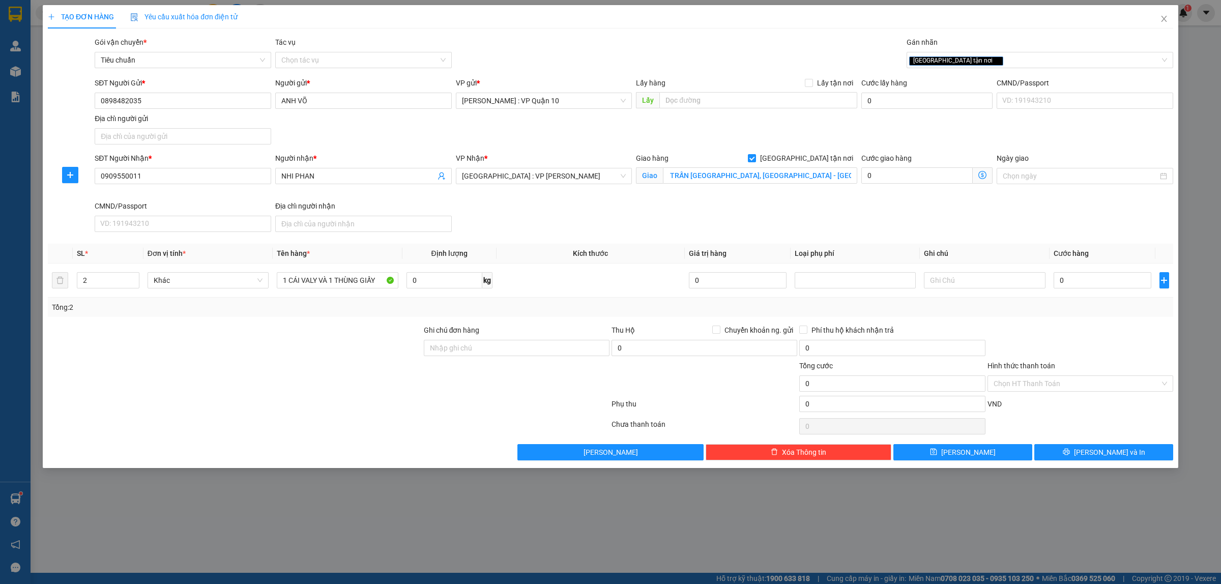
scroll to position [0, 0]
click at [327, 419] on div at bounding box center [329, 426] width 564 height 20
click at [1080, 284] on input "0" at bounding box center [1103, 280] width 98 height 16
type input "2"
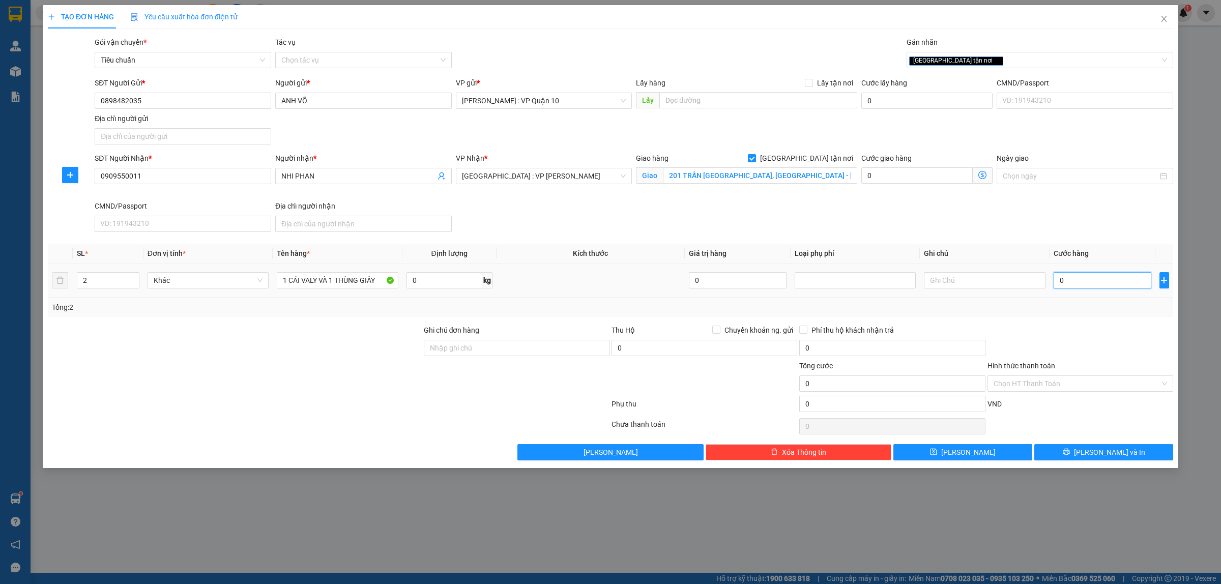
type input "2"
type input "23"
type input "230"
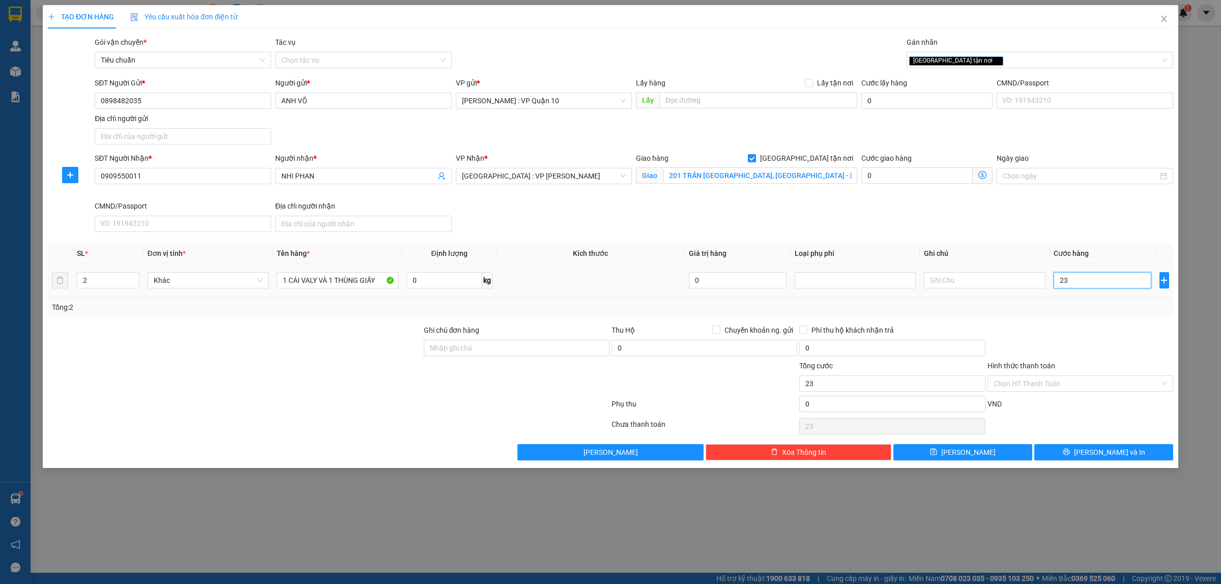
type input "230"
type input "2.300"
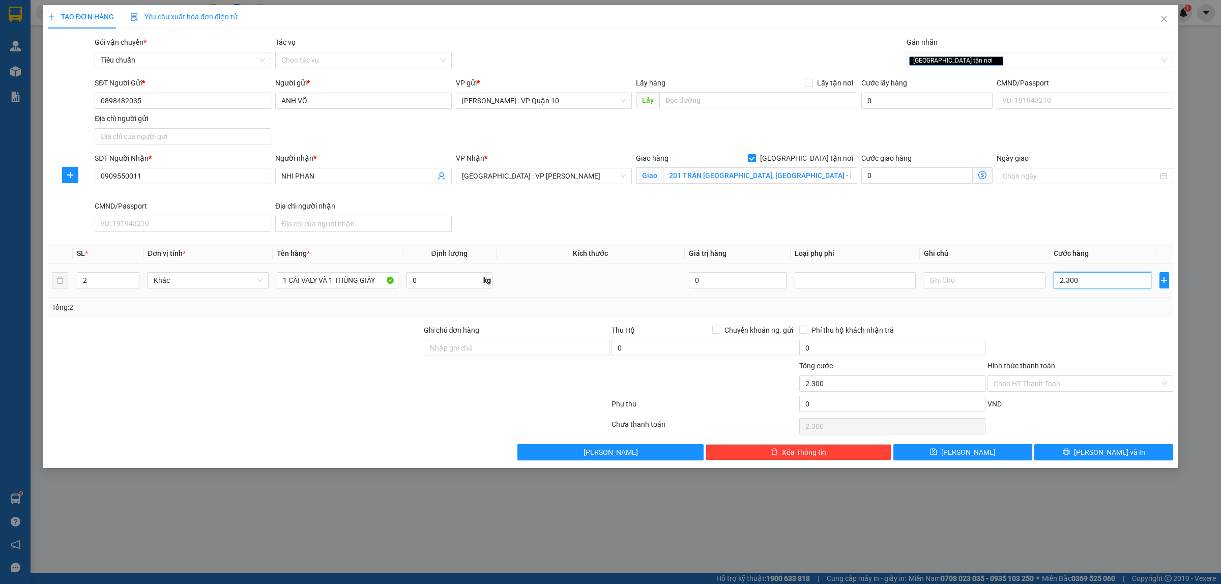
type input "23.000"
type input "230.000"
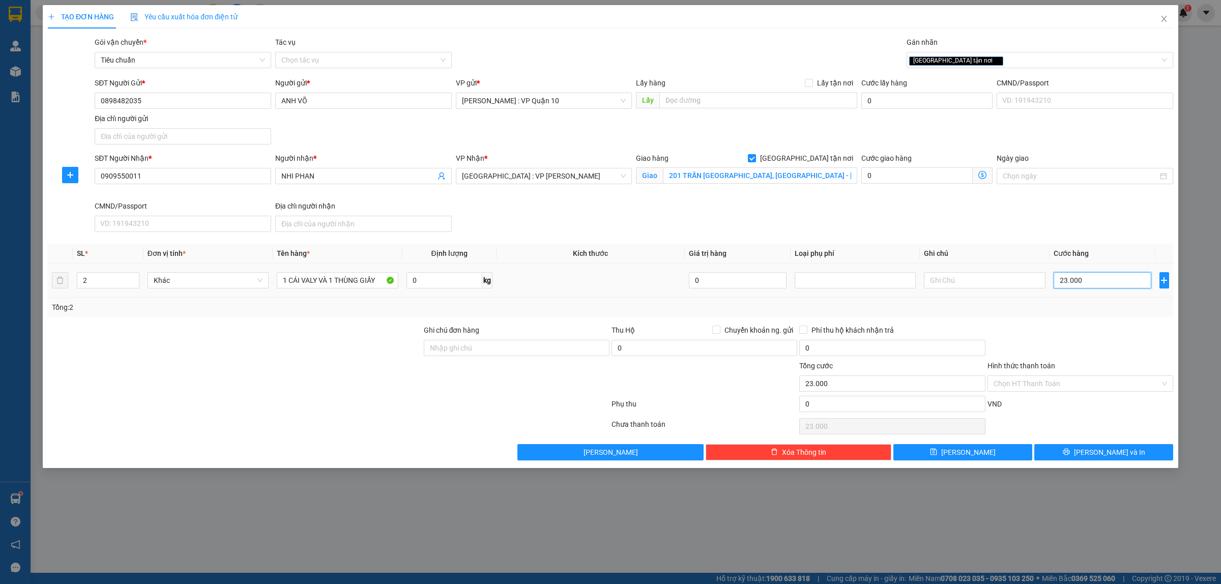
type input "230.000"
click at [822, 410] on input "0" at bounding box center [892, 404] width 186 height 16
type input "230.020"
type input "20"
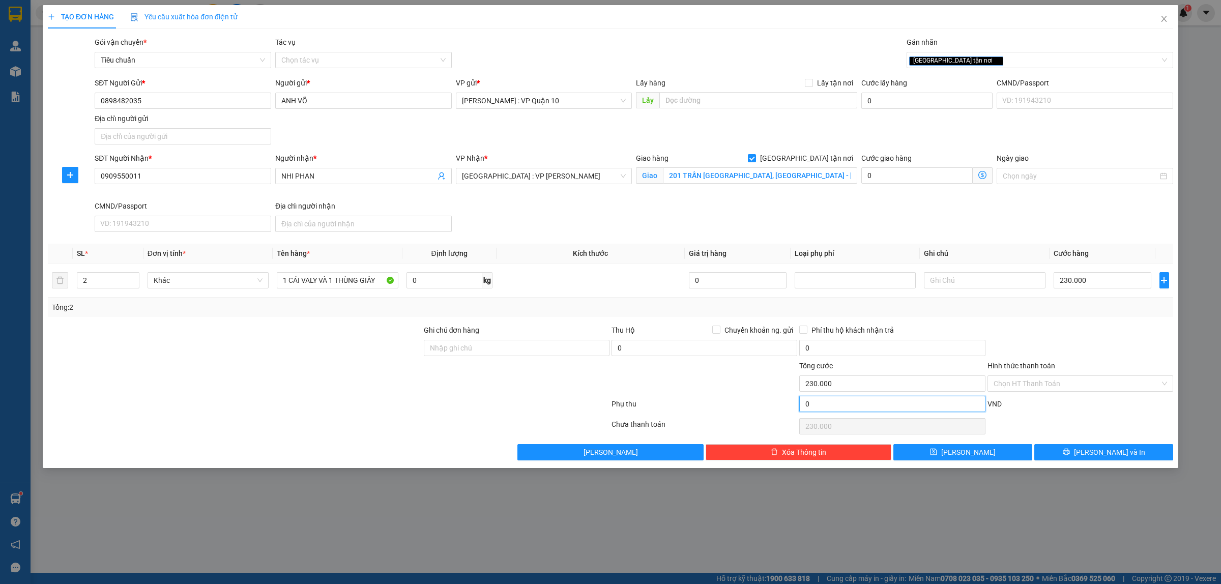
type input "230.020"
type input "230.200"
type input "200"
type input "230.200"
type input "232.000"
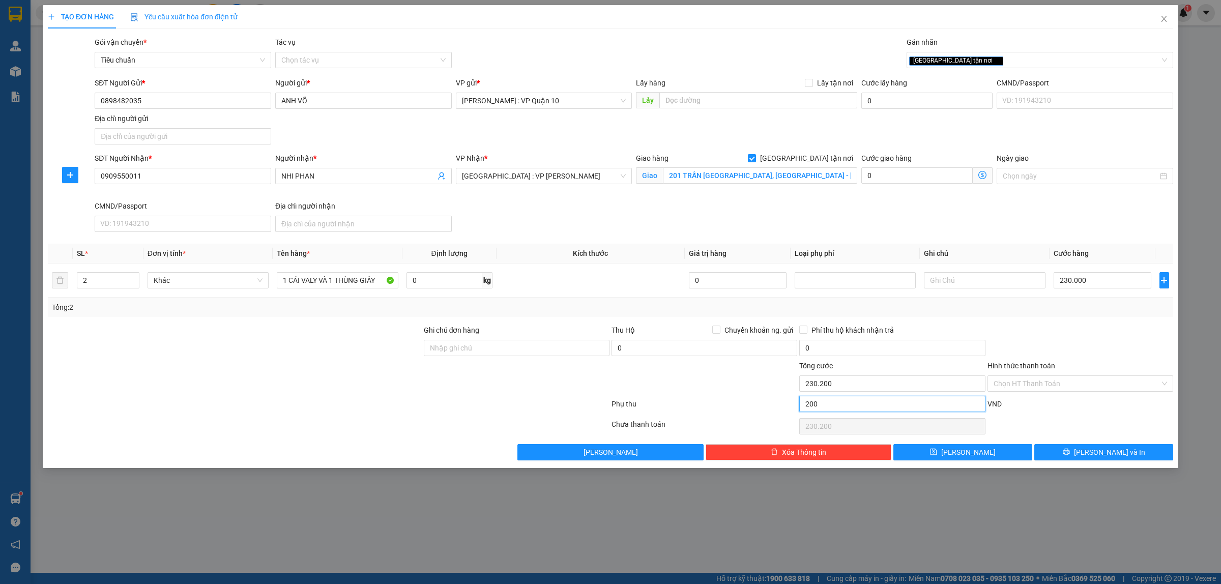
type input "2.000"
type input "232.000"
type input "250.000"
type input "20.000"
type input "250.000"
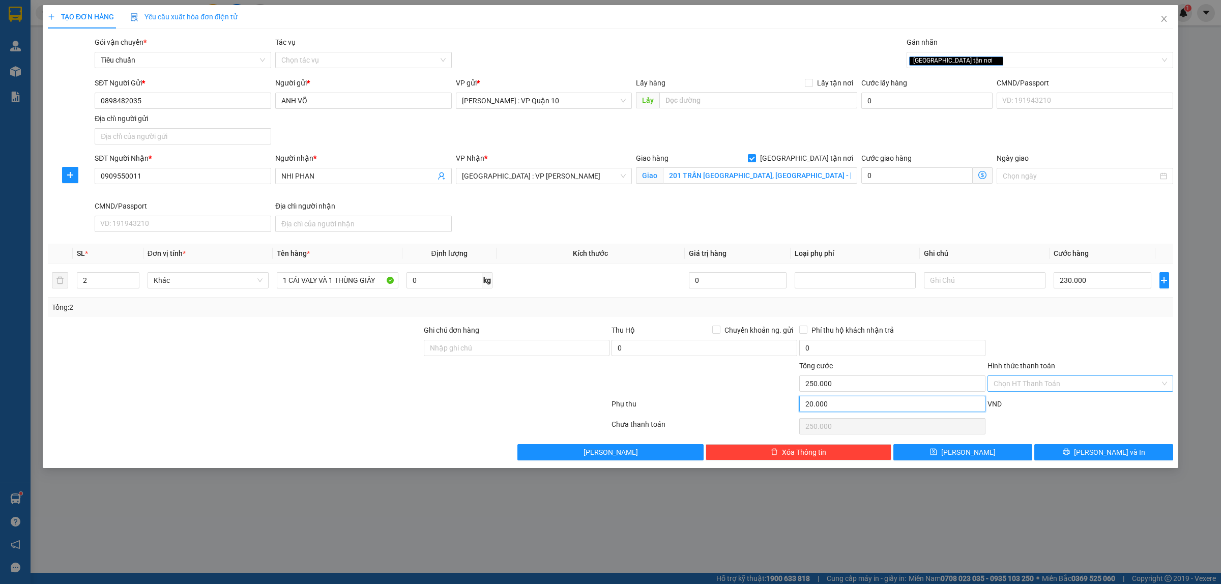
type input "20.000"
drag, startPoint x: 1016, startPoint y: 385, endPoint x: 1022, endPoint y: 387, distance: 6.3
click at [1016, 385] on input "Hình thức thanh toán" at bounding box center [1077, 383] width 166 height 15
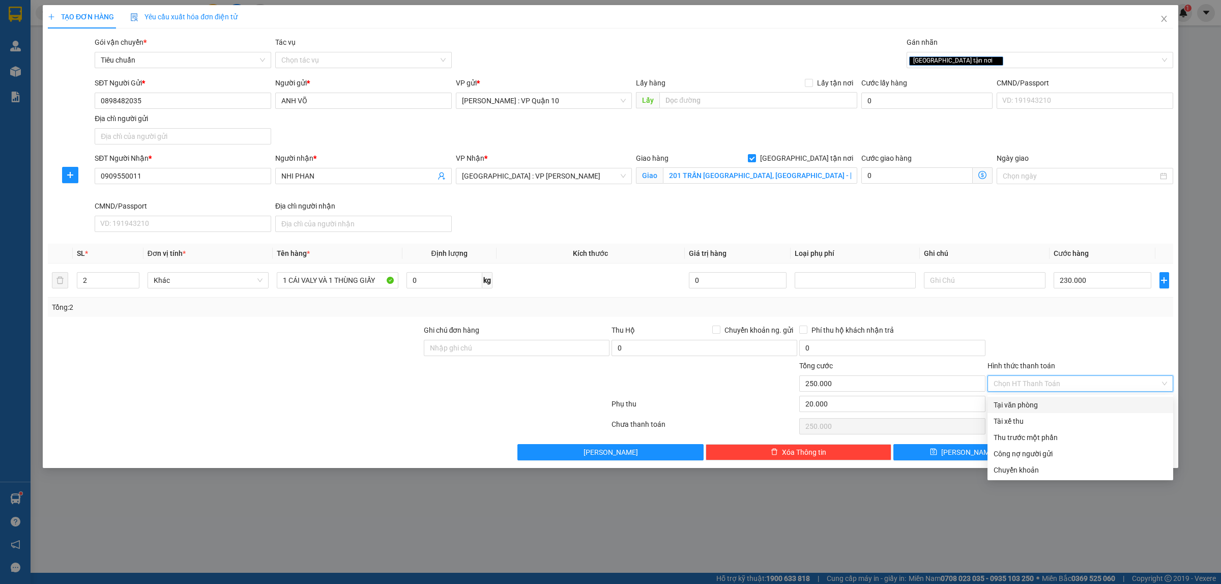
drag, startPoint x: 1024, startPoint y: 400, endPoint x: 1032, endPoint y: 407, distance: 10.8
click at [1025, 400] on div "Tại văn phòng" at bounding box center [1081, 404] width 174 height 11
type input "0"
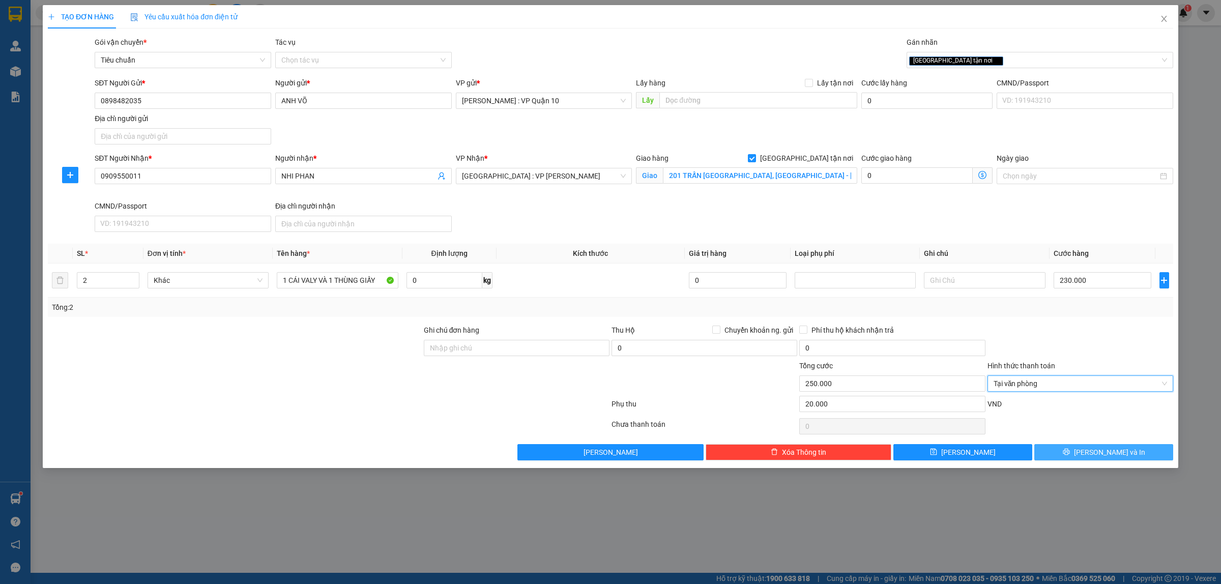
click at [1097, 456] on span "[PERSON_NAME] và In" at bounding box center [1109, 452] width 71 height 11
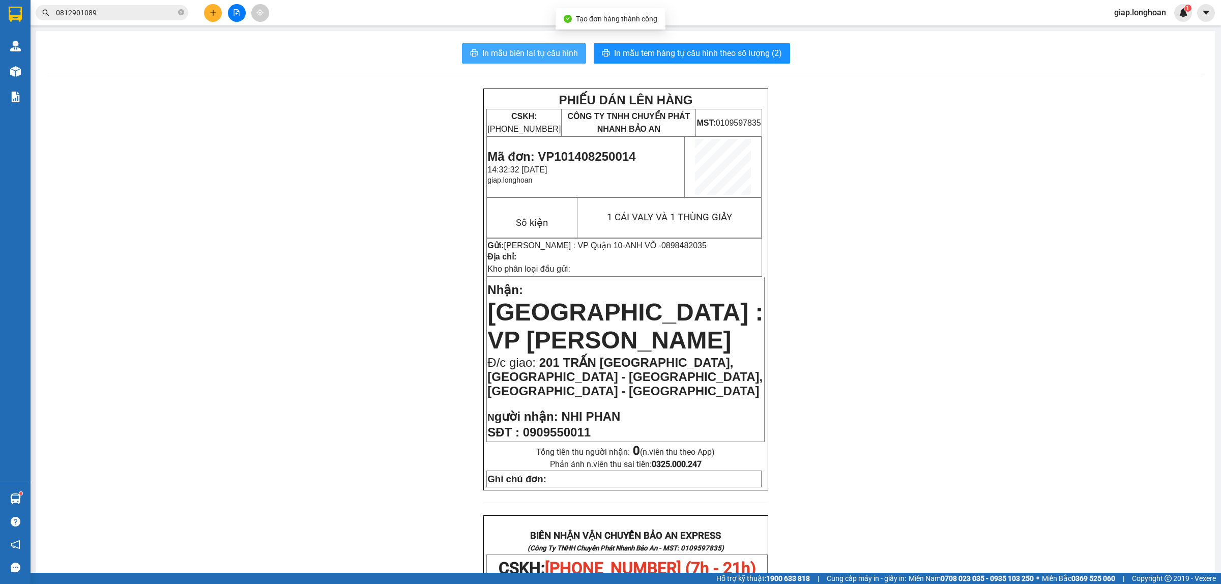
click at [541, 53] on span "In mẫu biên lai tự cấu hình" at bounding box center [530, 53] width 96 height 13
click at [701, 52] on span "In mẫu tem hàng tự cấu hình theo số lượng (2)" at bounding box center [698, 53] width 168 height 13
click at [972, 456] on div "PHIẾU DÁN LÊN HÀNG CSKH: 1900.06.88.33 CÔNG TY TNHH CHUYỂN PHÁT NHANH BẢO AN MS…" at bounding box center [625, 571] width 1155 height 965
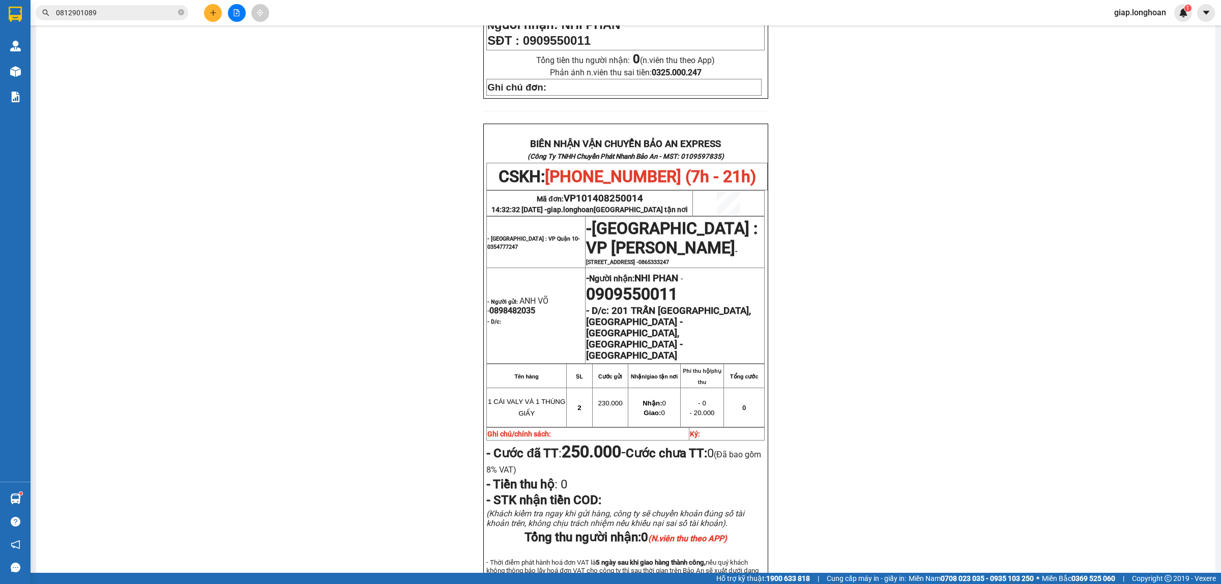
scroll to position [469, 0]
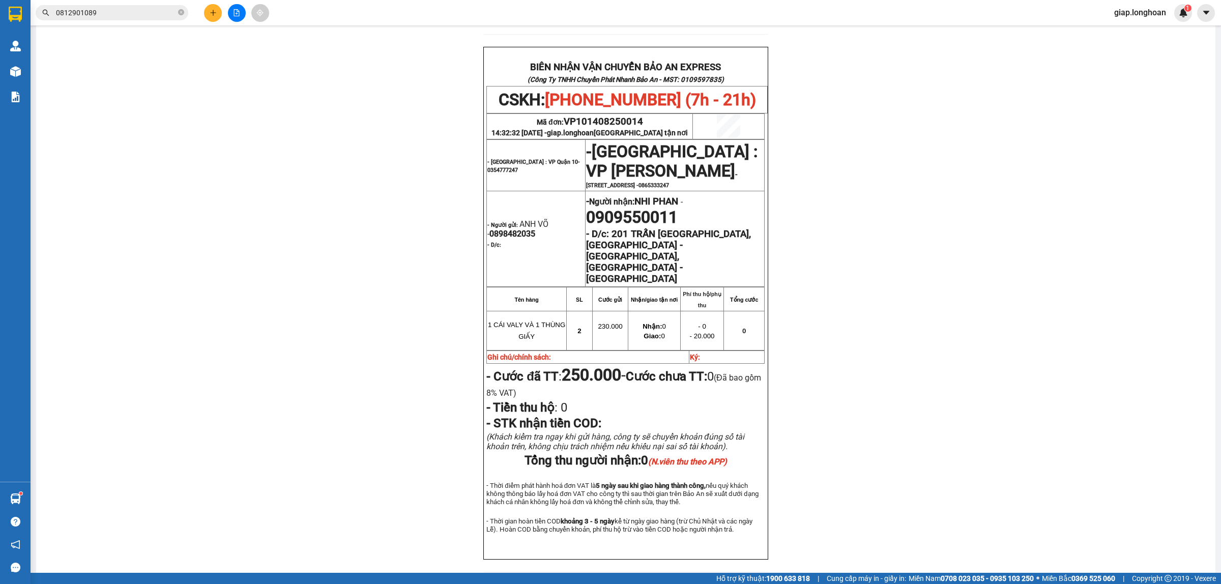
click at [971, 248] on div "PHIẾU DÁN LÊN HÀNG CSKH: 1900.06.88.33 CÔNG TY TNHH CHUYỂN PHÁT NHANH BẢO AN MS…" at bounding box center [625, 102] width 1155 height 965
click at [1048, 336] on div "PHIẾU DÁN LÊN HÀNG CSKH: 1900.06.88.33 CÔNG TY TNHH CHUYỂN PHÁT NHANH BẢO AN MS…" at bounding box center [625, 102] width 1155 height 965
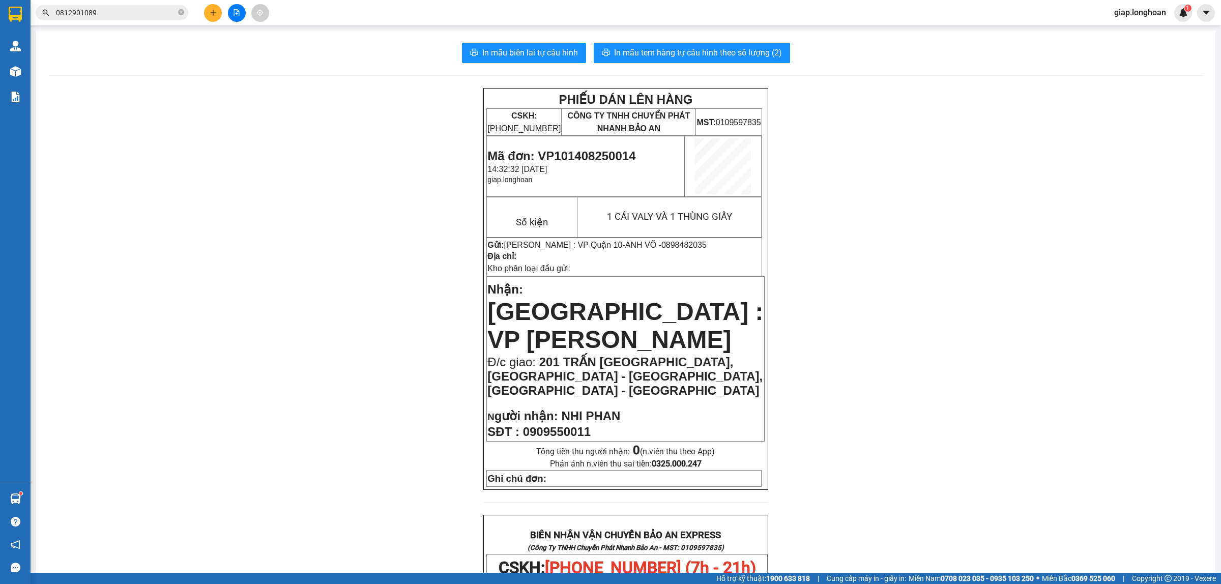
scroll to position [0, 0]
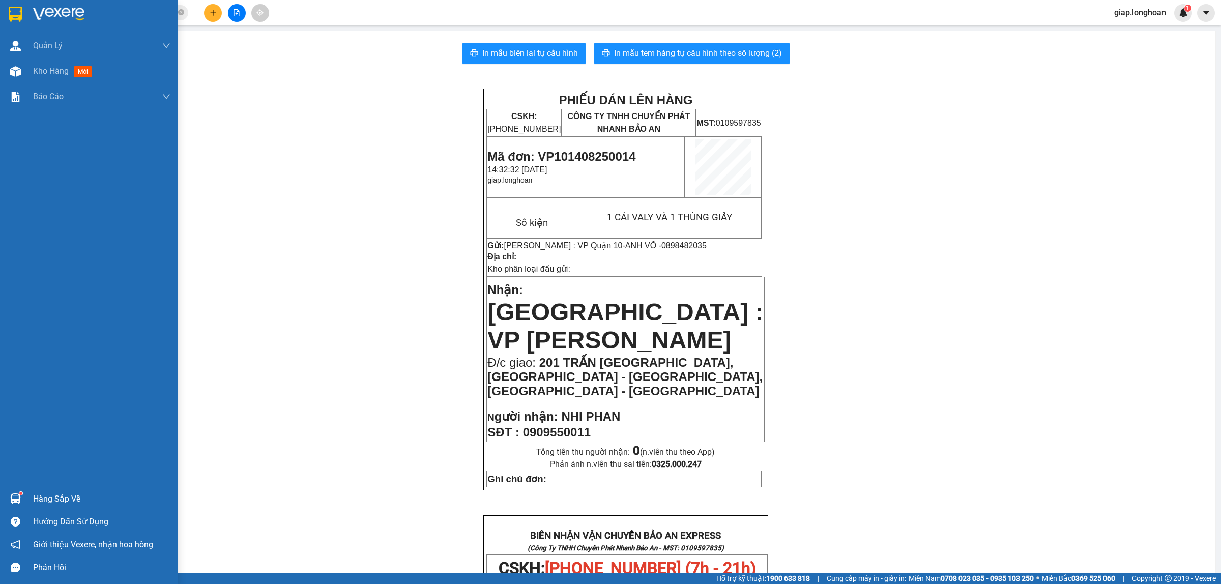
click at [56, 16] on img at bounding box center [58, 14] width 51 height 15
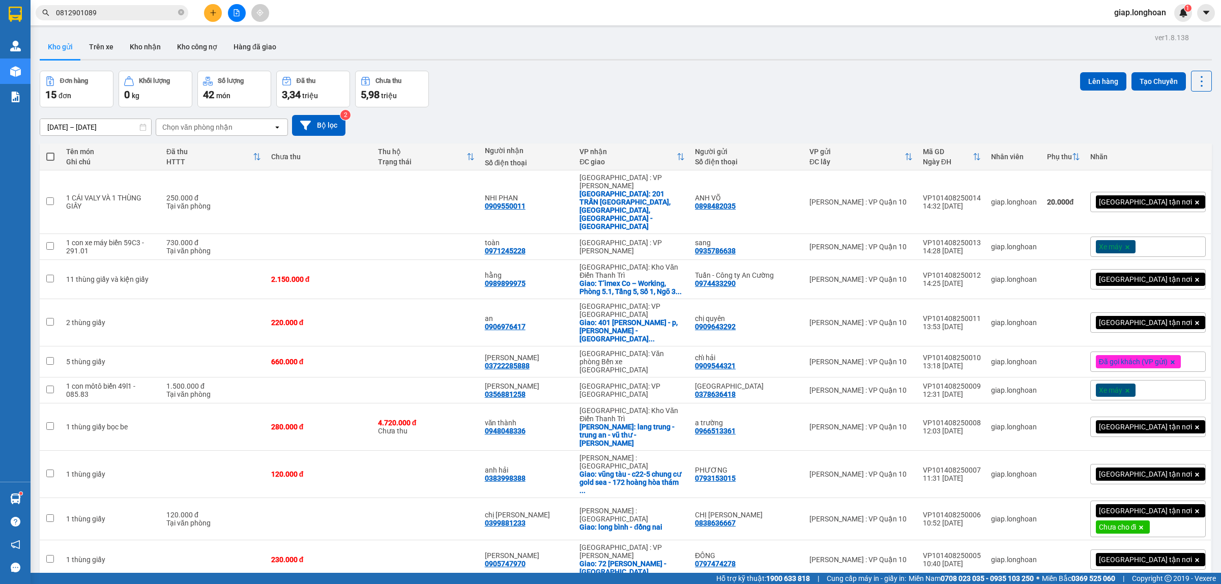
click at [1158, 470] on span "50 / trang" at bounding box center [1161, 470] width 33 height 10
click at [1171, 237] on div "Xe máy" at bounding box center [1148, 247] width 116 height 20
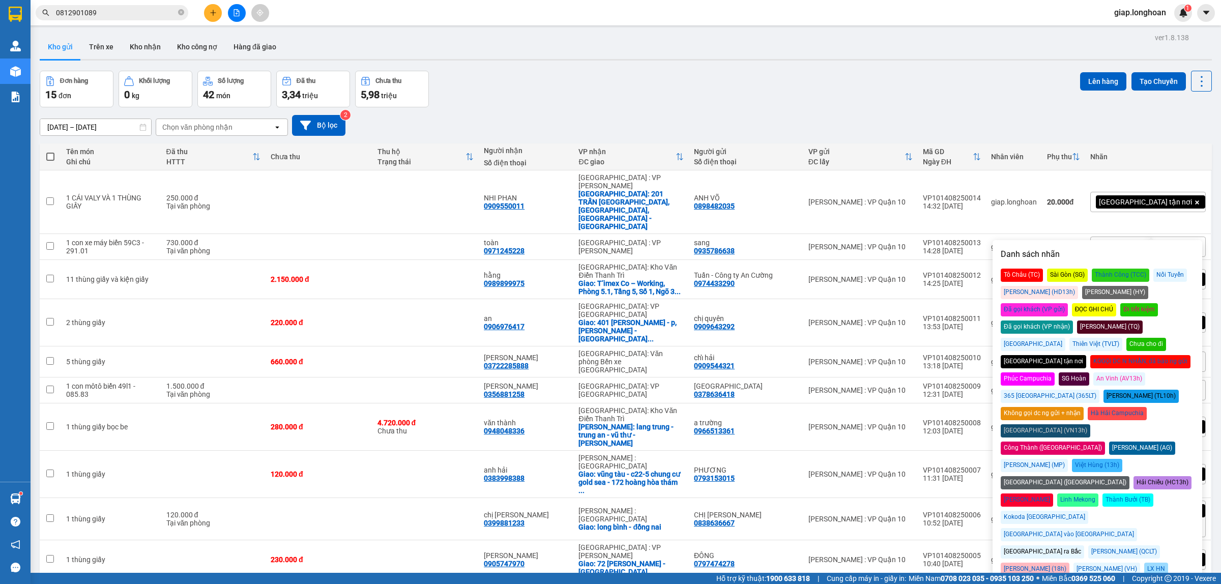
drag, startPoint x: 1169, startPoint y: 326, endPoint x: 1167, endPoint y: 319, distance: 7.4
click at [1166, 338] on div "Chưa cho đi" at bounding box center [1147, 344] width 40 height 13
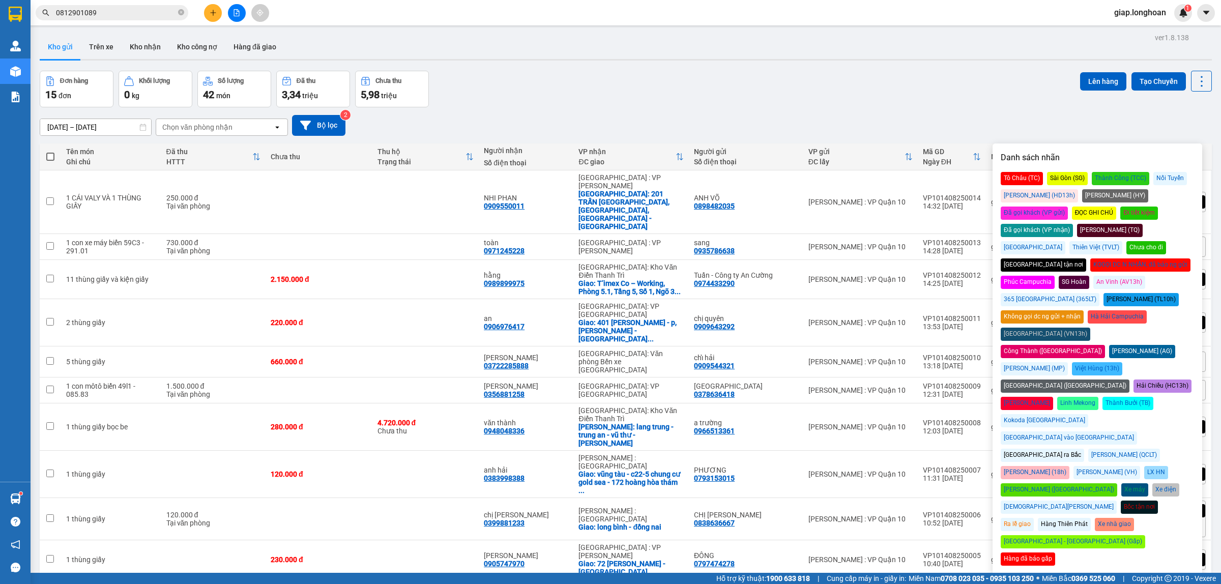
click at [983, 99] on div "Đơn hàng 15 đơn Khối lượng 0 kg Số lượng 42 món Đã thu 3,34 triệu Chưa thu 5,98…" at bounding box center [626, 89] width 1172 height 37
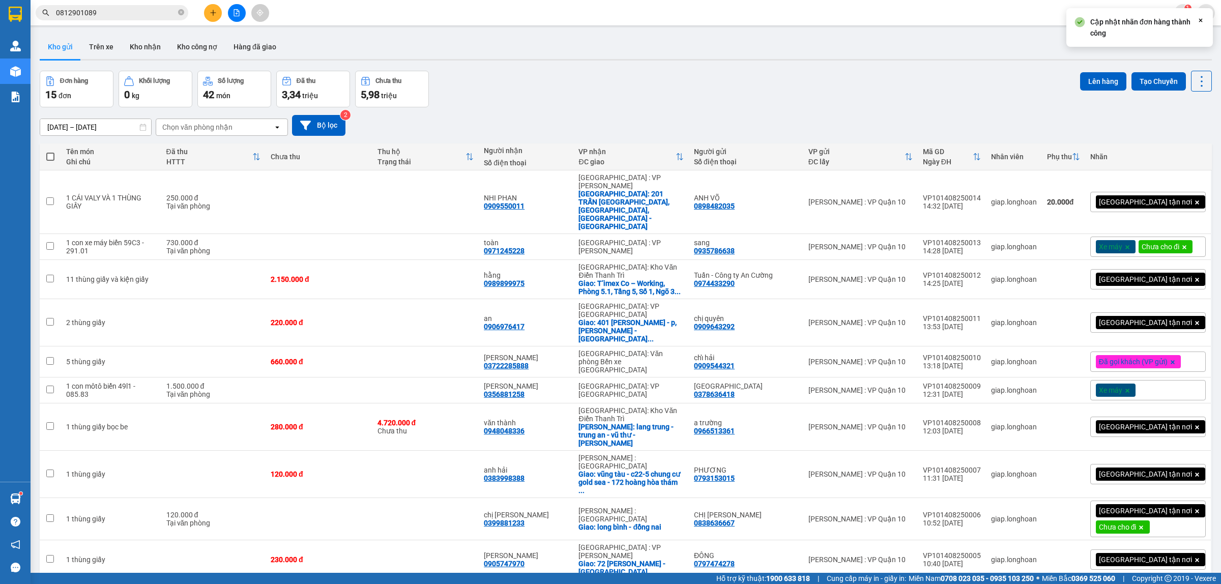
click at [1184, 192] on div "[GEOGRAPHIC_DATA] tận nơi" at bounding box center [1148, 202] width 116 height 20
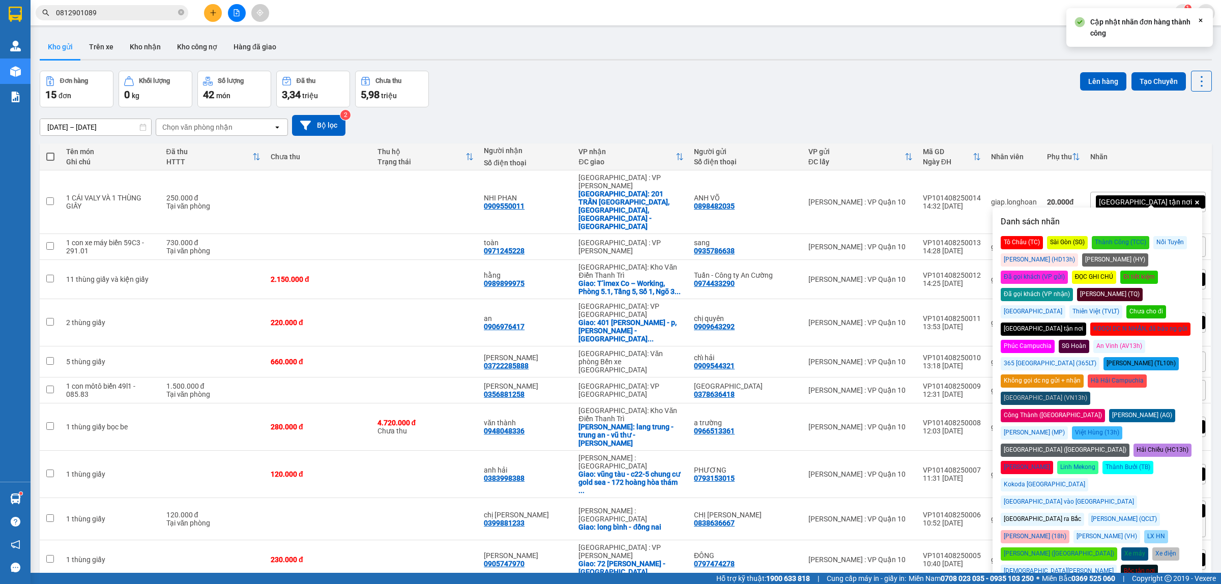
drag, startPoint x: 1170, startPoint y: 292, endPoint x: 1089, endPoint y: 194, distance: 126.8
click at [1166, 305] on div "Chưa cho đi" at bounding box center [1147, 311] width 40 height 13
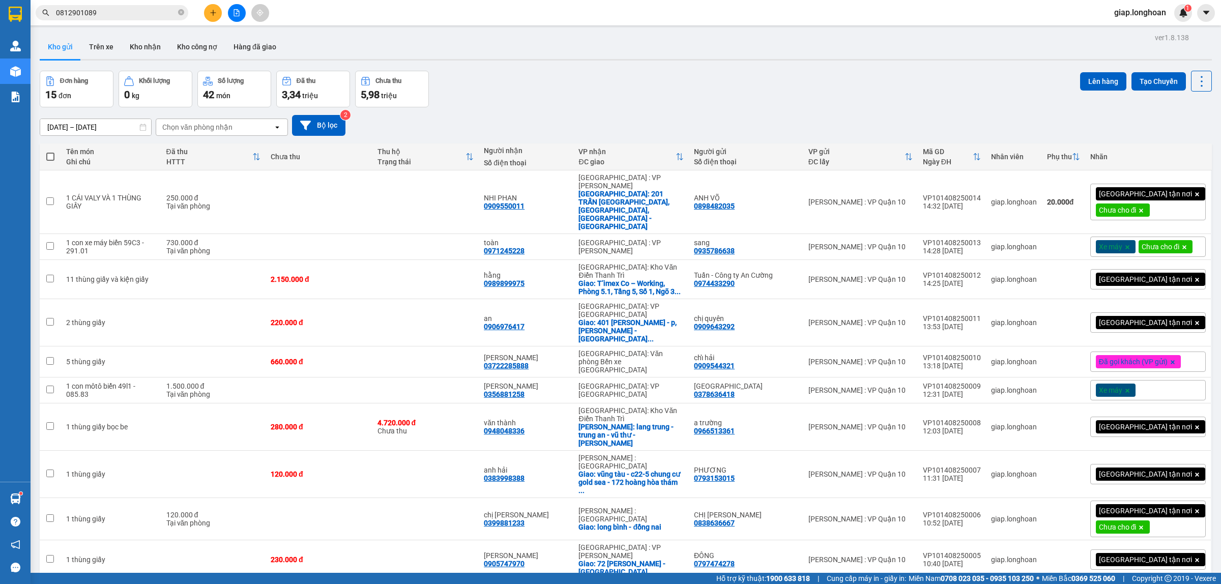
drag, startPoint x: 954, startPoint y: 115, endPoint x: 920, endPoint y: 113, distance: 34.2
click at [953, 115] on div "16/07/2025 – 14/08/2025 Press the down arrow key to interact with the calendar …" at bounding box center [626, 125] width 1172 height 21
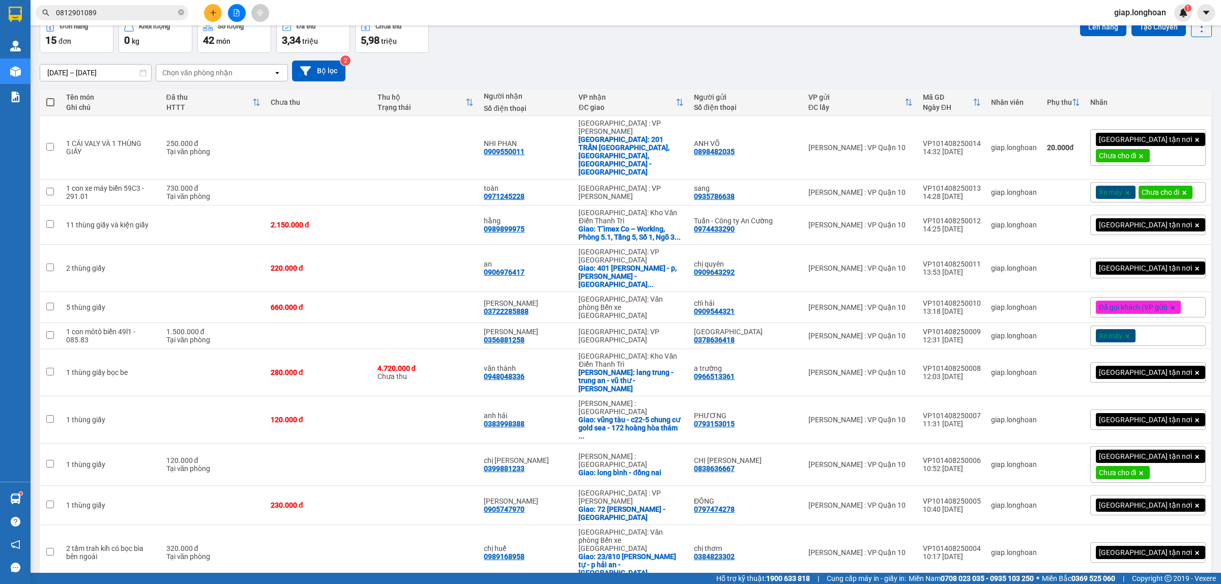
scroll to position [127, 0]
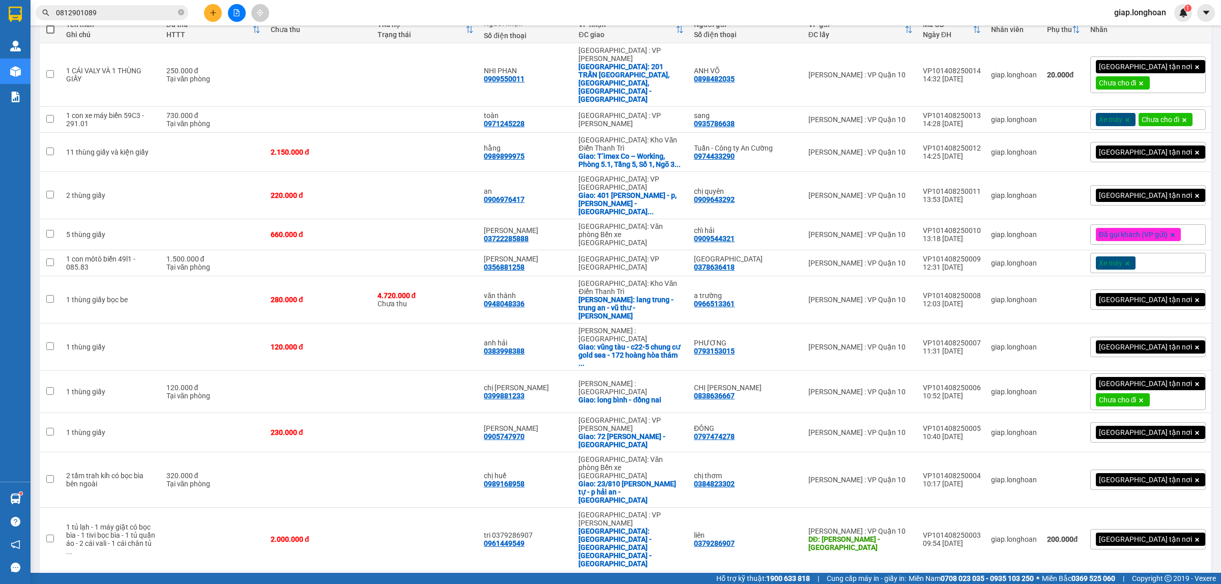
click at [1144, 397] on icon at bounding box center [1141, 400] width 6 height 6
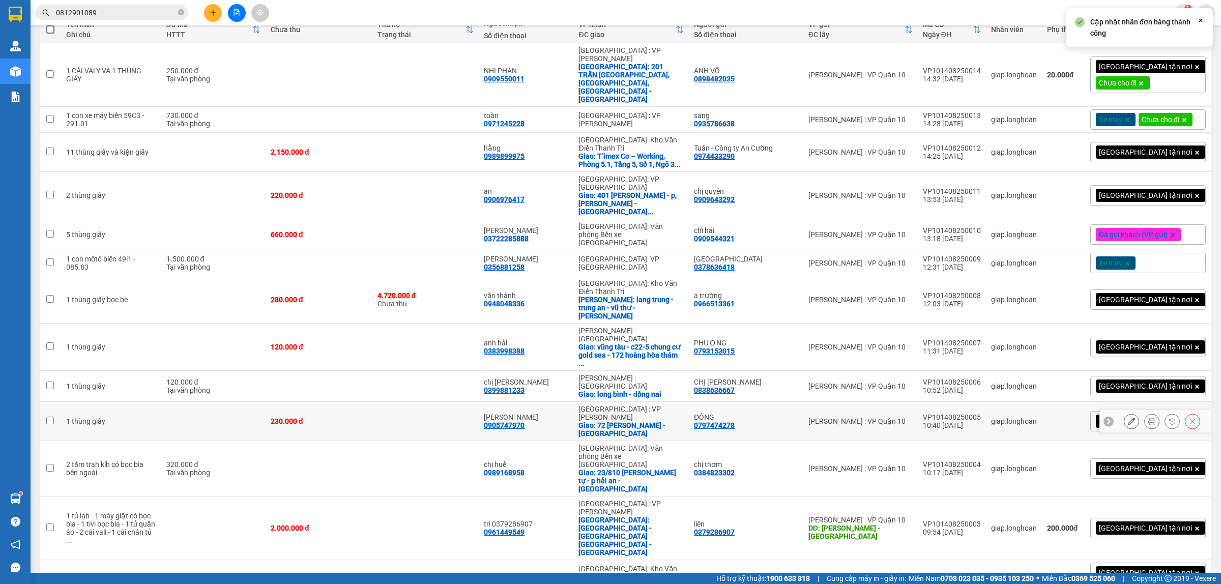
scroll to position [159, 0]
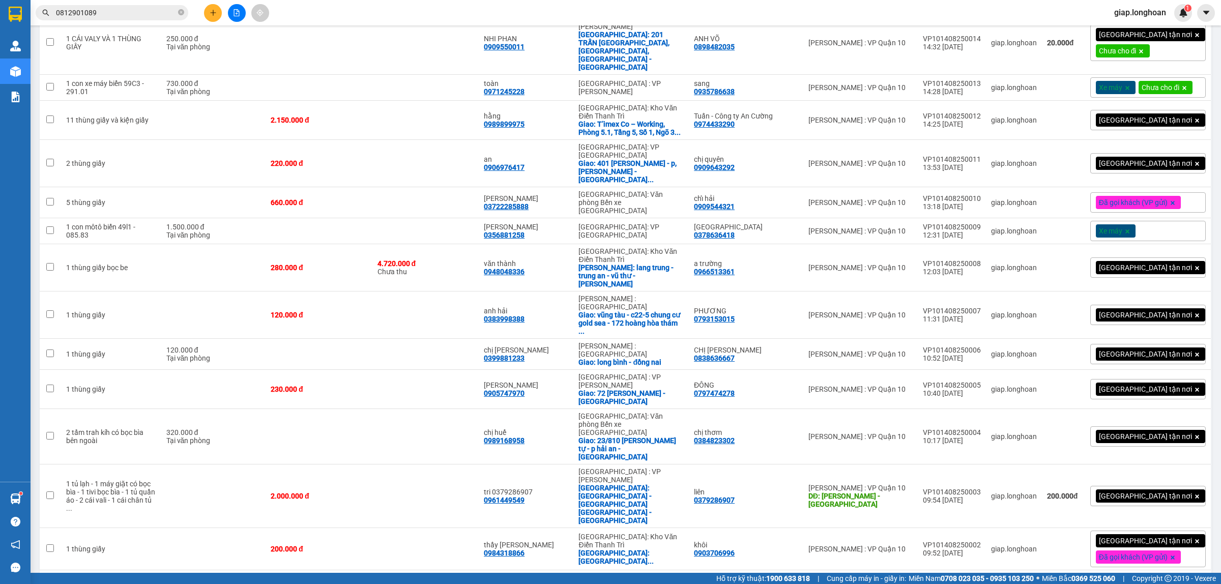
drag, startPoint x: 996, startPoint y: 508, endPoint x: 941, endPoint y: 508, distance: 54.4
copy div "VP101308250017"
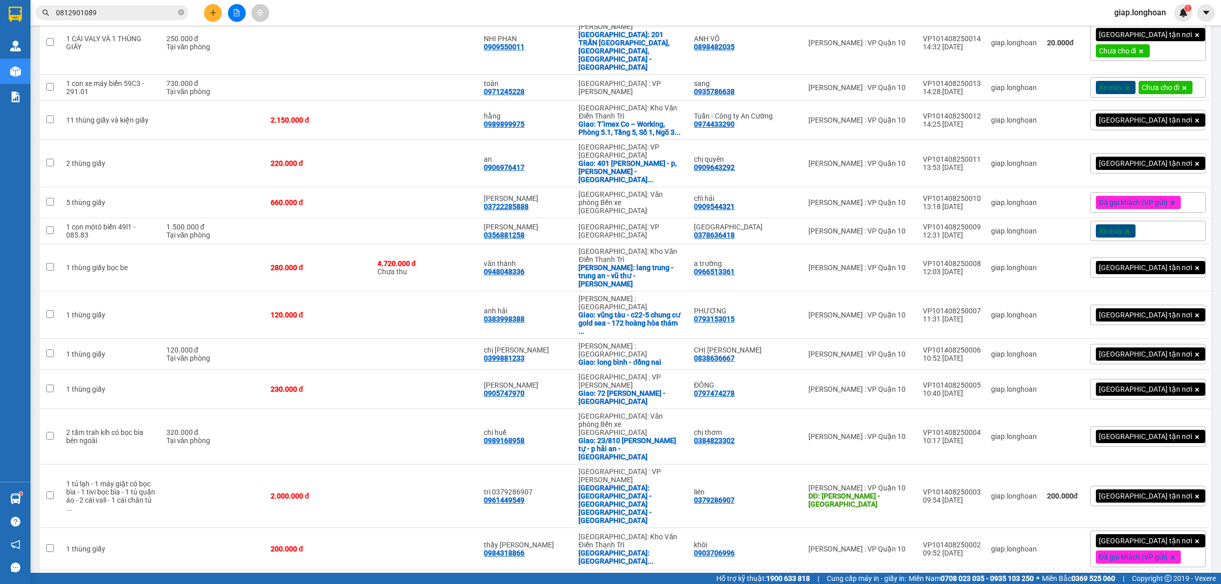
drag, startPoint x: 998, startPoint y: 509, endPoint x: 944, endPoint y: 510, distance: 54.5
checkbox input "true"
copy div "VP101308250017"
drag, startPoint x: 999, startPoint y: 476, endPoint x: 943, endPoint y: 476, distance: 56.0
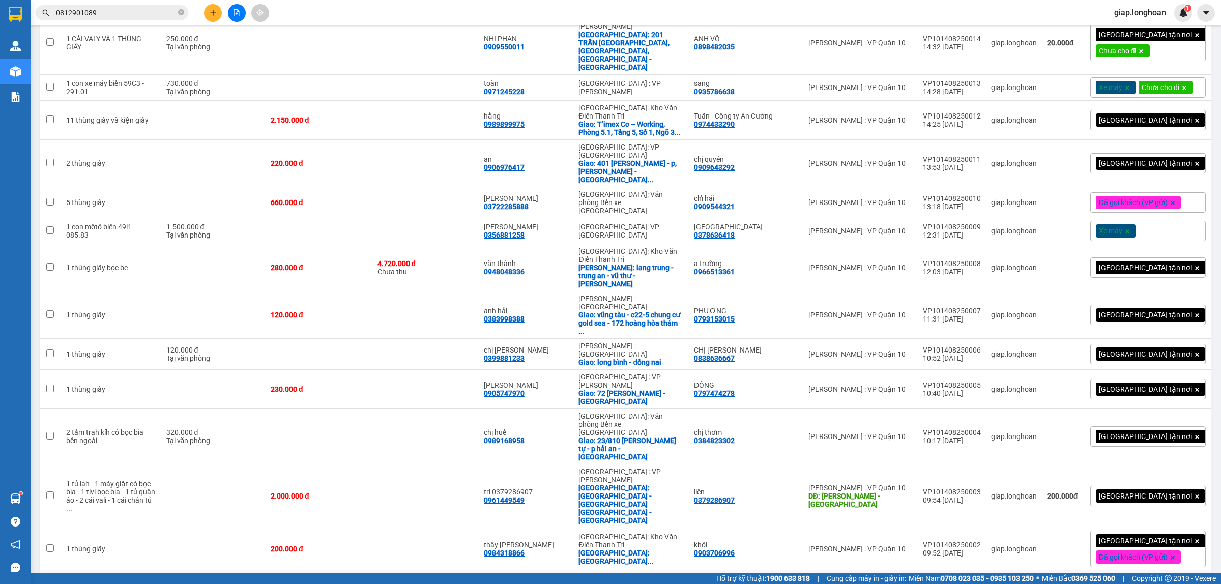
click at [943, 570] on td "VP101408250001 09:05 14/08" at bounding box center [952, 589] width 68 height 39
checkbox input "true"
copy div "VP101408250001"
drag, startPoint x: 995, startPoint y: 439, endPoint x: 942, endPoint y: 440, distance: 52.9
click at [942, 528] on td "VP101408250002 09:52 14/08" at bounding box center [952, 549] width 68 height 42
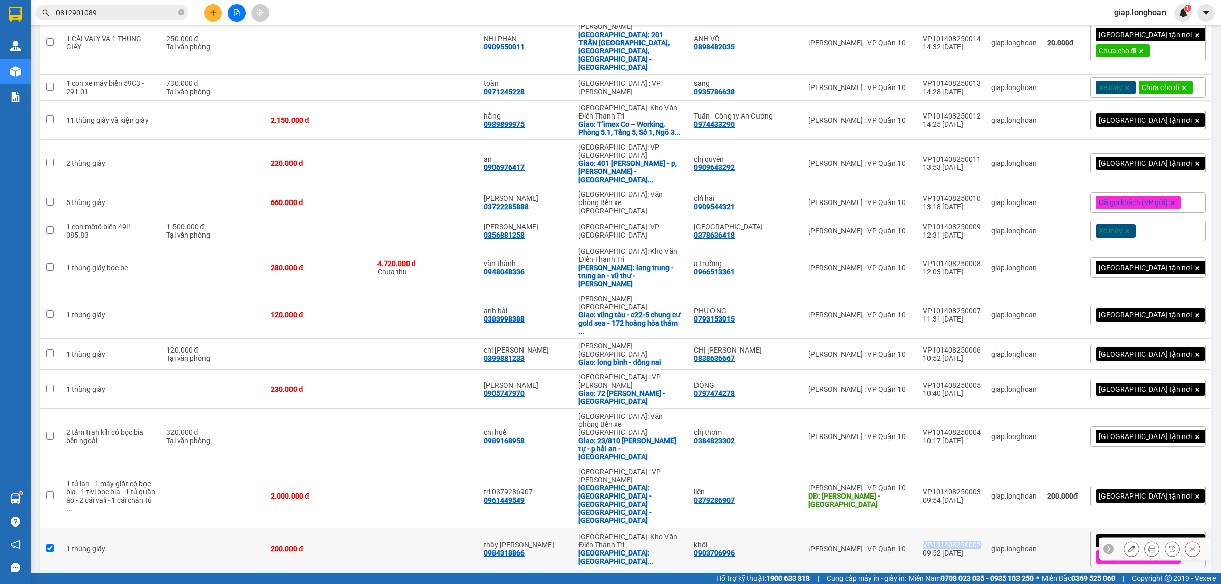
checkbox input "true"
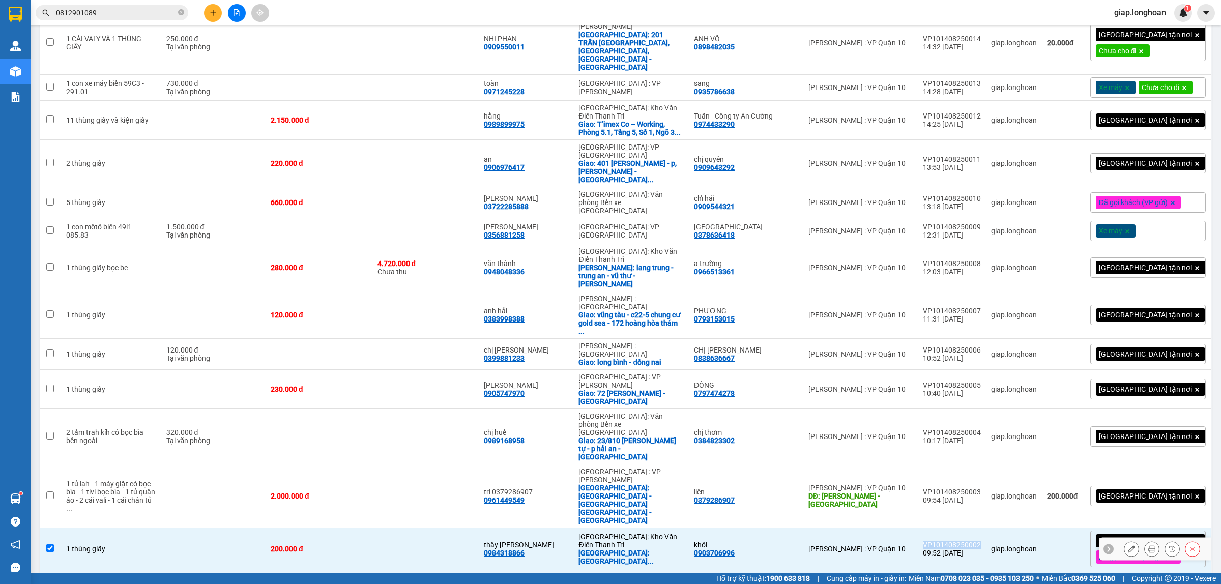
copy div "VP101408250002"
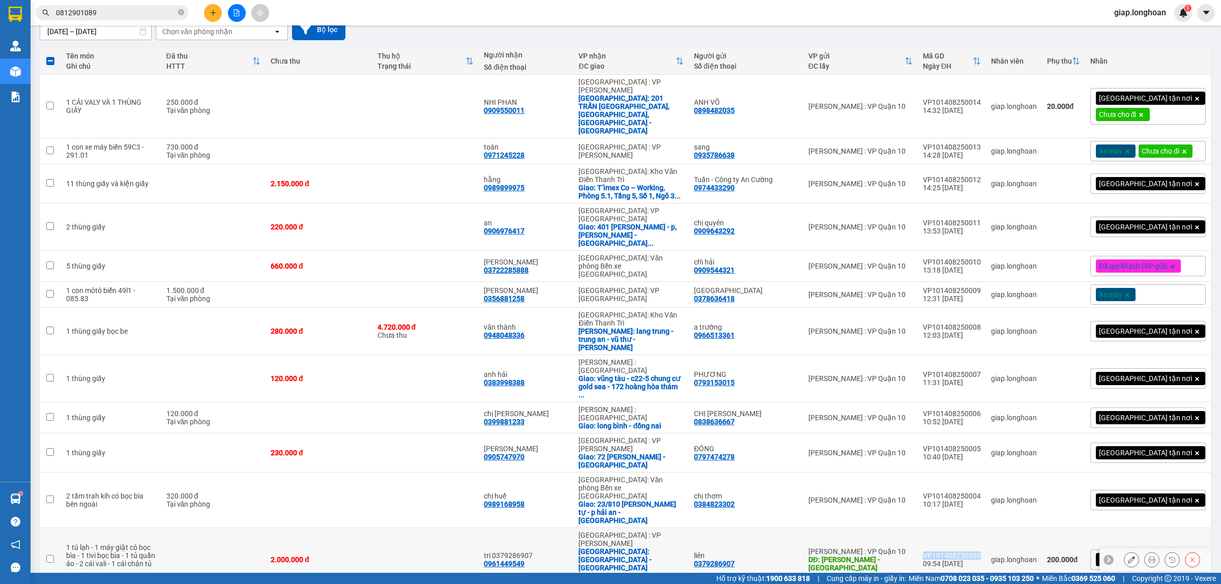
drag, startPoint x: 996, startPoint y: 469, endPoint x: 940, endPoint y: 471, distance: 55.5
click at [940, 528] on td "VP101408250003 09:54 14/08" at bounding box center [952, 560] width 68 height 64
checkbox input "true"
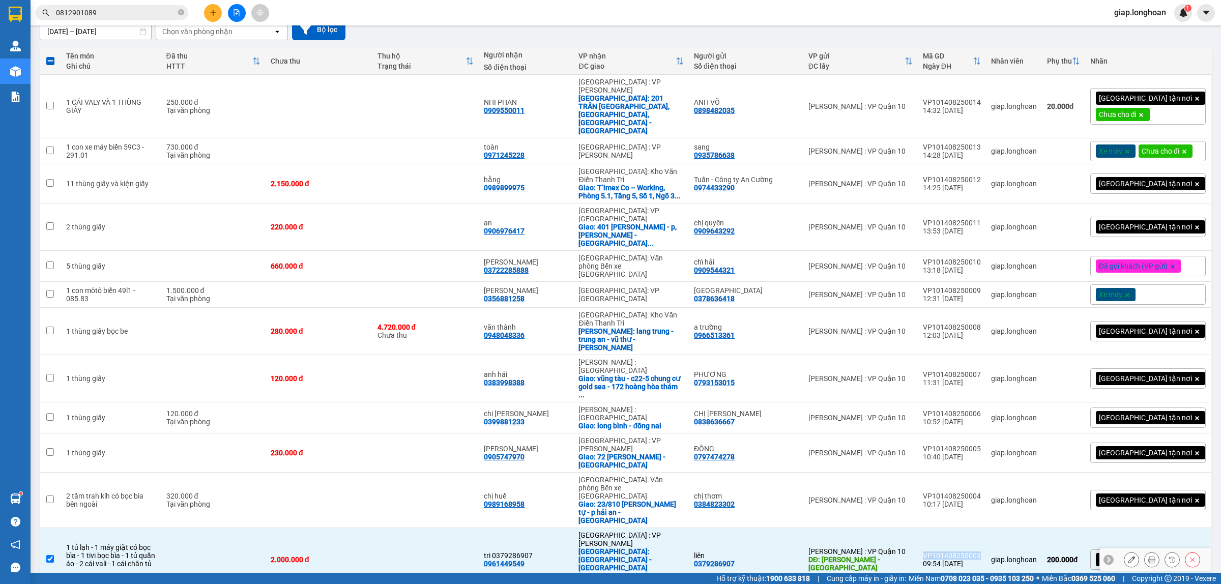
copy div "VP101408250003"
drag, startPoint x: 998, startPoint y: 434, endPoint x: 940, endPoint y: 435, distance: 58.0
click at [940, 473] on td "VP101408250004 10:17 14/08" at bounding box center [952, 500] width 68 height 55
checkbox input "true"
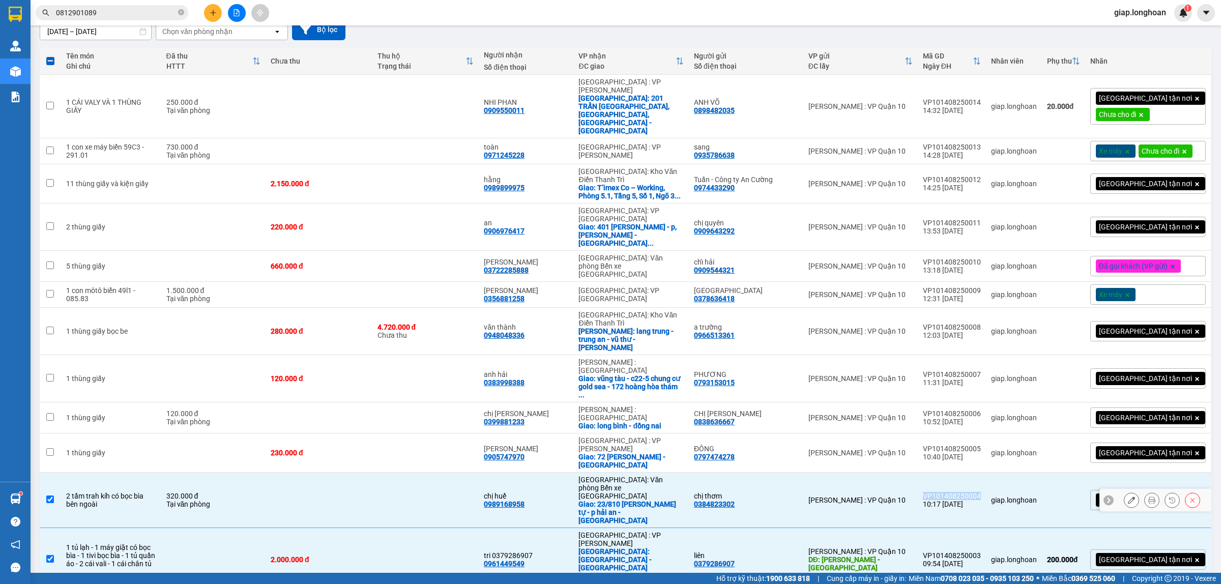
copy div "VP101408250004"
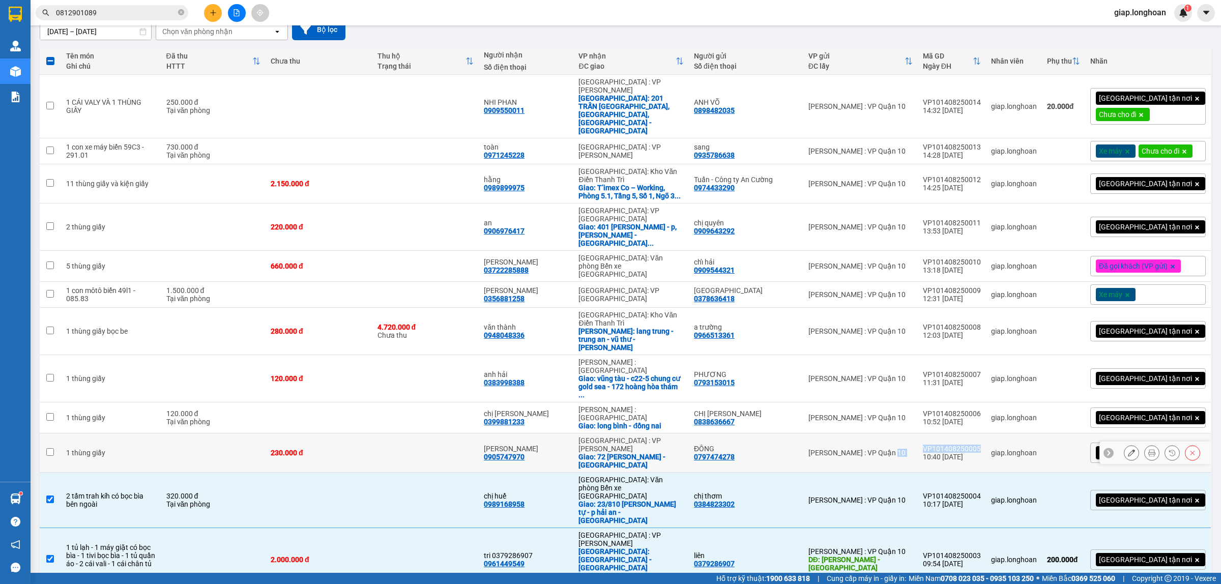
drag, startPoint x: 997, startPoint y: 397, endPoint x: 936, endPoint y: 399, distance: 61.1
click at [936, 434] on tr "1 thùng giấy 230.000 đ ngọc hiền 0905747970 Đà Nẵng : VP Thanh Khê Giao: 72 trầ…" at bounding box center [626, 453] width 1172 height 39
checkbox input "true"
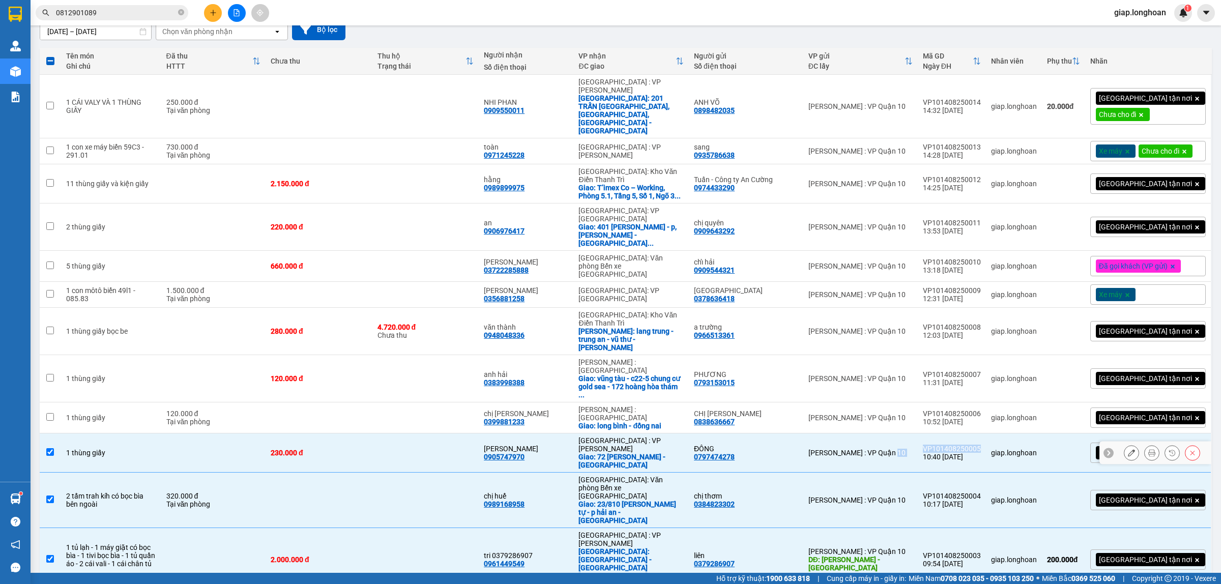
copy tr "Hồ Chí Minh : VP Quận 10 VP101408250005"
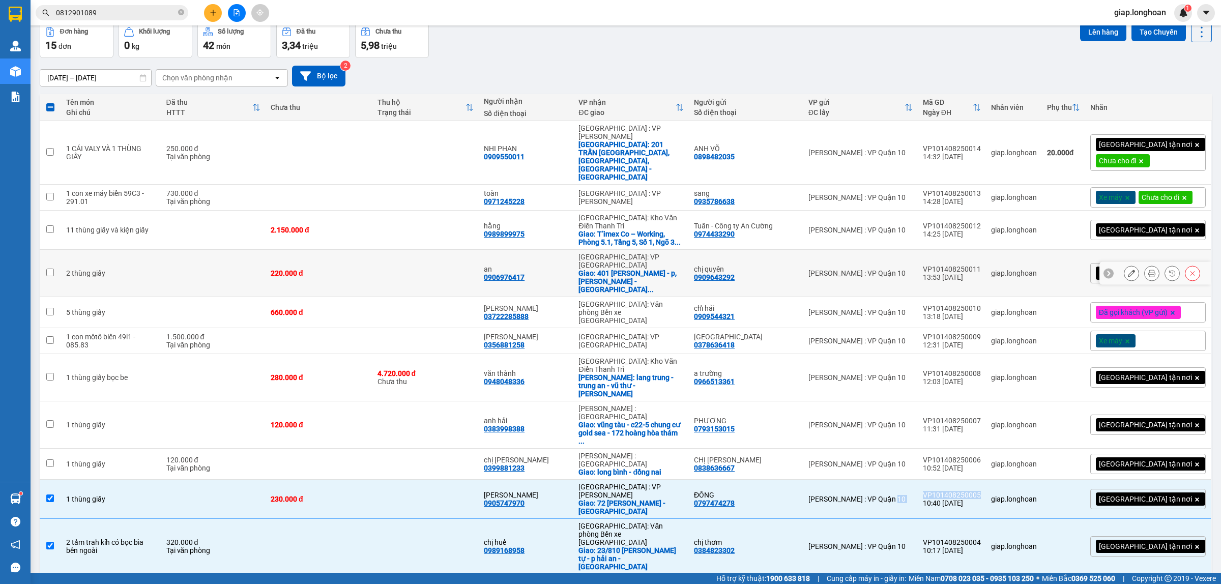
scroll to position [32, 0]
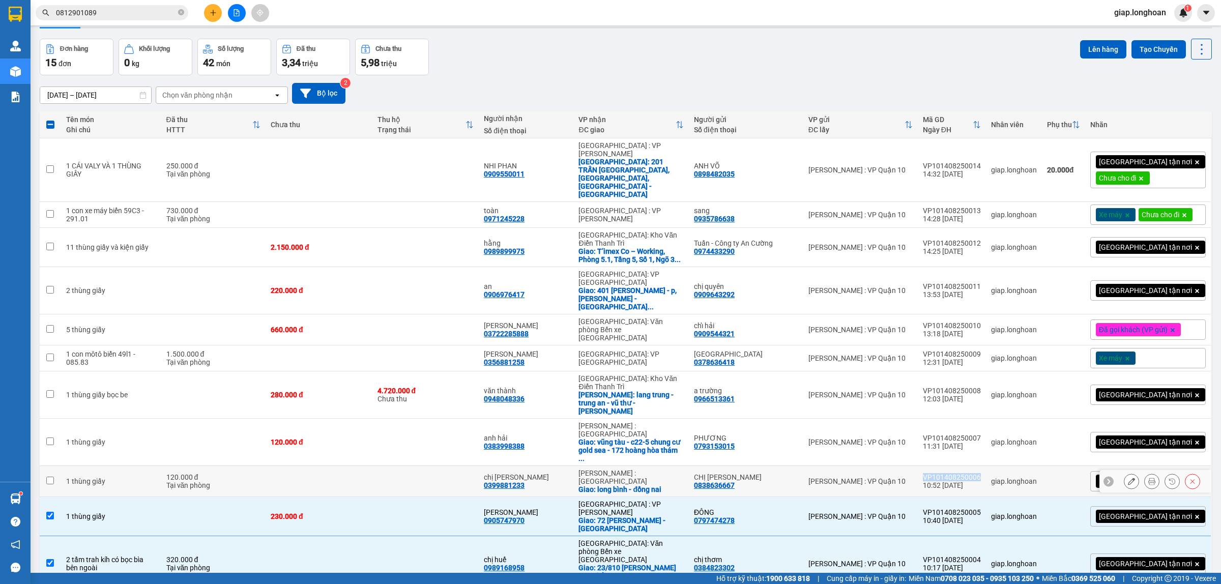
drag, startPoint x: 994, startPoint y: 432, endPoint x: 939, endPoint y: 432, distance: 54.4
click at [939, 466] on td "VP101408250006 10:52 14/08" at bounding box center [952, 481] width 68 height 31
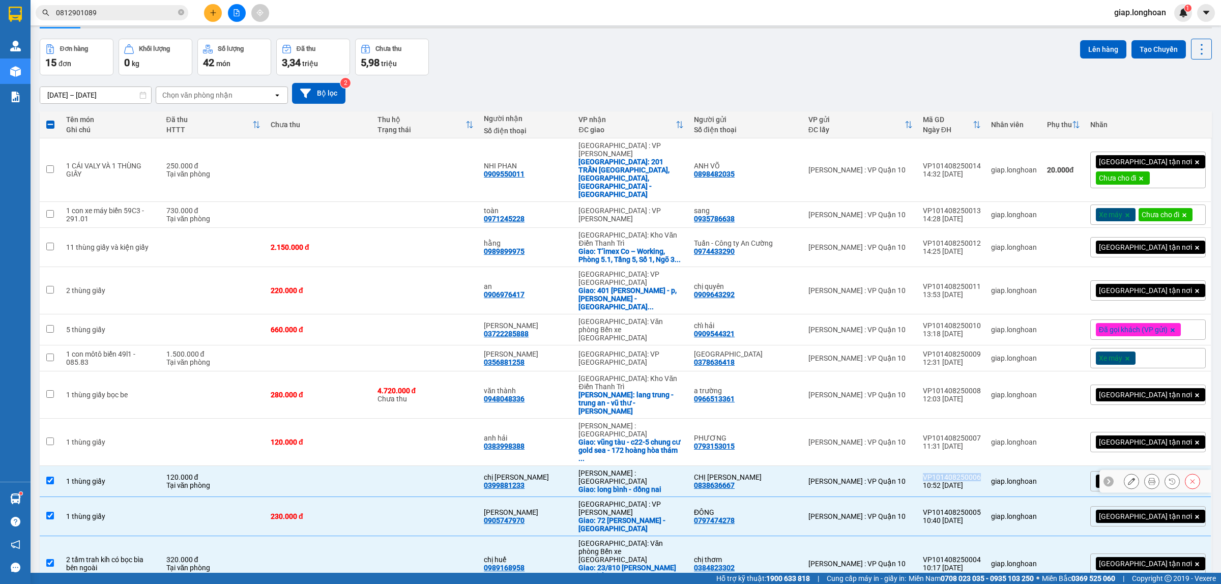
copy div "VP101408250006"
drag, startPoint x: 998, startPoint y: 398, endPoint x: 940, endPoint y: 401, distance: 58.6
click at [940, 419] on td "VP101408250007 11:31 14/08" at bounding box center [952, 442] width 68 height 47
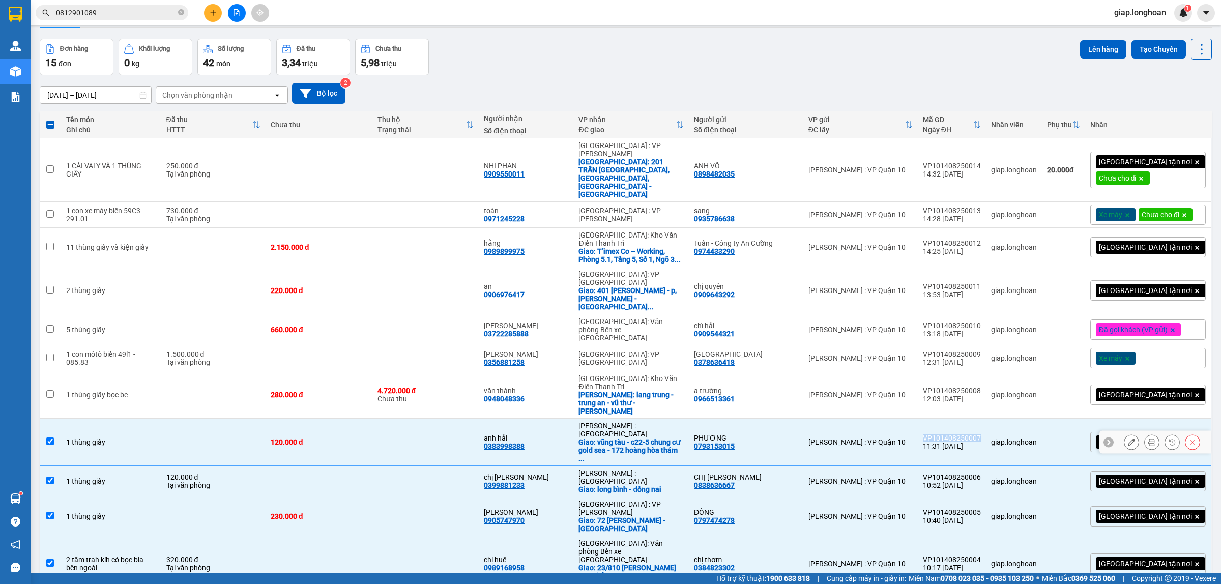
copy div "VP101408250007"
drag, startPoint x: 995, startPoint y: 365, endPoint x: 936, endPoint y: 364, distance: 58.5
click at [936, 371] on tr "1 thùng giấy bọc be 280.000 đ 4.720.000 đ Chưa thu văn thành 0948048336 Hà Nội:…" at bounding box center [626, 394] width 1172 height 47
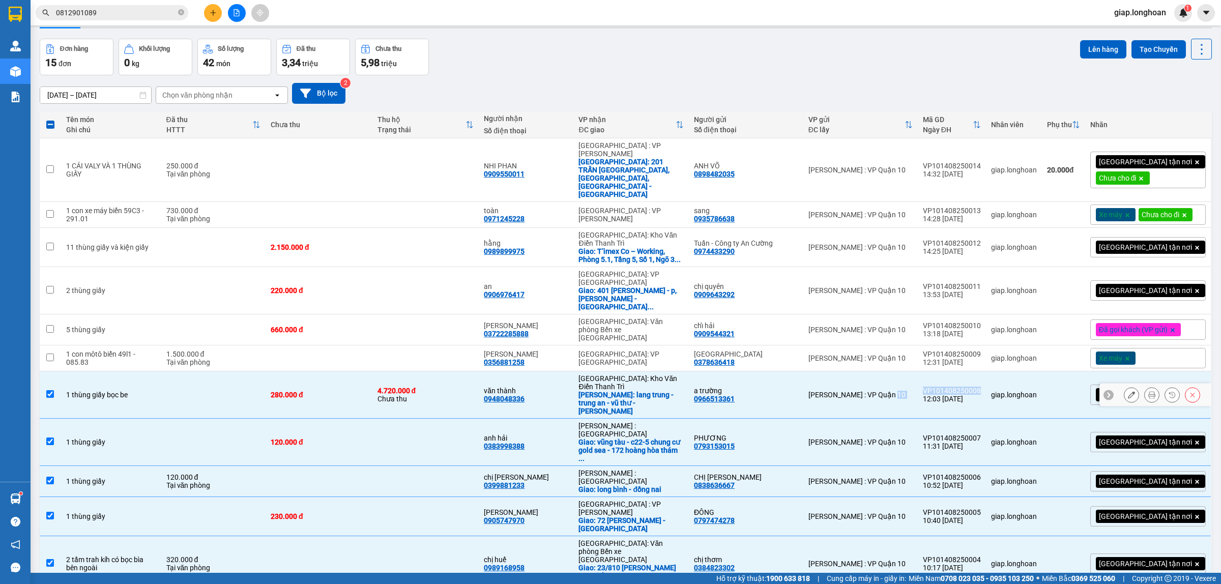
copy tr "Hồ Chí Minh : VP Quận 10 VP101408250008"
drag, startPoint x: 996, startPoint y: 336, endPoint x: 940, endPoint y: 337, distance: 55.5
click at [940, 345] on td "VP101408250009 12:31 14/08" at bounding box center [952, 358] width 68 height 26
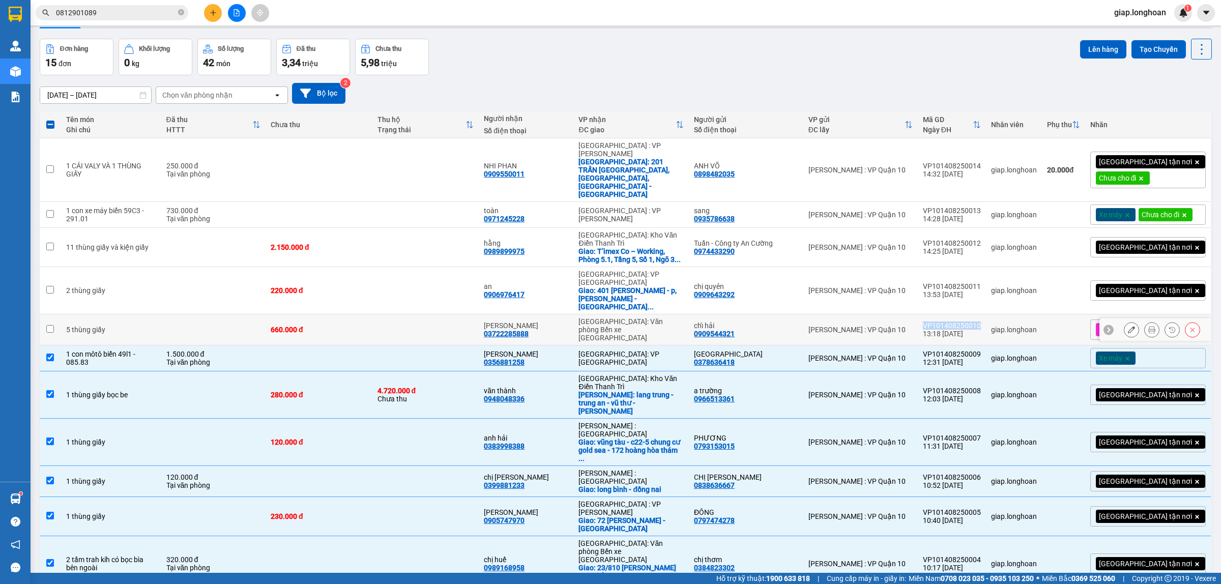
drag, startPoint x: 998, startPoint y: 309, endPoint x: 939, endPoint y: 310, distance: 58.5
click at [939, 314] on td "VP101408250010 13:18 14/08" at bounding box center [952, 329] width 68 height 31
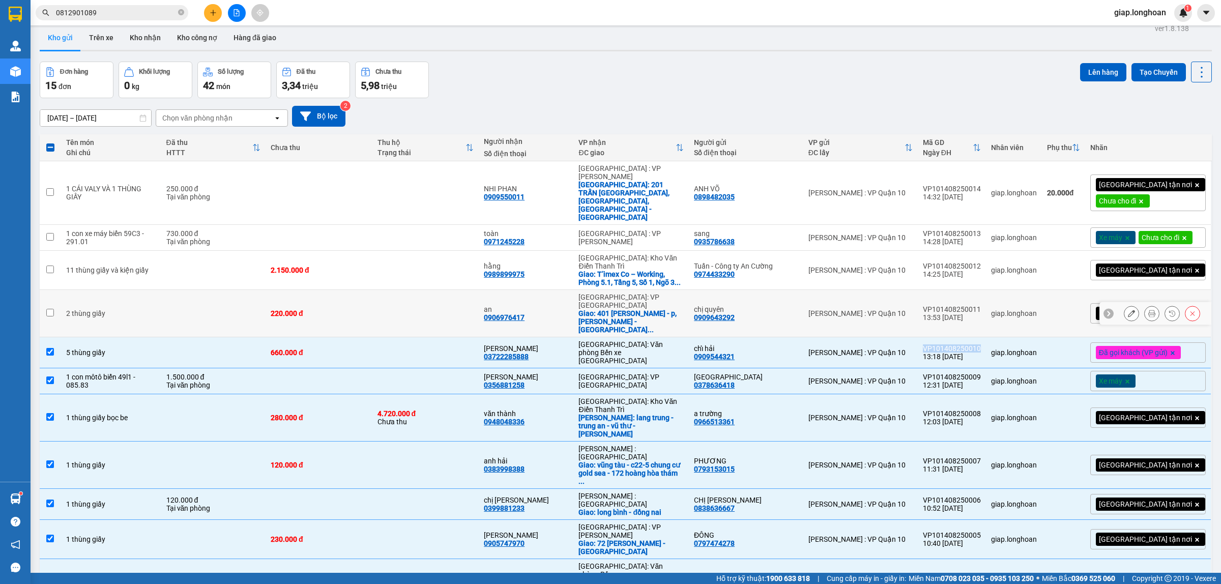
scroll to position [0, 0]
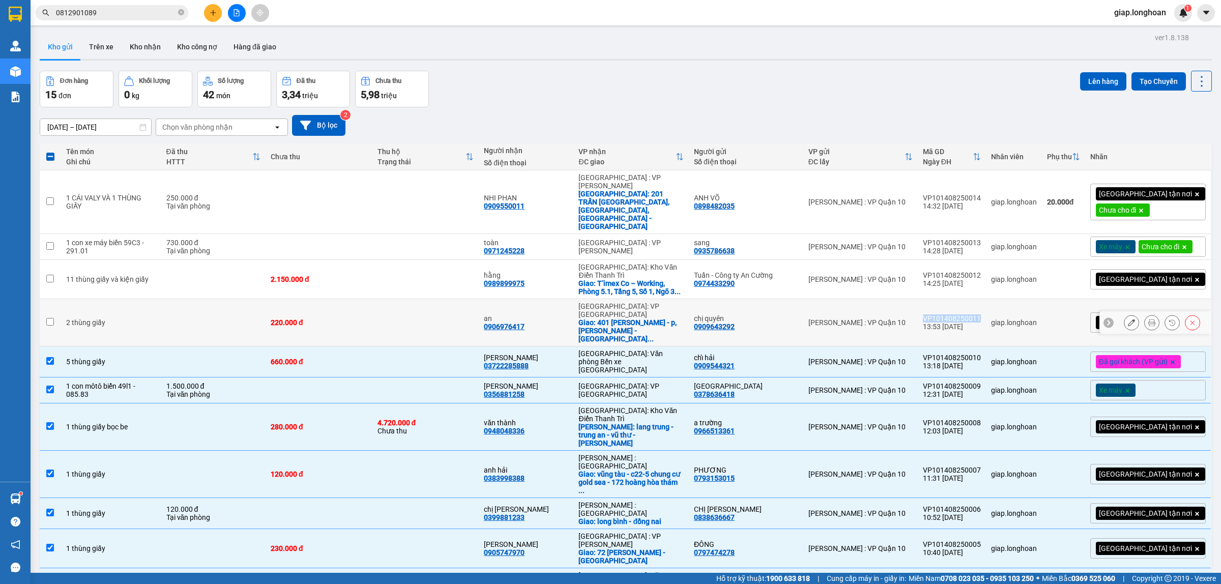
drag, startPoint x: 995, startPoint y: 307, endPoint x: 941, endPoint y: 308, distance: 53.9
click at [941, 308] on td "VP101408250011 13:53 14/08" at bounding box center [952, 322] width 68 height 47
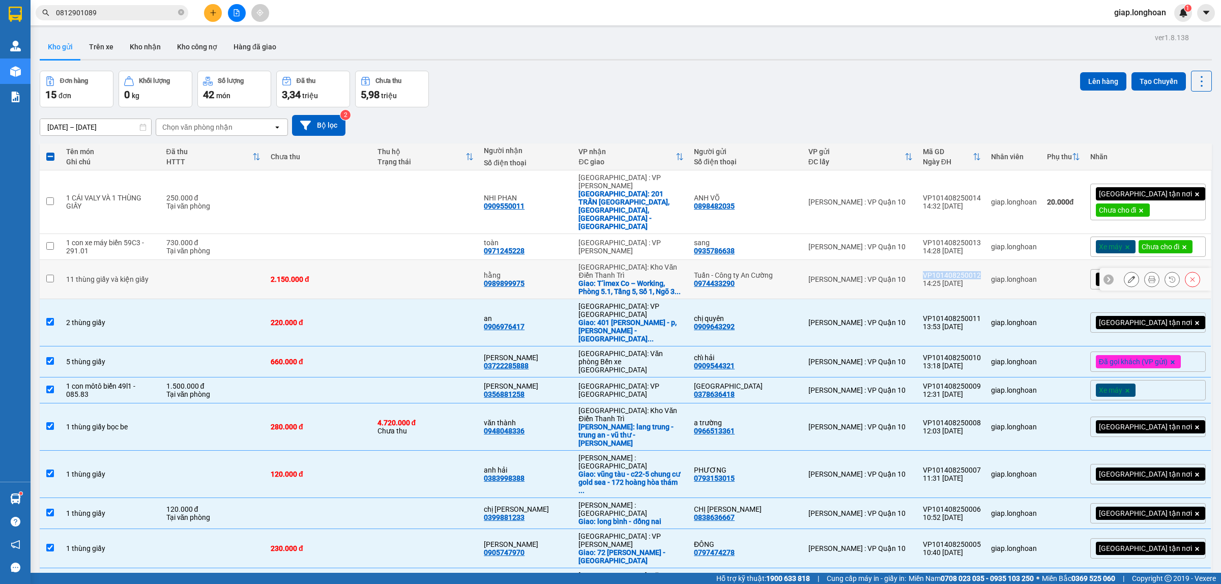
drag, startPoint x: 996, startPoint y: 270, endPoint x: 937, endPoint y: 268, distance: 58.5
click at [937, 268] on td "VP101408250012 14:25 14/08" at bounding box center [952, 279] width 68 height 39
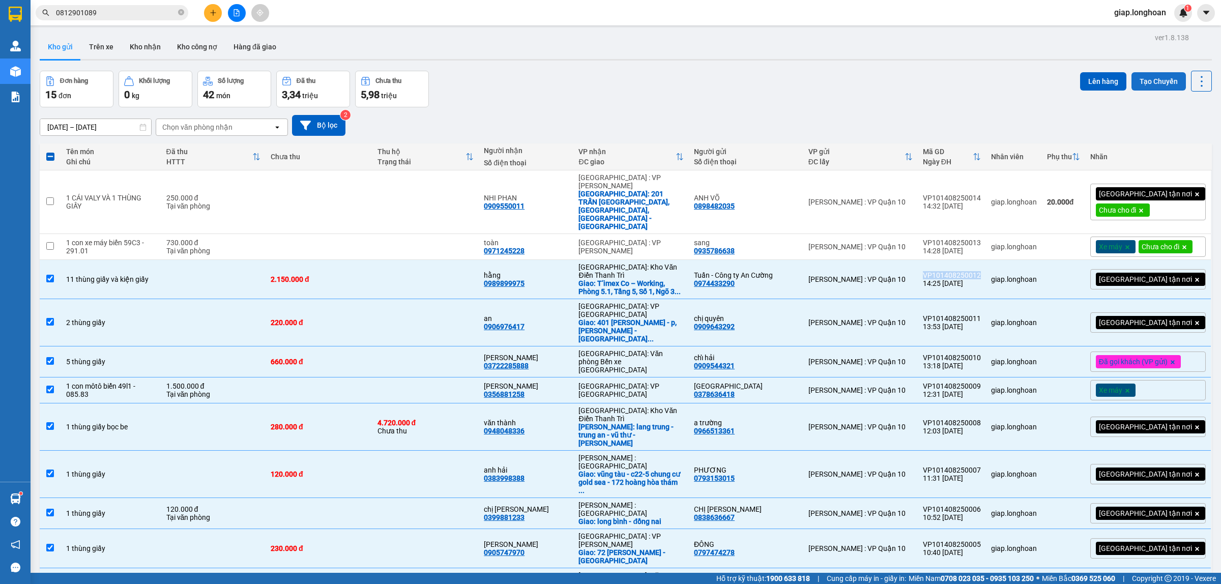
click at [1145, 82] on button "Tạo Chuyến" at bounding box center [1159, 81] width 54 height 18
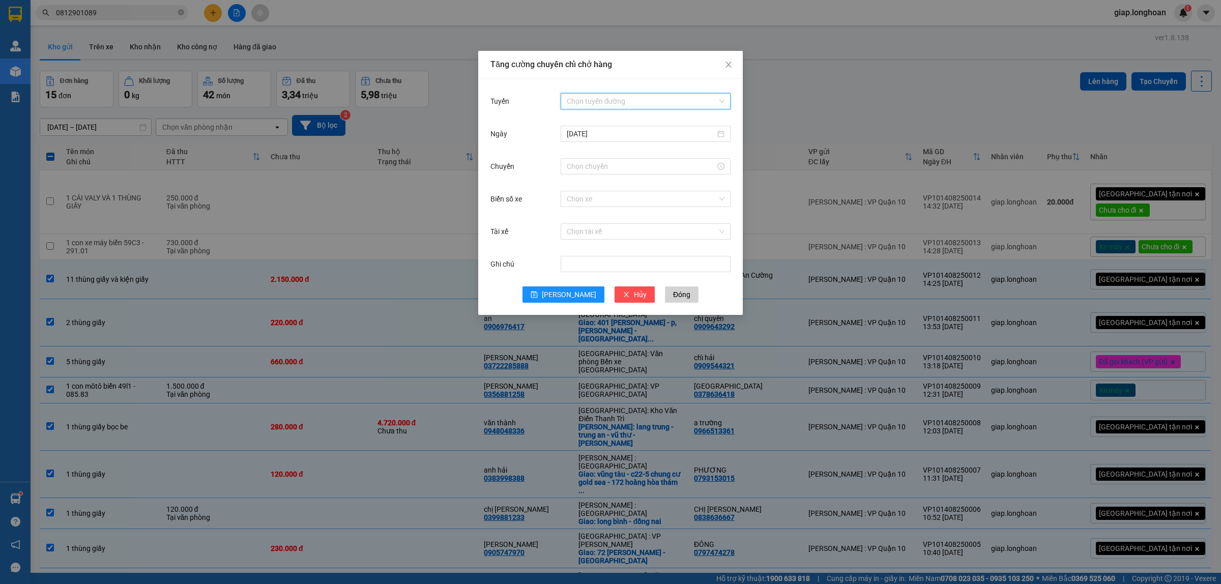
click at [587, 100] on input "Tuyến" at bounding box center [642, 101] width 151 height 15
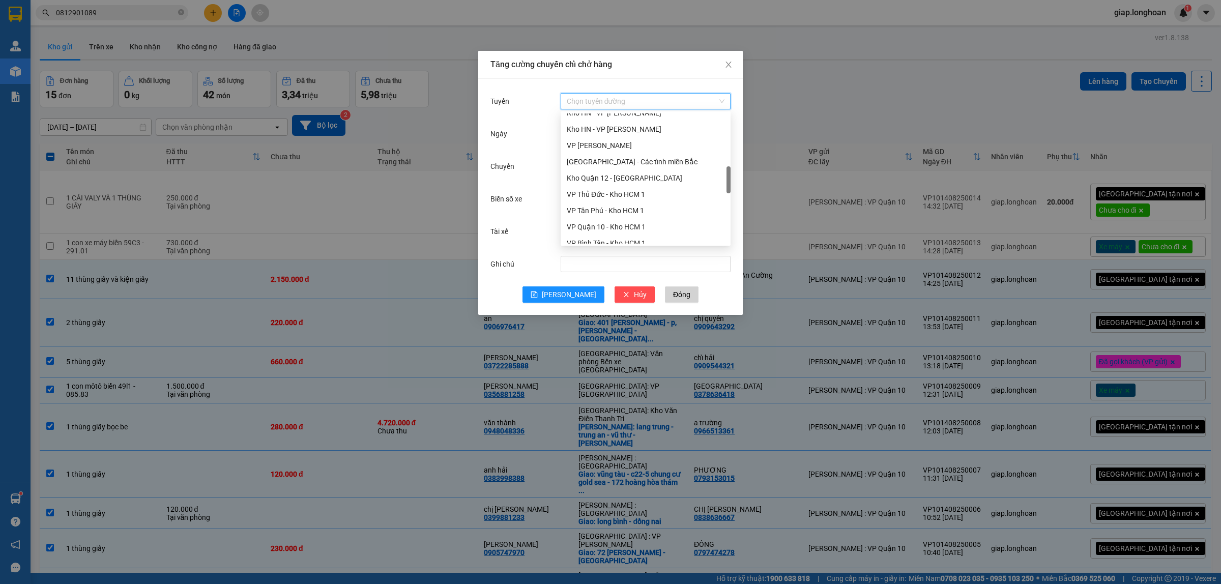
scroll to position [382, 0]
click at [610, 169] on div "VP Quận 10 - Kho HCM 1" at bounding box center [646, 163] width 170 height 16
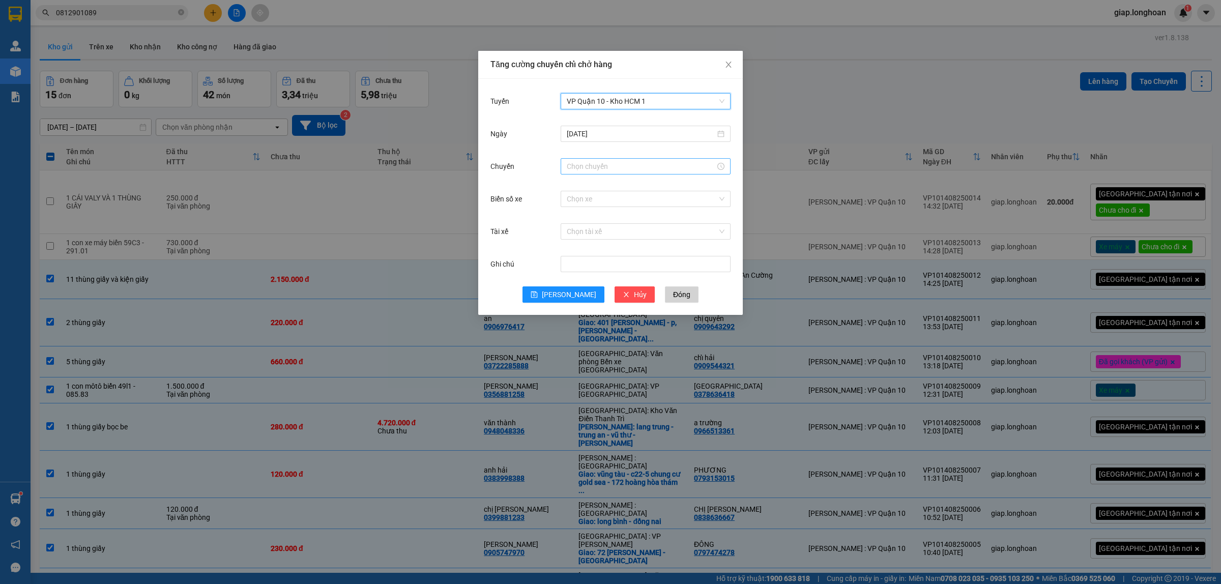
click at [574, 171] on input "Chuyến" at bounding box center [641, 166] width 149 height 11
click at [572, 242] on div "13" at bounding box center [575, 244] width 28 height 14
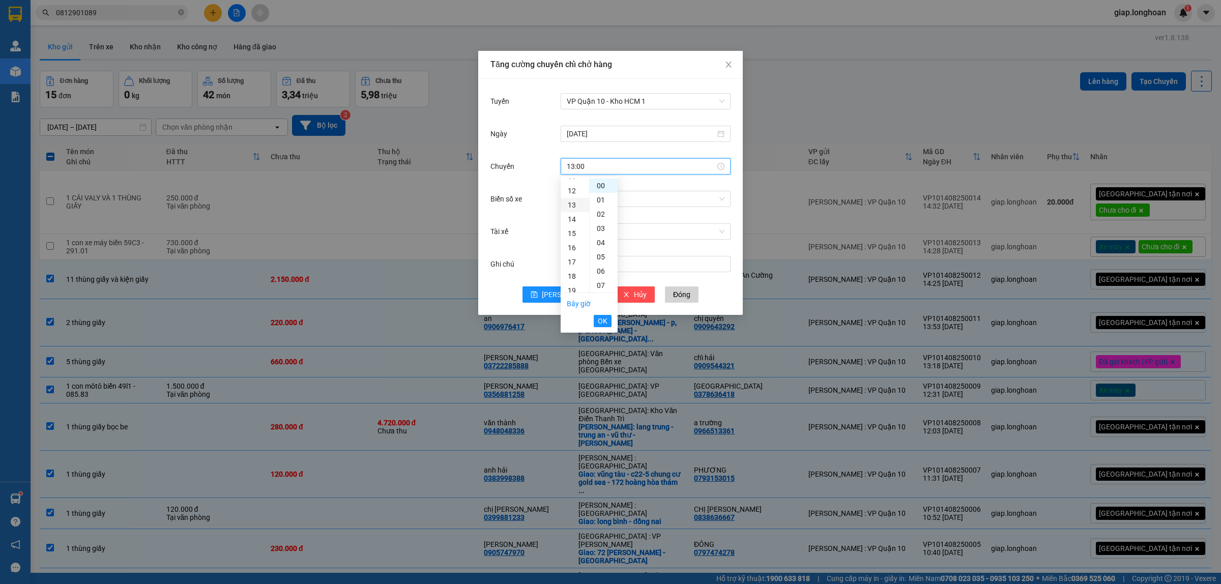
scroll to position [185, 0]
click at [603, 321] on span "OK" at bounding box center [603, 320] width 10 height 11
click at [575, 197] on input "Biển số xe" at bounding box center [642, 198] width 151 height 15
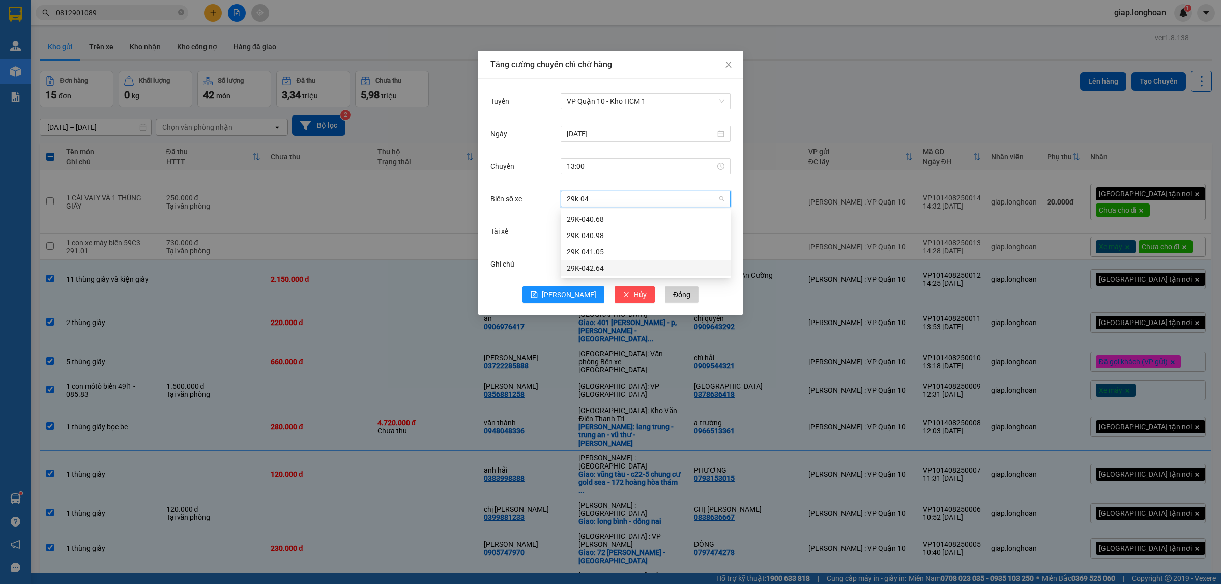
click at [588, 265] on div "29K-042.64" at bounding box center [646, 268] width 158 height 11
click at [583, 232] on input "Tài xế" at bounding box center [642, 231] width 151 height 15
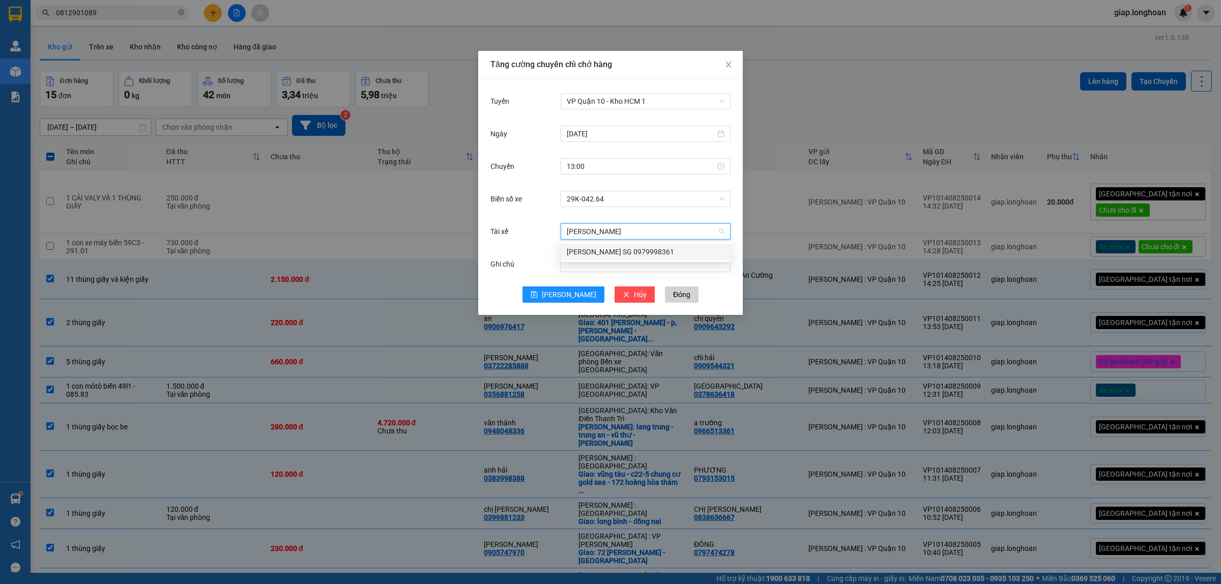
click at [586, 252] on div "HOÀNG LÂN SG 0979998361" at bounding box center [646, 251] width 158 height 11
click at [562, 292] on button "[PERSON_NAME]" at bounding box center [564, 294] width 82 height 16
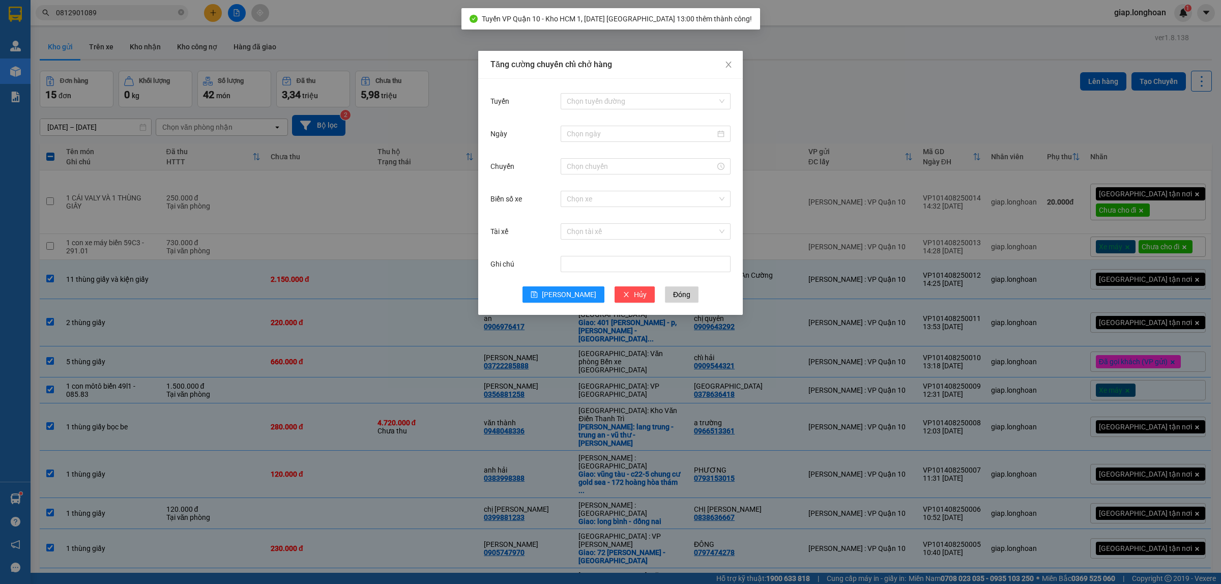
click at [887, 77] on div "Tăng cường chuyến chỉ chở hàng Tuyến Chọn tuyến đường Ngày Chuyến Biển số xe Ch…" at bounding box center [610, 292] width 1221 height 584
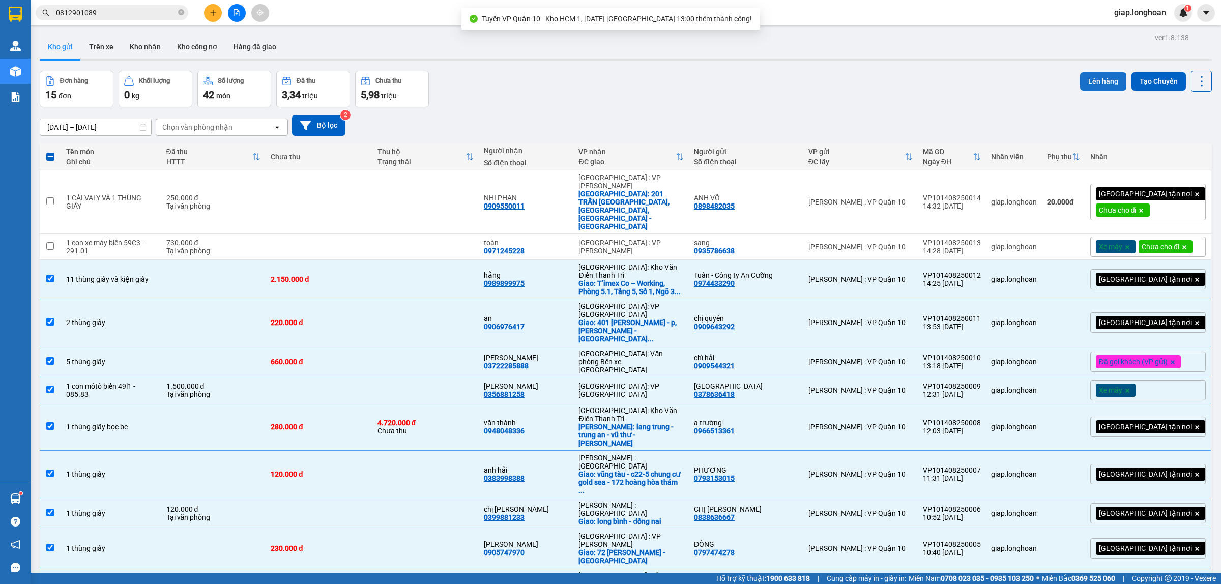
click at [1095, 79] on button "Lên hàng" at bounding box center [1103, 81] width 46 height 18
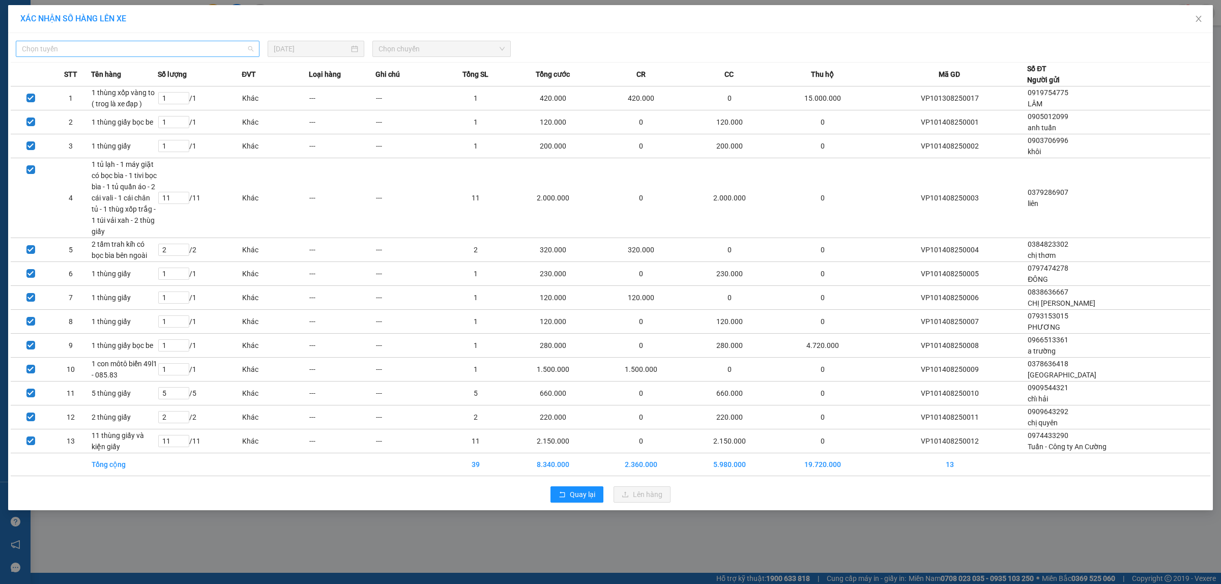
click at [135, 49] on span "Chọn tuyến" at bounding box center [138, 48] width 232 height 15
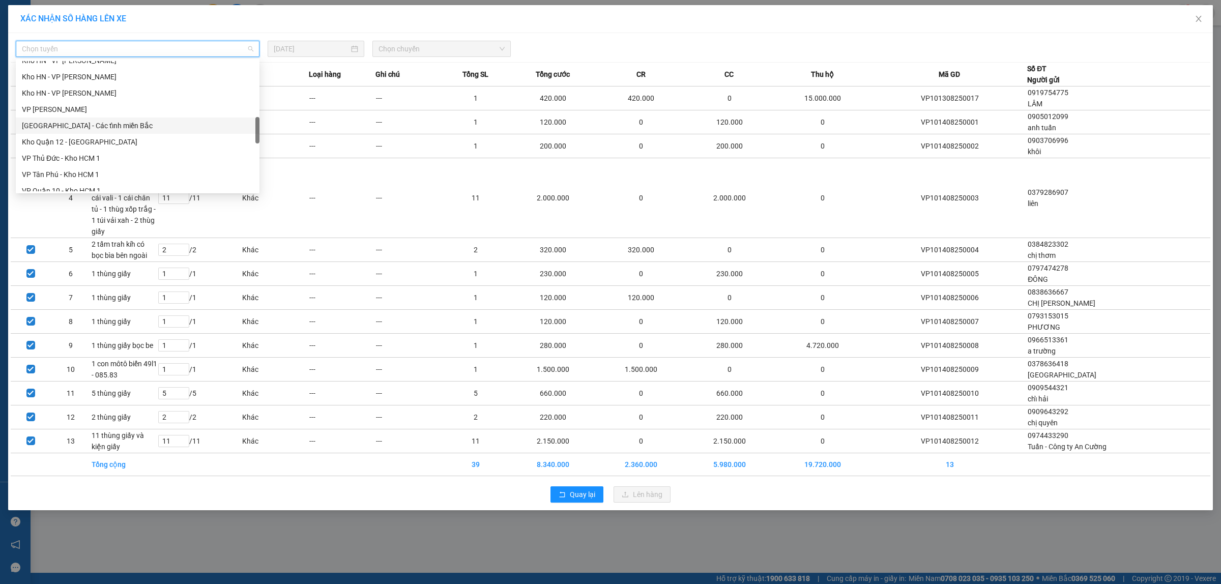
scroll to position [382, 0]
click at [67, 125] on div "VP Quận 10 - Kho HCM 1" at bounding box center [138, 127] width 232 height 11
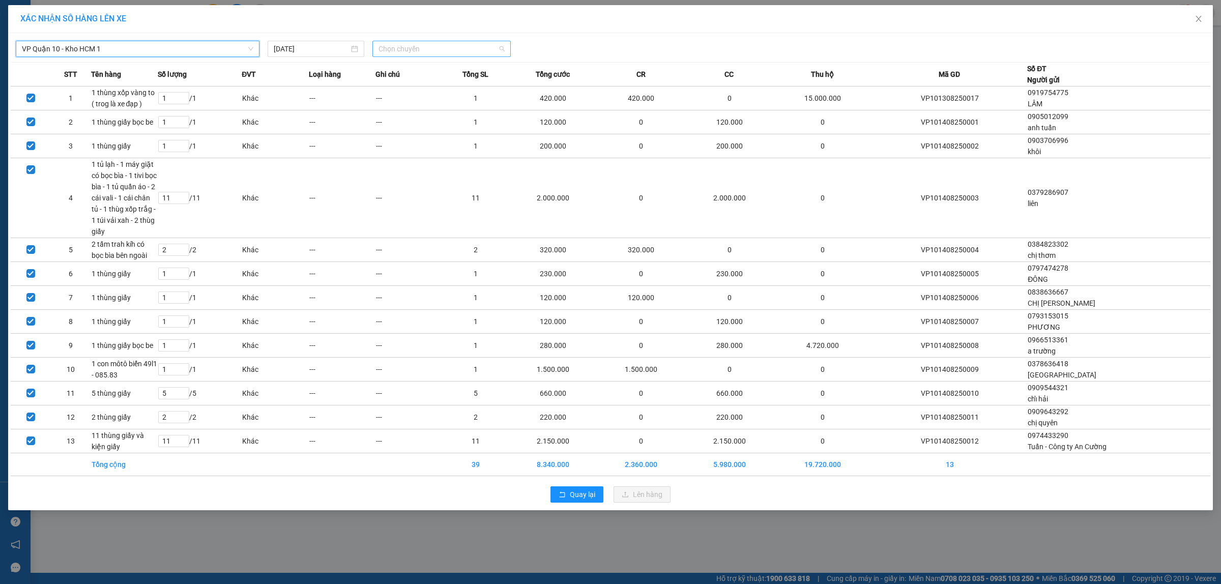
click at [420, 49] on span "Chọn chuyến" at bounding box center [442, 48] width 127 height 15
click at [408, 83] on div "13:00 (TC) - 29K-042.64" at bounding box center [418, 85] width 79 height 11
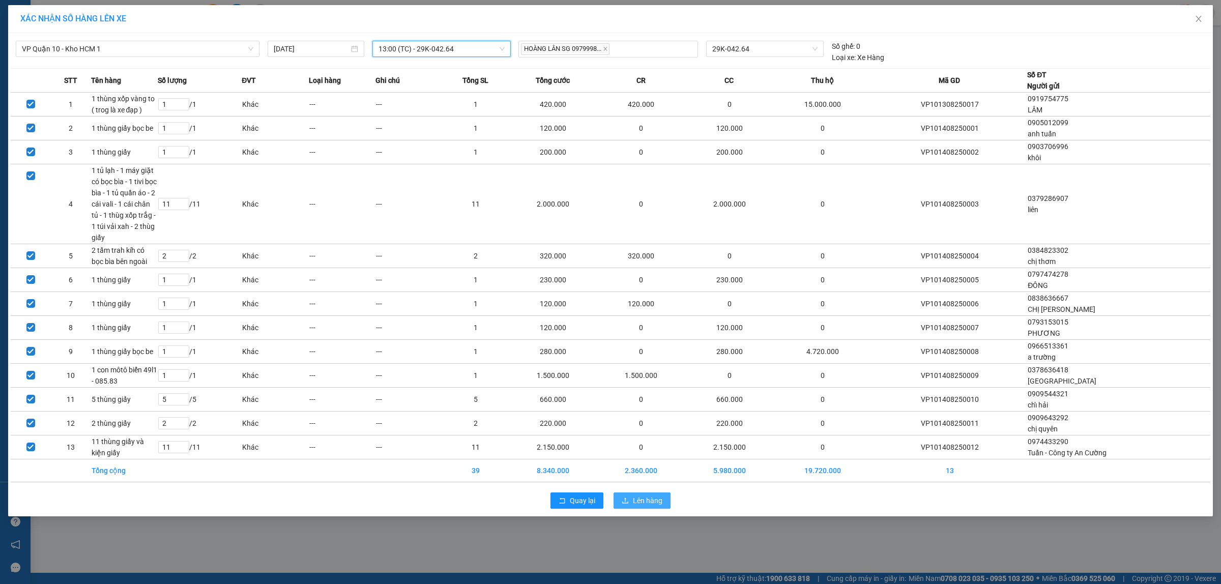
click at [645, 506] on span "Lên hàng" at bounding box center [648, 500] width 30 height 11
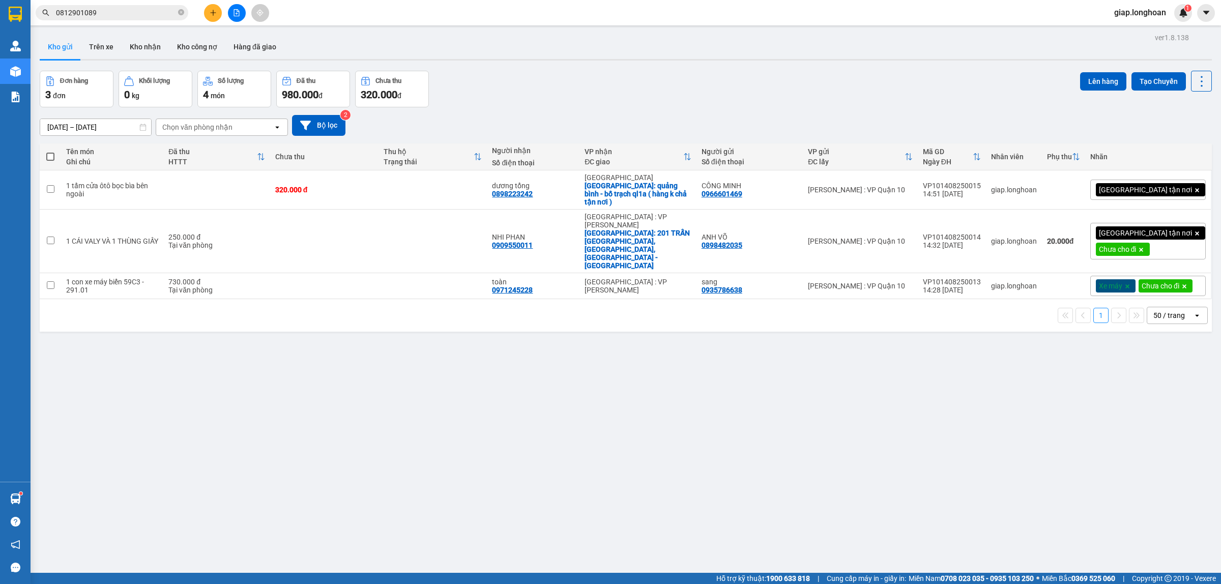
click at [530, 443] on div "ver 1.8.138 Kho gửi Trên xe Kho nhận Kho công nợ Hàng đã giao Đơn hàng 3 đơn Kh…" at bounding box center [626, 323] width 1180 height 584
click at [1187, 284] on icon at bounding box center [1184, 286] width 4 height 4
click at [1144, 247] on icon at bounding box center [1141, 250] width 6 height 6
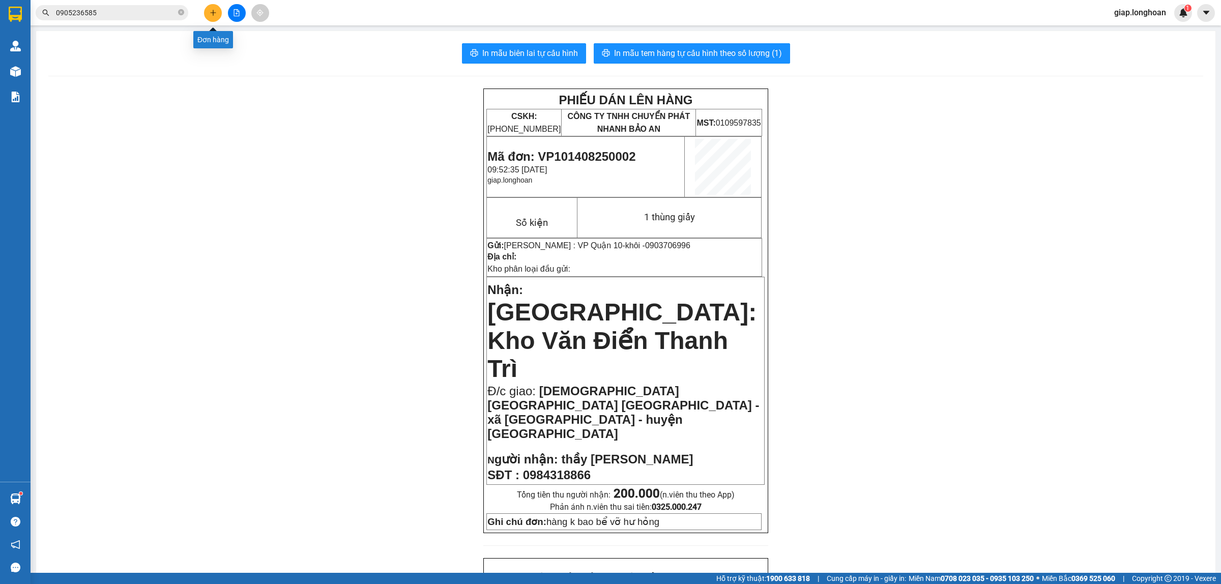
click at [210, 16] on icon "plus" at bounding box center [213, 12] width 7 height 7
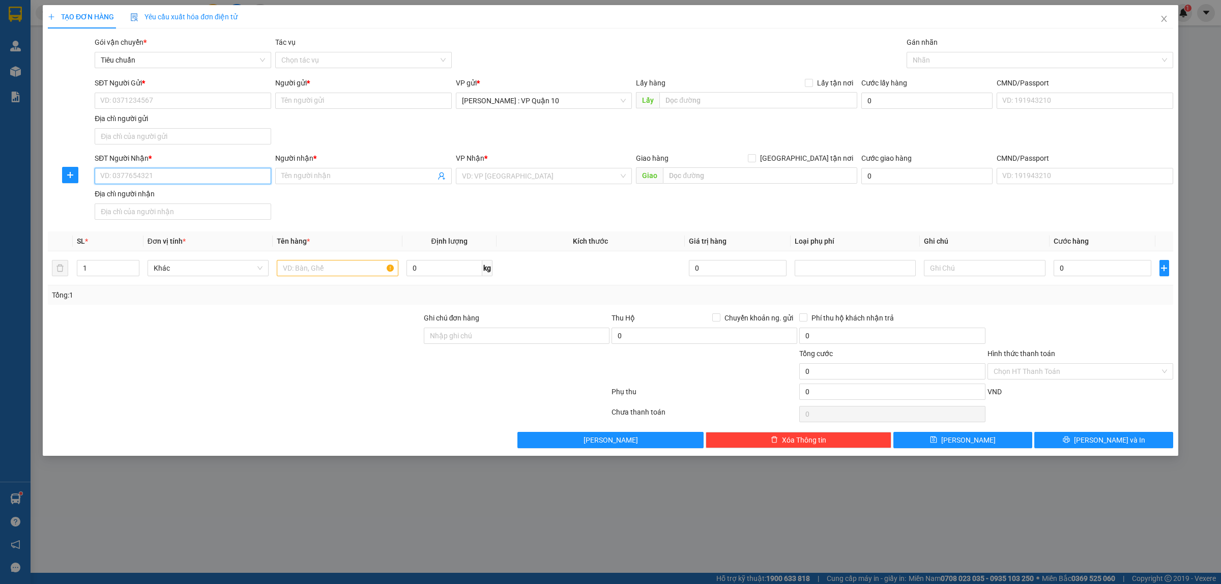
click at [114, 173] on input "SĐT Người Nhận *" at bounding box center [183, 176] width 177 height 16
type input "0898223242"
click at [311, 174] on input "Người nhận *" at bounding box center [358, 175] width 154 height 11
type input "dương tổng"
click at [149, 101] on input "SĐT Người Gửi *" at bounding box center [183, 101] width 177 height 16
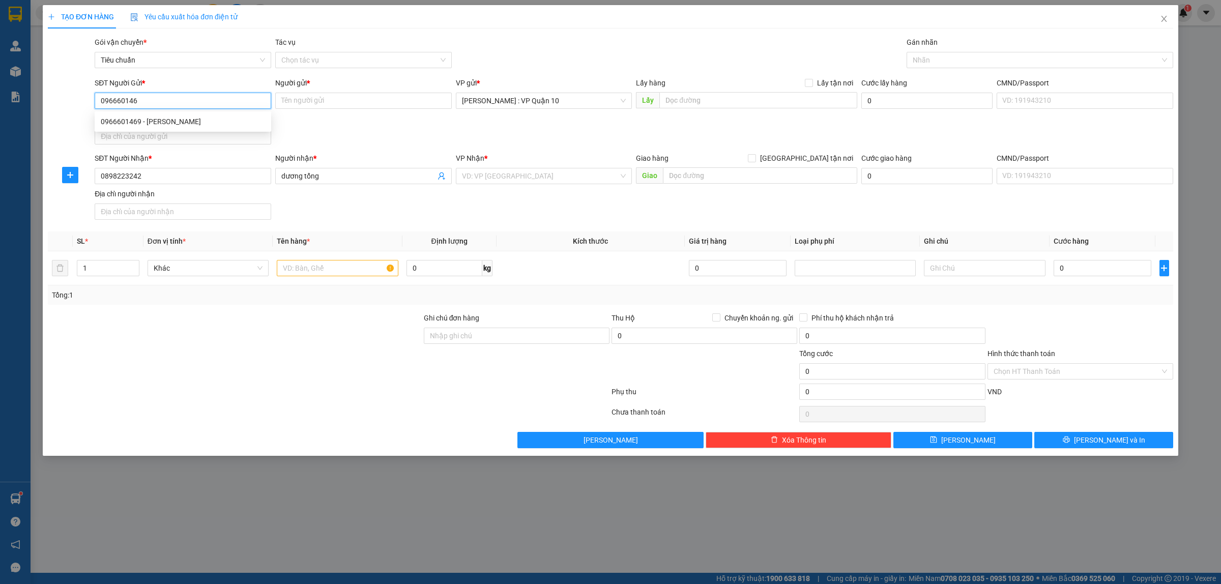
type input "0966601469"
click at [134, 119] on div "0966601469 - [PERSON_NAME]" at bounding box center [183, 121] width 164 height 11
type input "CÔNG MINH"
type input "0966601469"
click at [511, 171] on input "search" at bounding box center [540, 175] width 157 height 15
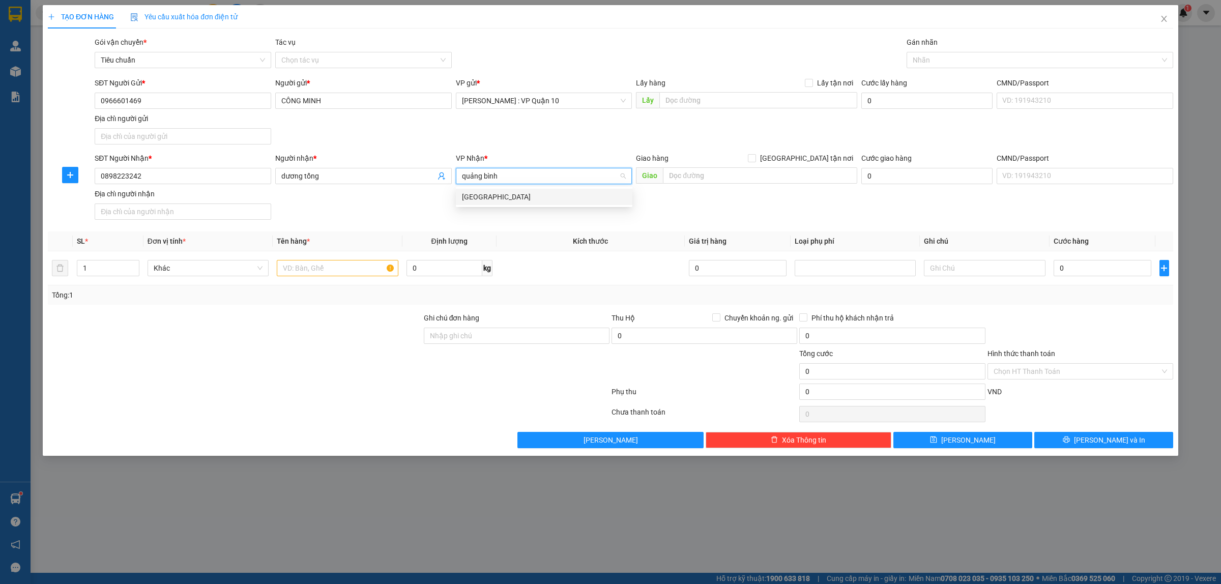
type input "quảng bình"
click at [479, 199] on div "[GEOGRAPHIC_DATA]" at bounding box center [544, 196] width 164 height 11
drag, startPoint x: 303, startPoint y: 334, endPoint x: 277, endPoint y: 296, distance: 46.3
click at [302, 334] on div at bounding box center [235, 330] width 376 height 36
click at [313, 266] on input "text" at bounding box center [337, 268] width 121 height 16
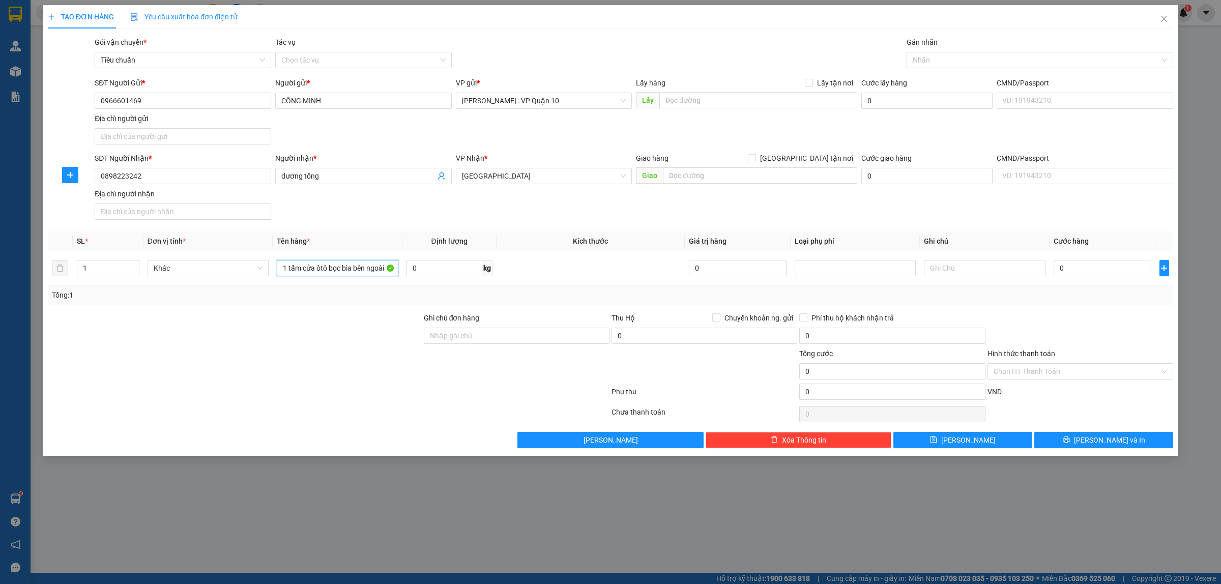
type input "1 tấm cửa ôtô bọc bìa bên ngoài"
drag, startPoint x: 289, startPoint y: 331, endPoint x: 432, endPoint y: 338, distance: 143.7
click at [293, 331] on div at bounding box center [235, 330] width 376 height 36
drag, startPoint x: 434, startPoint y: 338, endPoint x: 446, endPoint y: 338, distance: 12.7
click at [434, 338] on input "Ghi chú đơn hàng" at bounding box center [517, 336] width 186 height 16
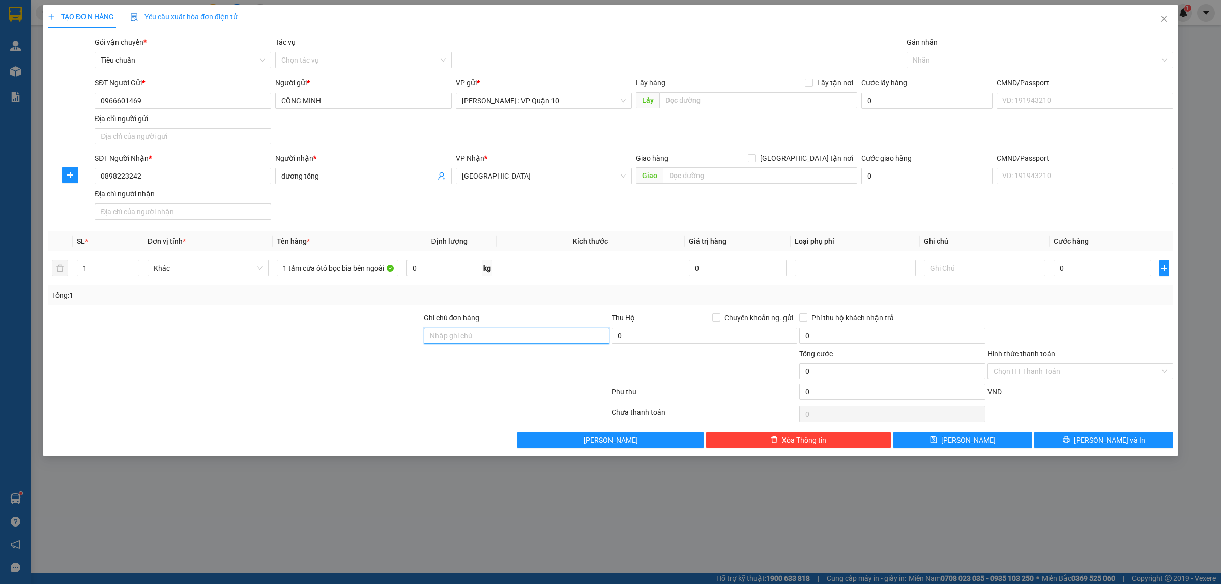
type input "hàng k bao bể vỡ hư hỏng"
drag, startPoint x: 709, startPoint y: 181, endPoint x: 721, endPoint y: 172, distance: 15.3
click at [710, 181] on input "text" at bounding box center [760, 175] width 194 height 16
type input "quảng bình - bố trạch ql1a ( hàng k chả tận nơi )"
click at [755, 160] on input "[GEOGRAPHIC_DATA] tận nơi" at bounding box center [751, 157] width 7 height 7
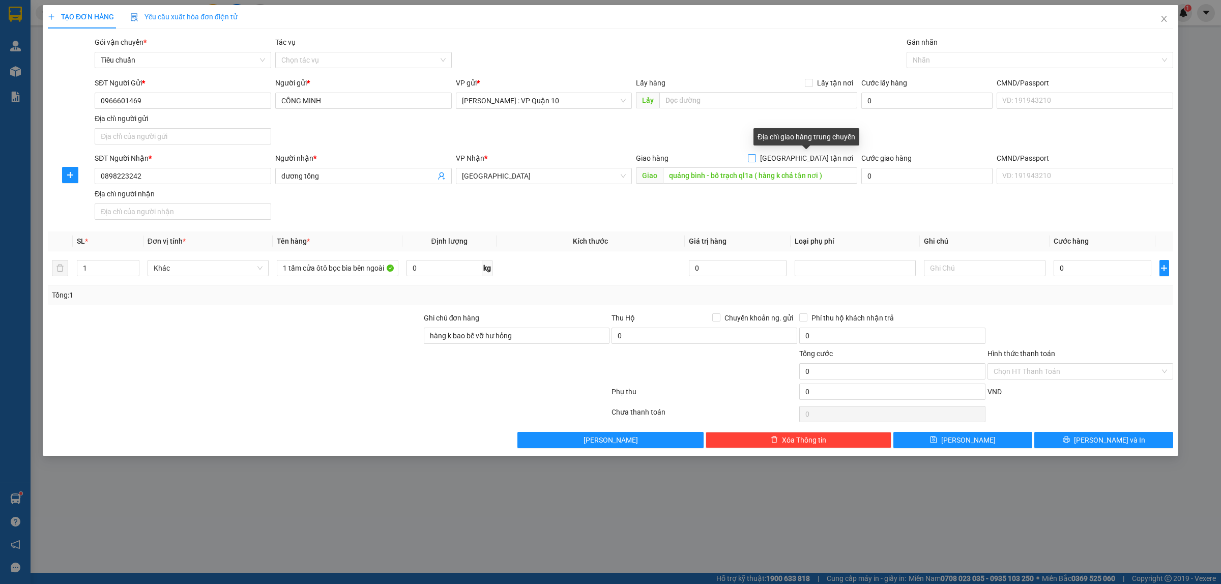
checkbox input "true"
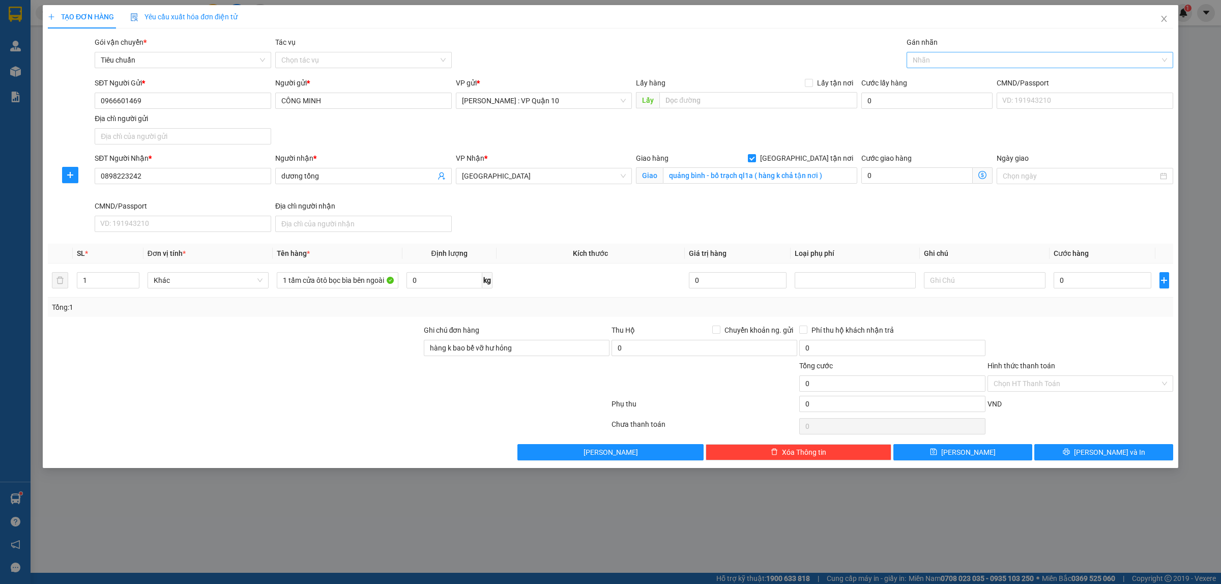
click at [929, 60] on div at bounding box center [1034, 60] width 251 height 12
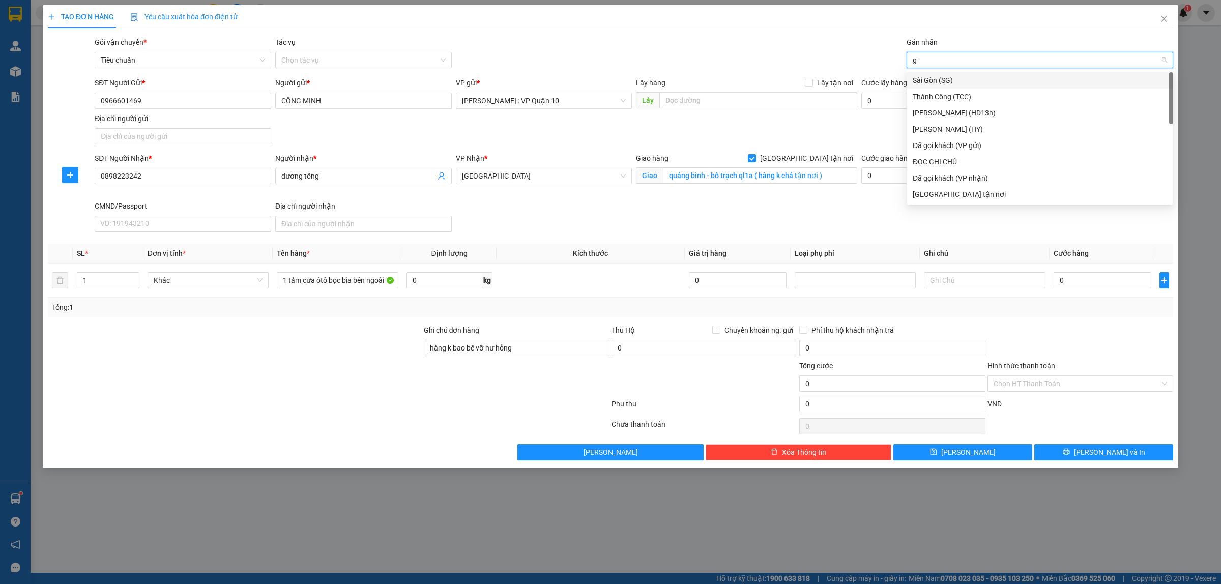
type input "gi"
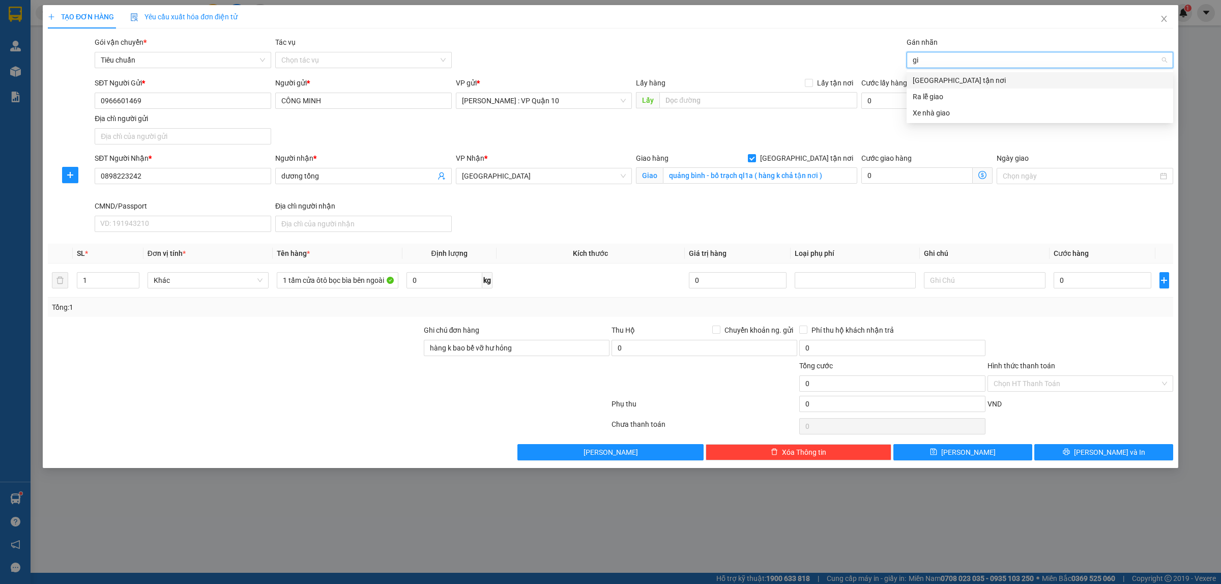
click at [920, 79] on div "[GEOGRAPHIC_DATA] tận nơi" at bounding box center [1040, 80] width 254 height 11
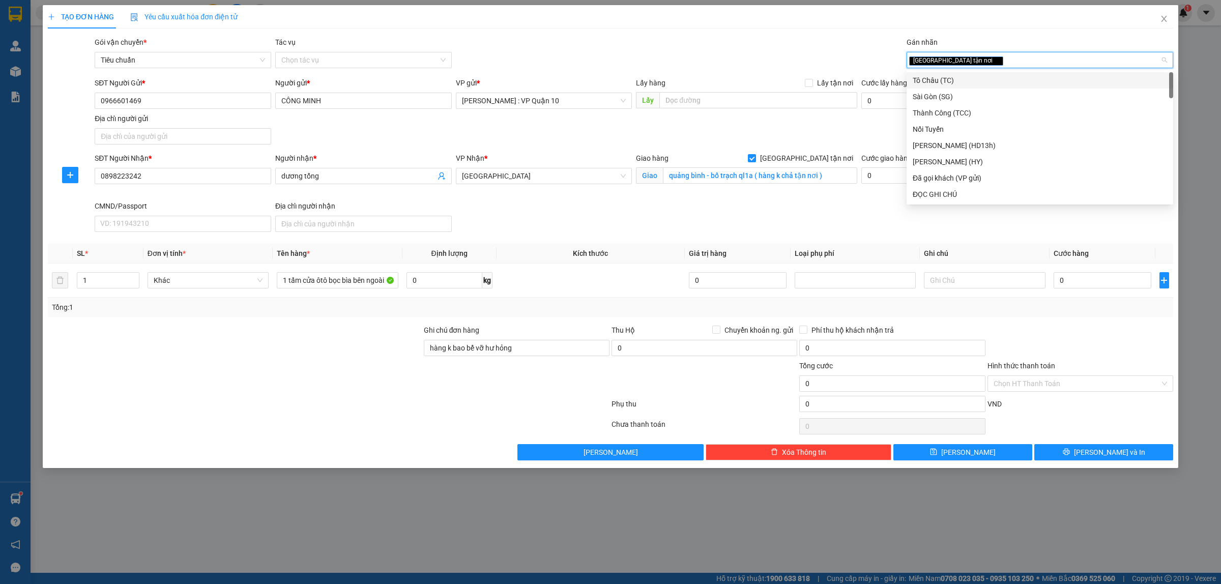
click at [382, 408] on div at bounding box center [329, 406] width 564 height 20
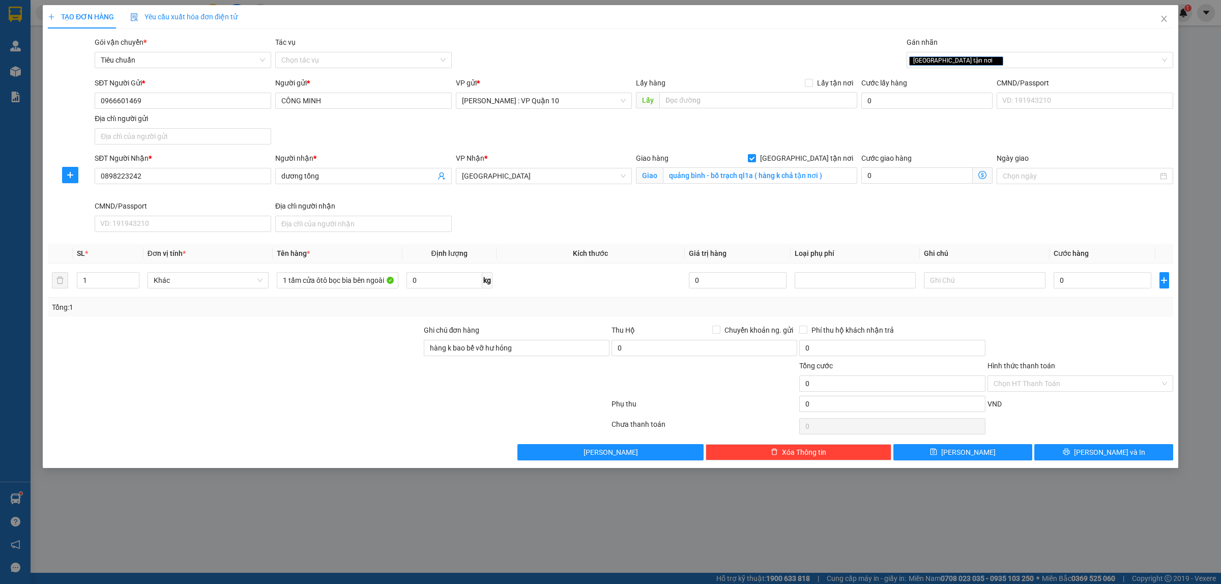
click at [1091, 313] on div "Tổng: 1" at bounding box center [610, 307] width 1117 height 11
click at [1089, 282] on input "0" at bounding box center [1103, 280] width 98 height 16
type input "30"
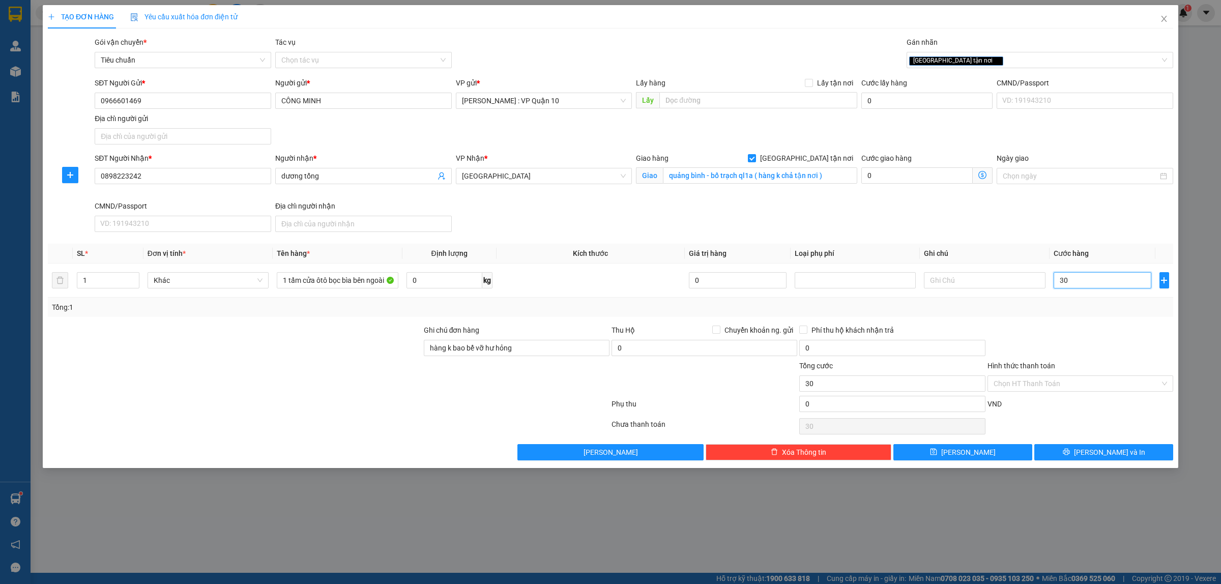
type input "300"
type input "3.000"
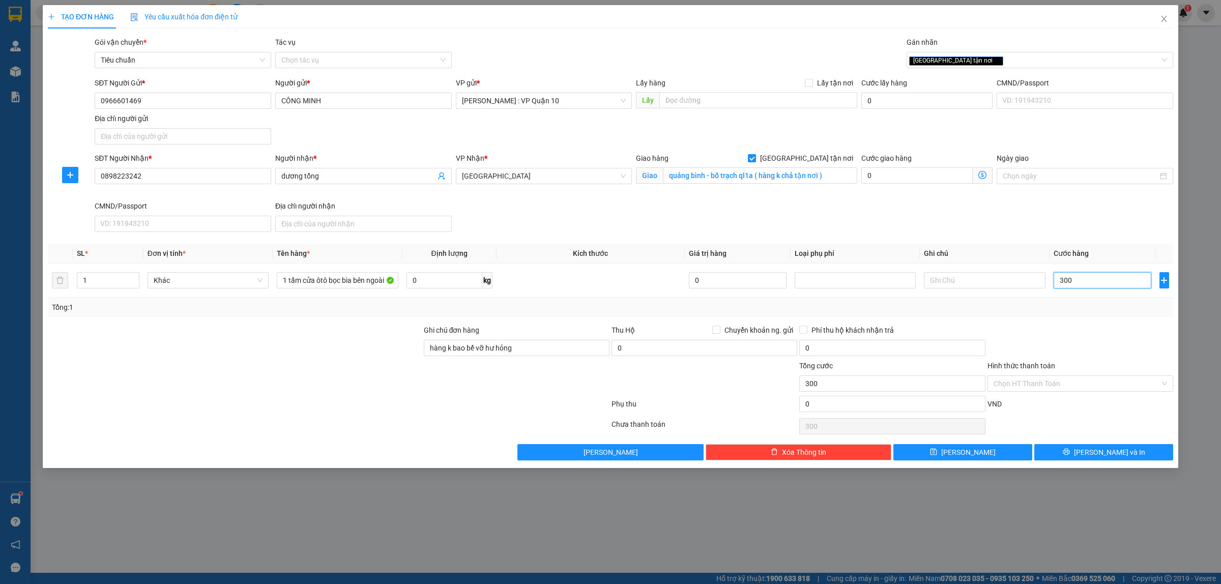
type input "3.000"
type input "30.000"
type input "300.000"
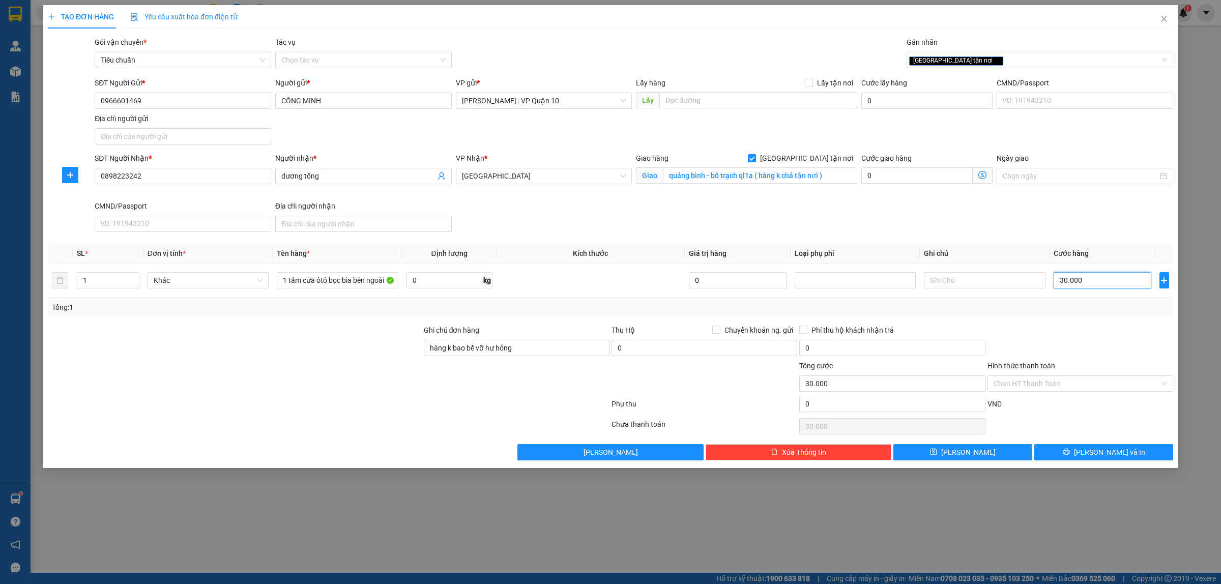
type input "300.000"
type input "30.000"
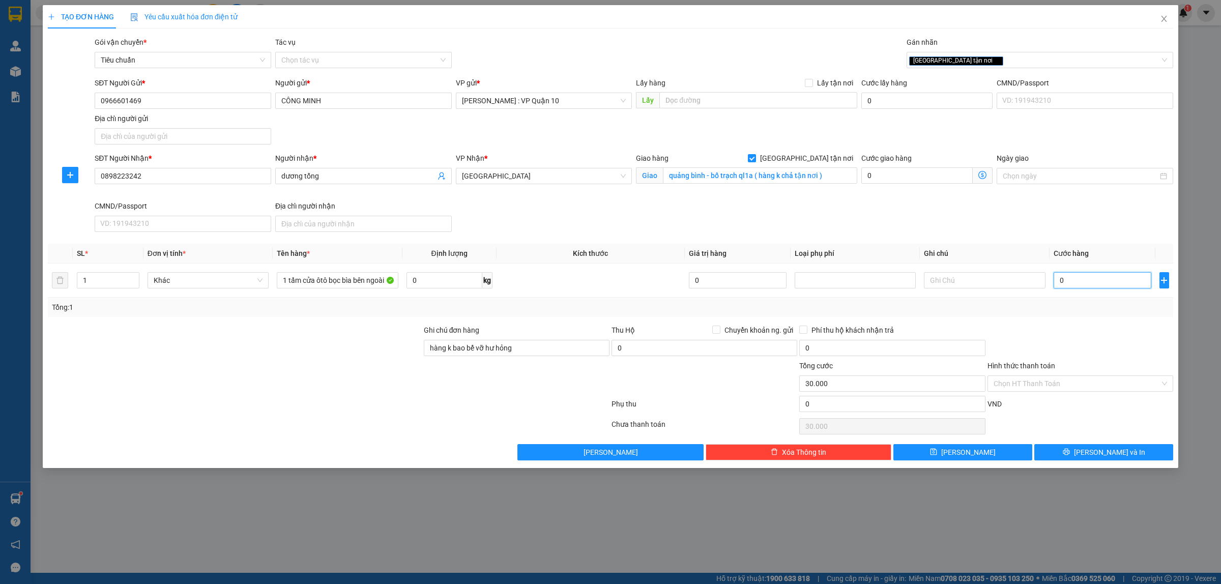
type input "0"
type input "30"
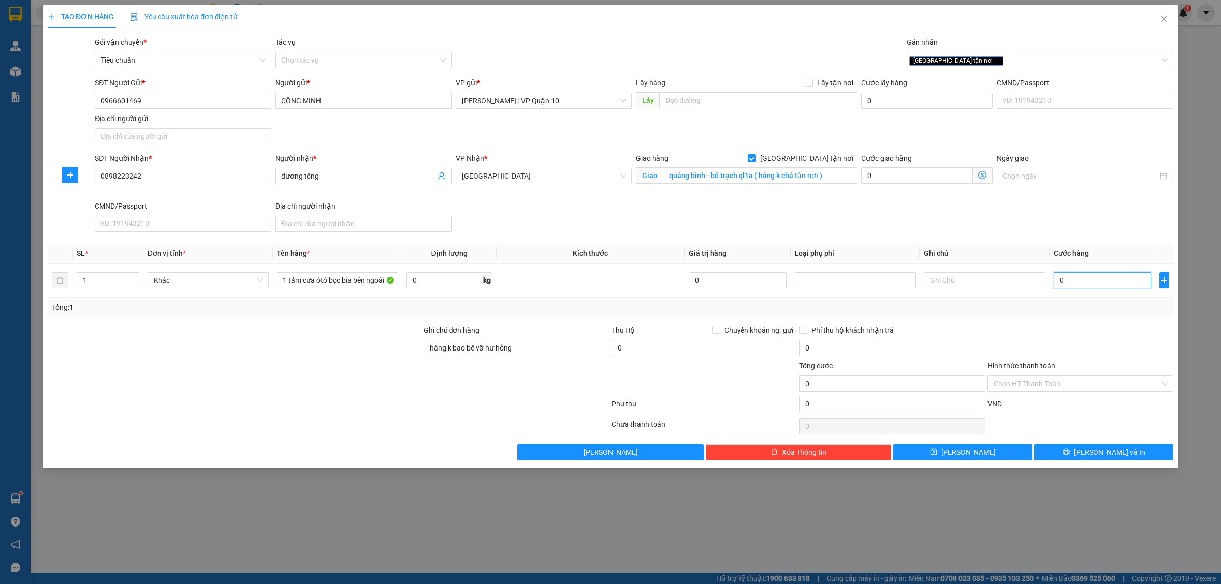
type input "30"
type input "330"
type input "30"
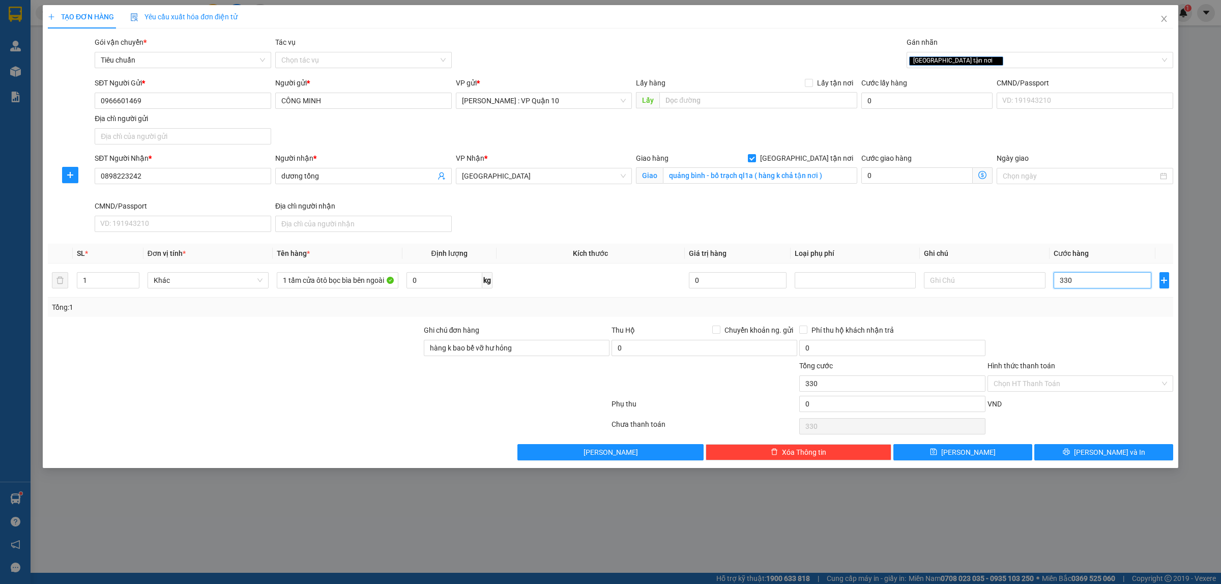
type input "30"
type input "320"
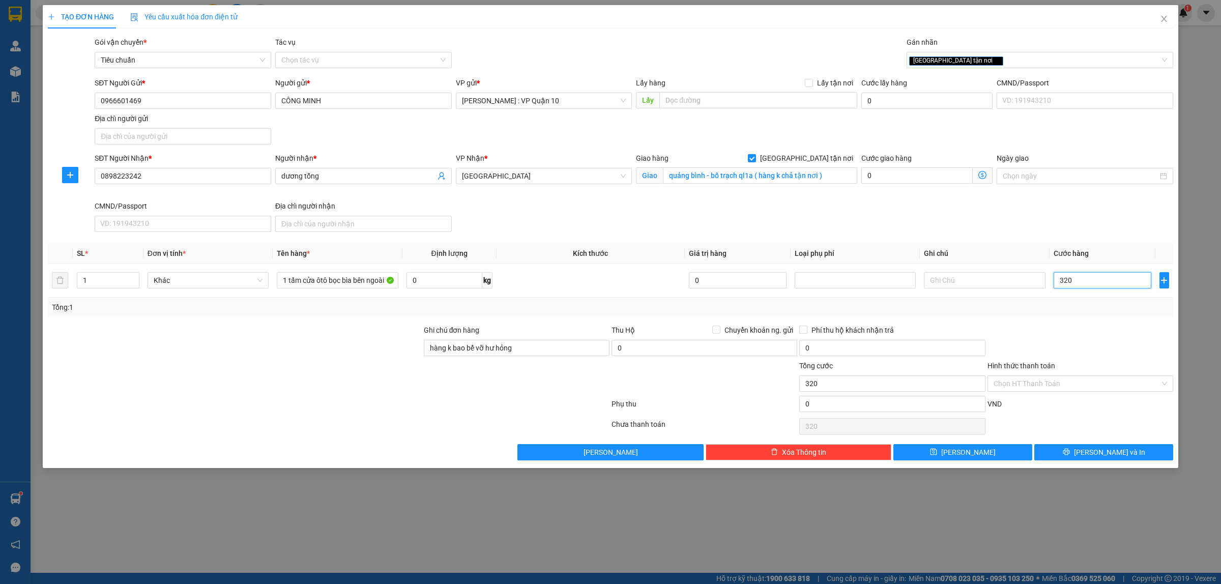
type input "3.200"
type input "32.000"
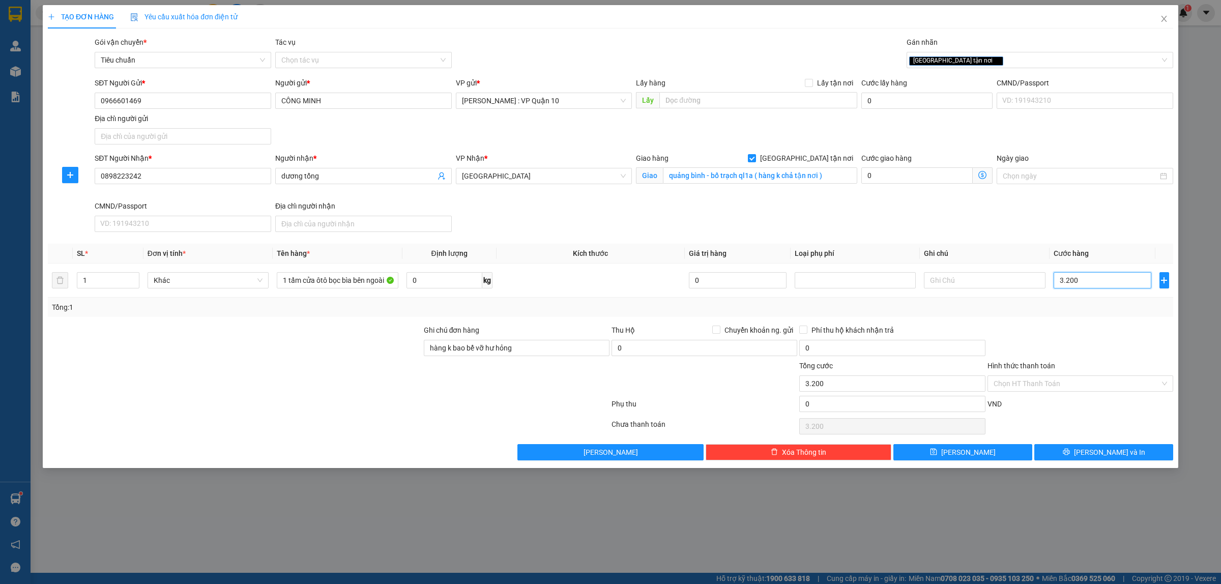
type input "32.000"
type input "320.000"
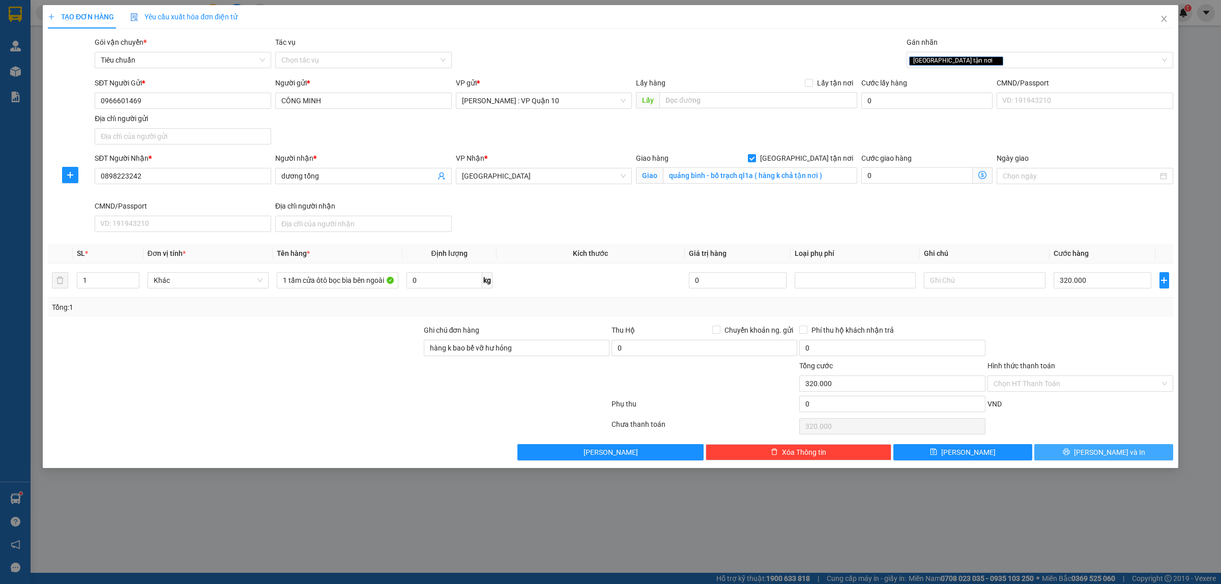
click at [1070, 454] on icon "printer" at bounding box center [1066, 451] width 7 height 7
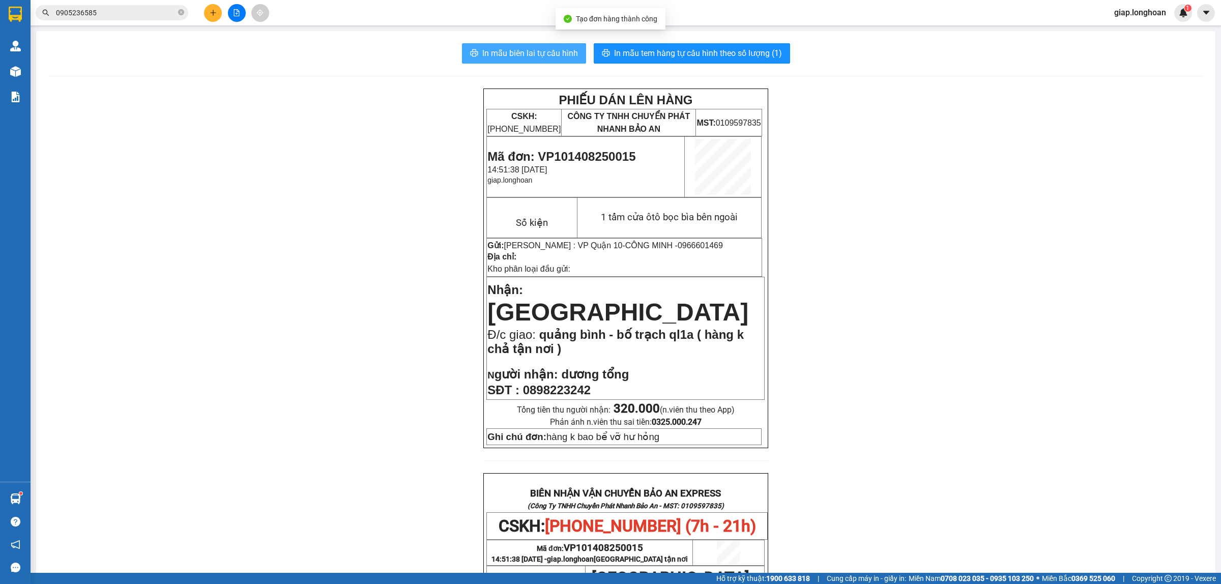
click at [517, 49] on span "In mẫu biên lai tự cấu hình" at bounding box center [530, 53] width 96 height 13
click at [687, 51] on span "In mẫu tem hàng tự cấu hình theo số lượng (1)" at bounding box center [698, 53] width 168 height 13
click at [983, 293] on div "PHIẾU DÁN LÊN HÀNG CSKH: [PHONE_NUMBER] CÔNG TY TNHH CHUYỂN PHÁT NHANH BẢO AN M…" at bounding box center [625, 524] width 1155 height 870
